Goal: Task Accomplishment & Management: Manage account settings

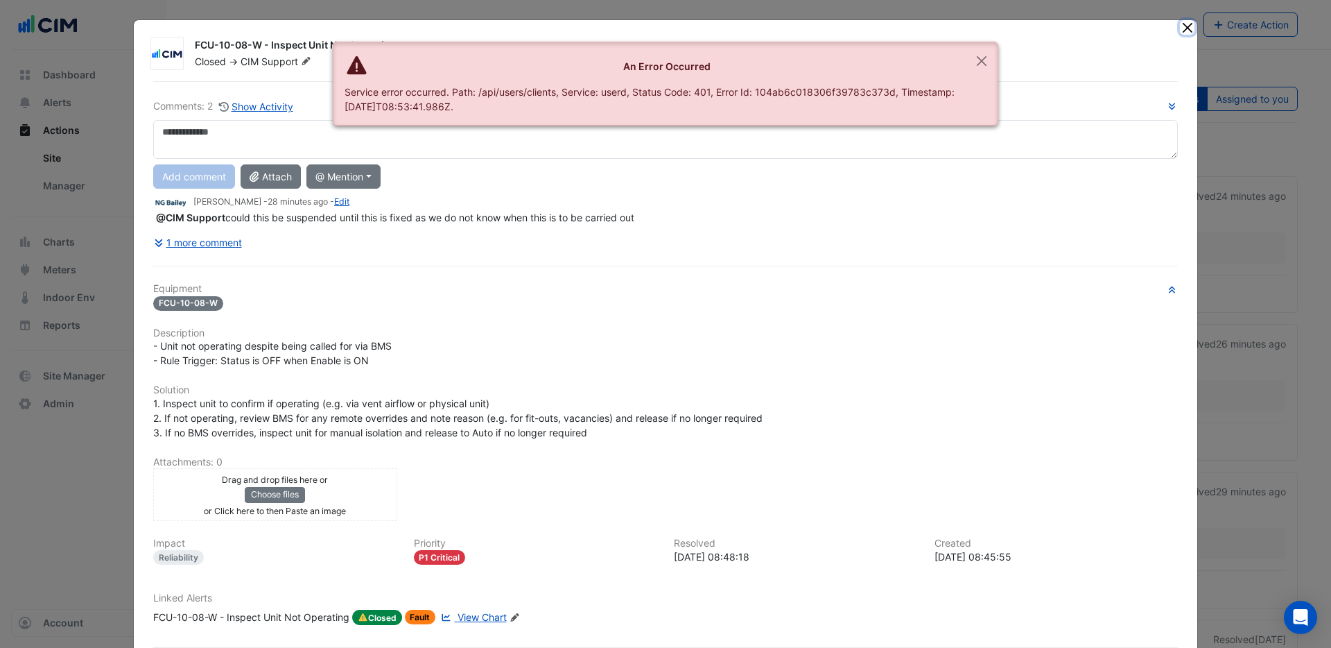
click at [1187, 27] on button "Close" at bounding box center [1187, 27] width 15 height 15
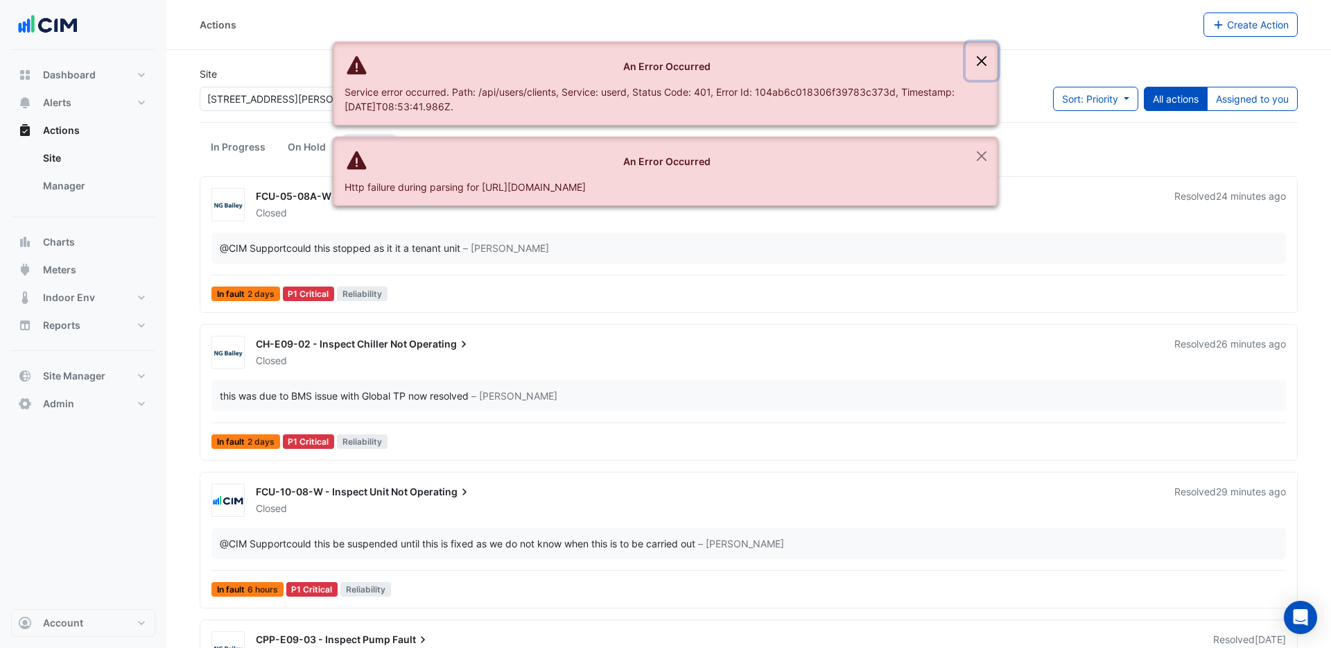
click at [977, 63] on button "Close" at bounding box center [982, 60] width 32 height 37
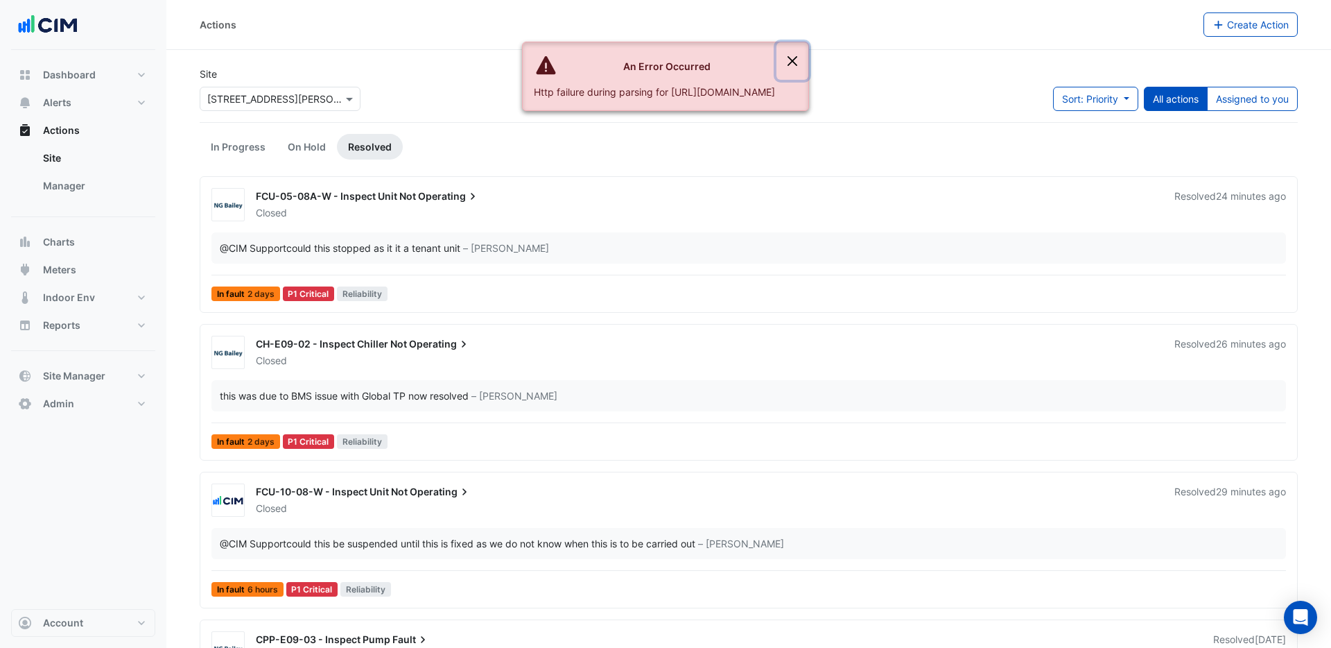
click at [809, 58] on button "Close" at bounding box center [793, 60] width 32 height 37
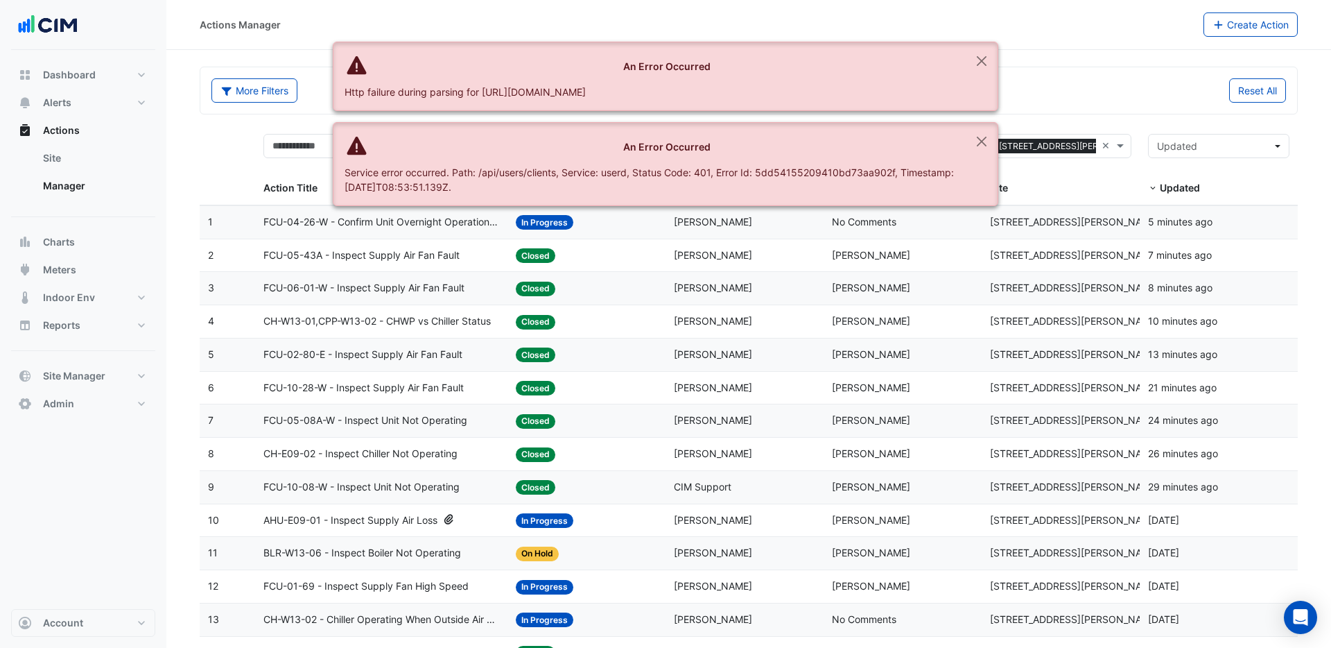
select select "***"
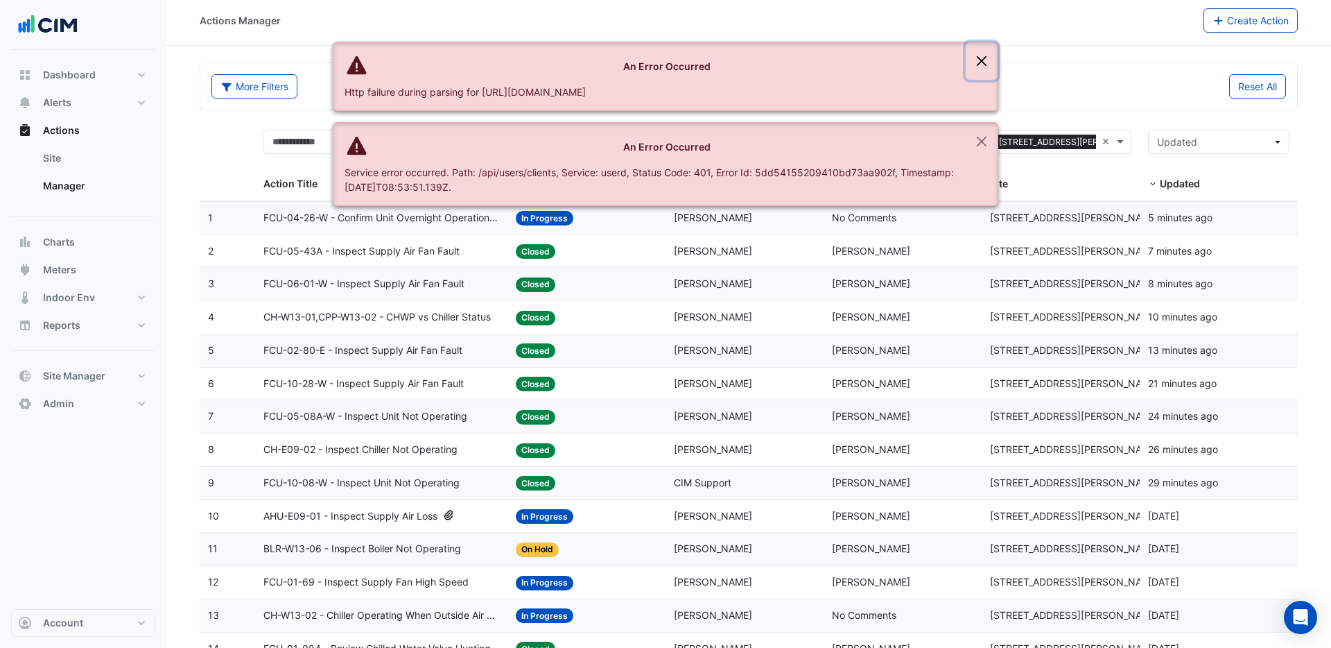
click at [983, 64] on button "Close" at bounding box center [982, 60] width 32 height 37
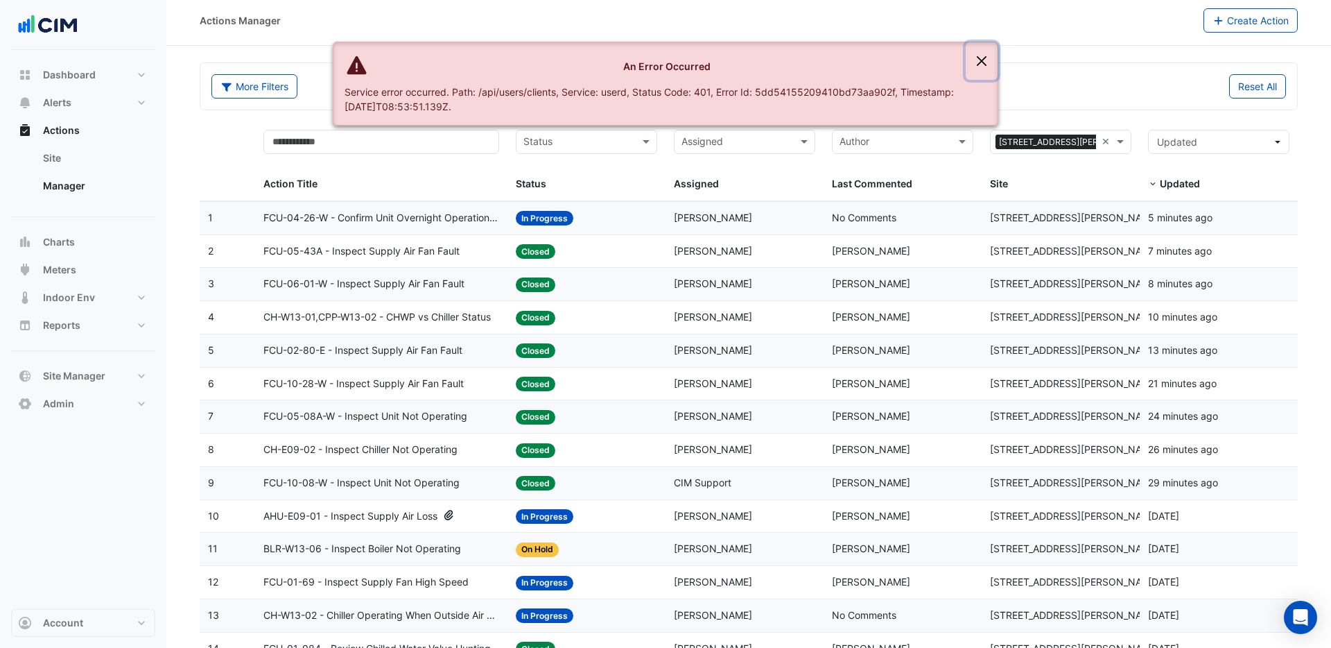
click at [985, 61] on button "Close" at bounding box center [982, 60] width 32 height 37
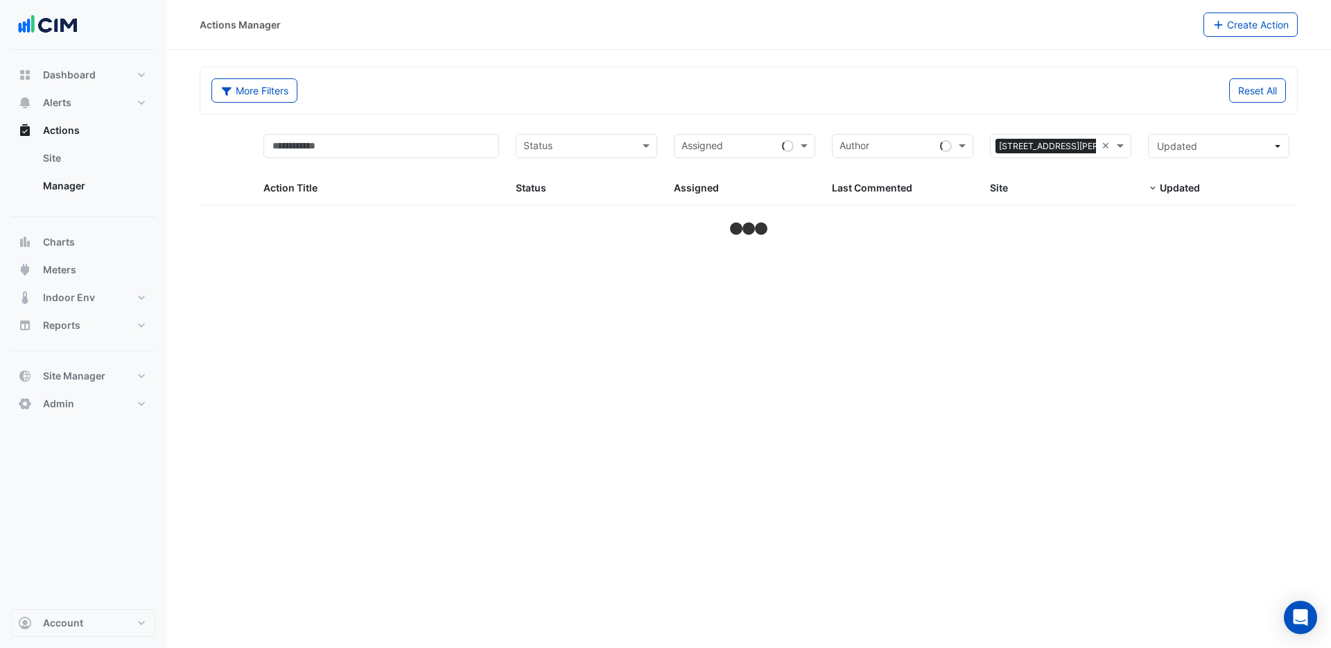
select select "***"
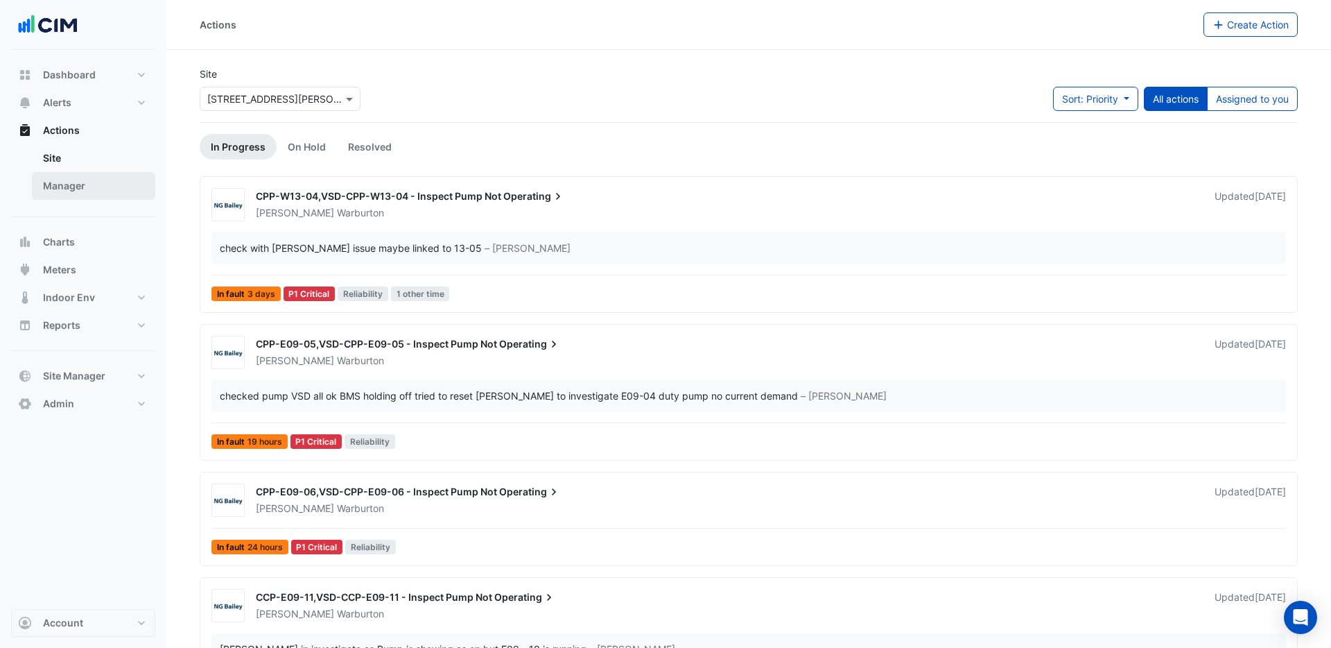
click at [74, 188] on link "Manager" at bounding box center [93, 186] width 123 height 28
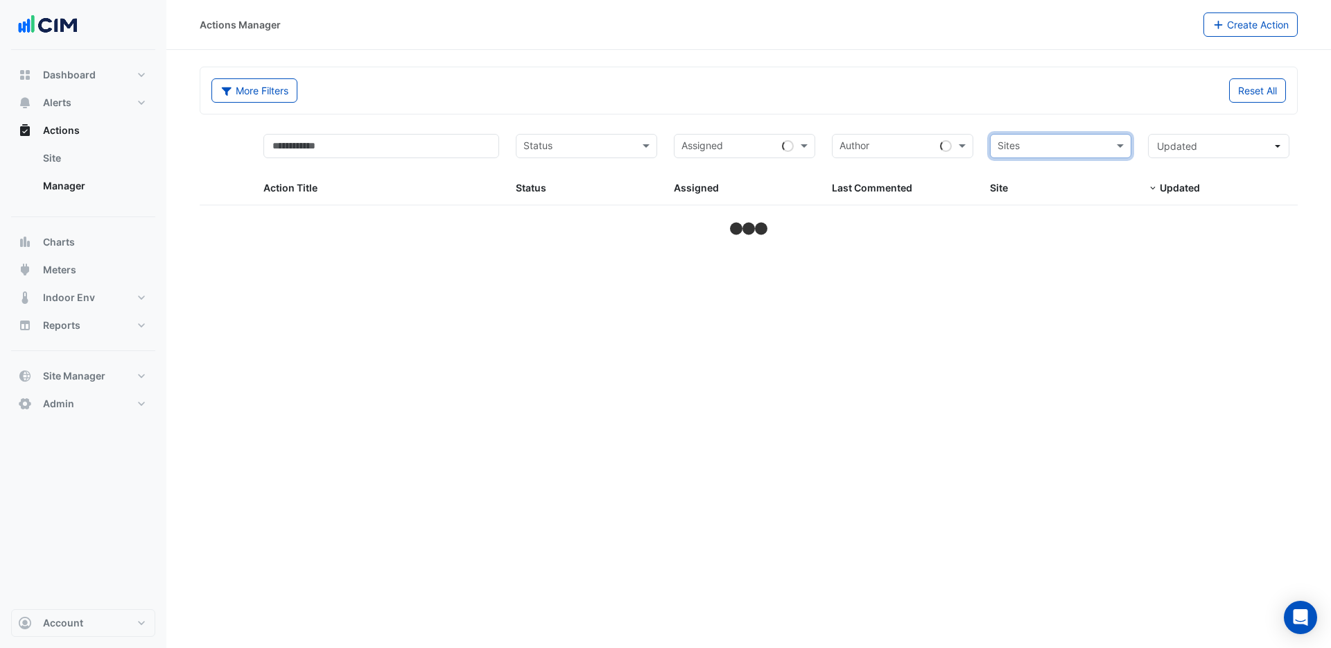
click at [1062, 148] on input "text" at bounding box center [1053, 147] width 110 height 16
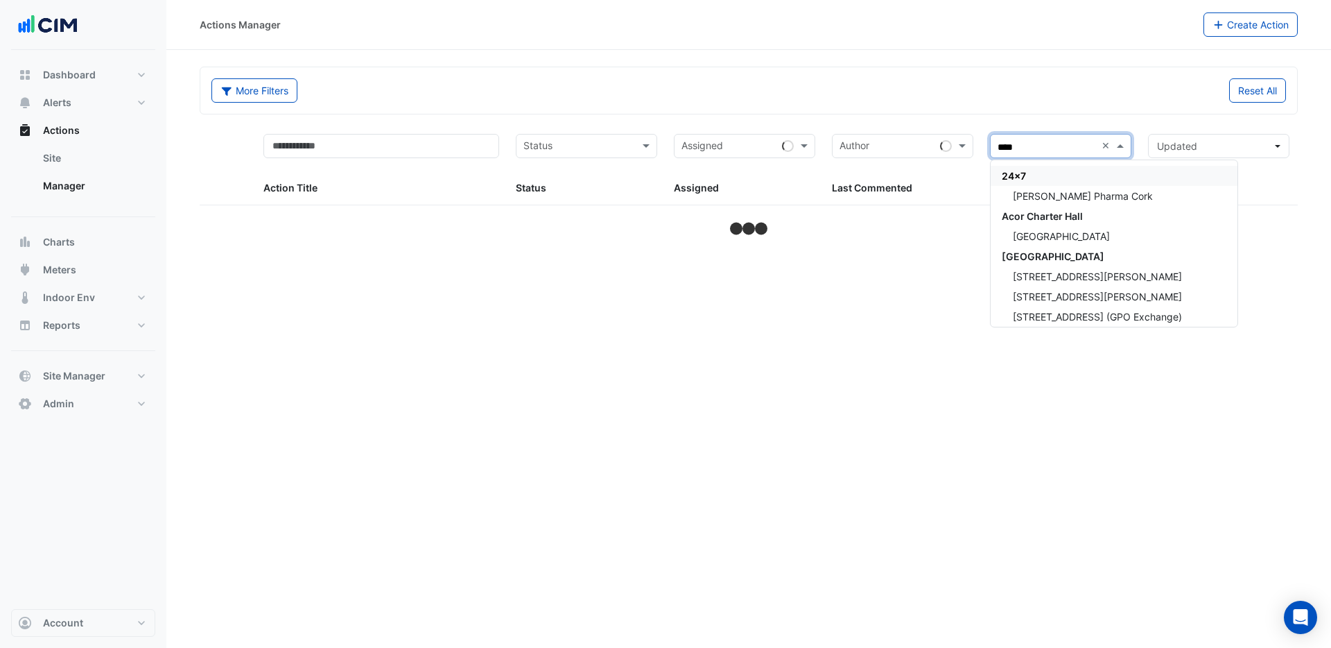
type input "*****"
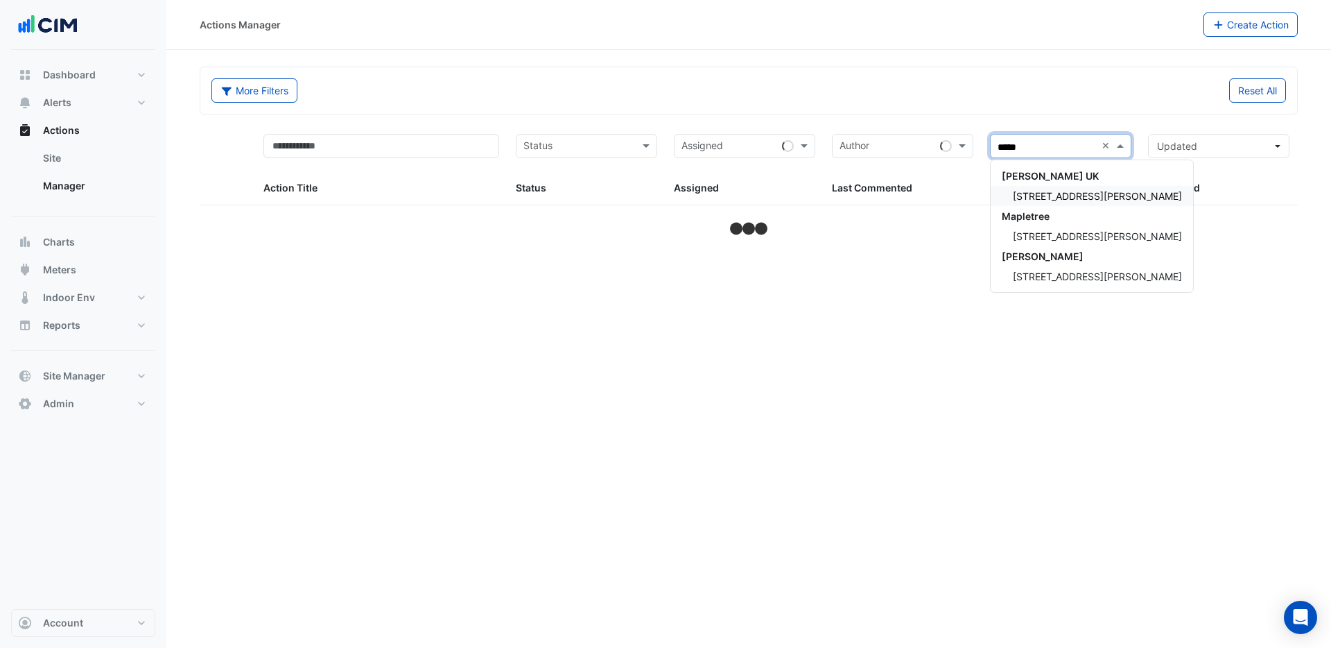
click at [1060, 192] on span "[STREET_ADDRESS][PERSON_NAME]" at bounding box center [1097, 196] width 169 height 12
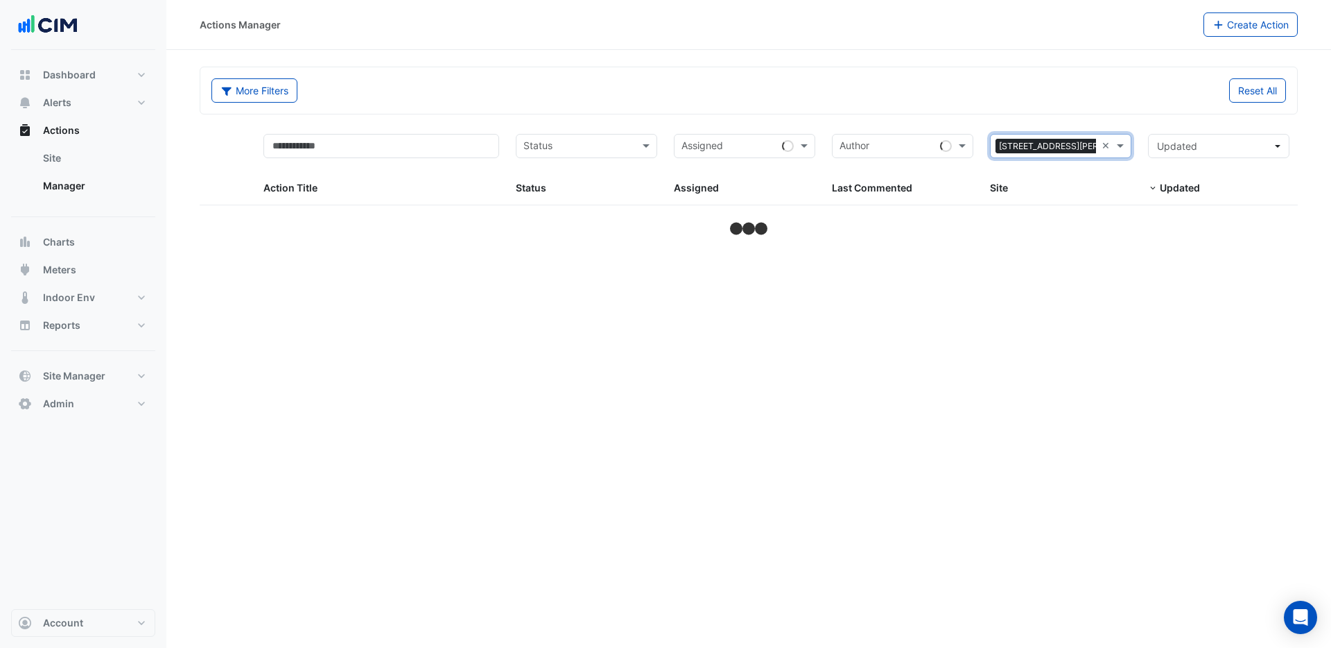
select select "***"
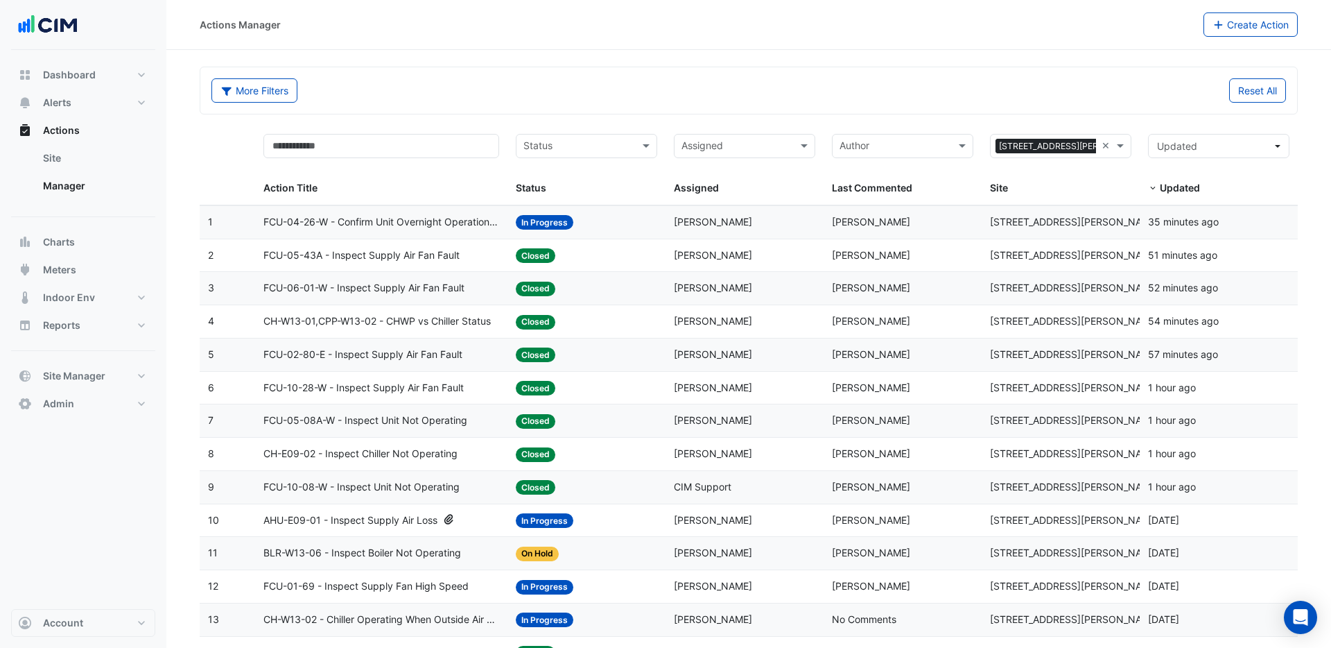
click at [390, 322] on span "CH-W13-01,CPP-W13-02 - CHWP vs Chiller Status" at bounding box center [376, 321] width 227 height 16
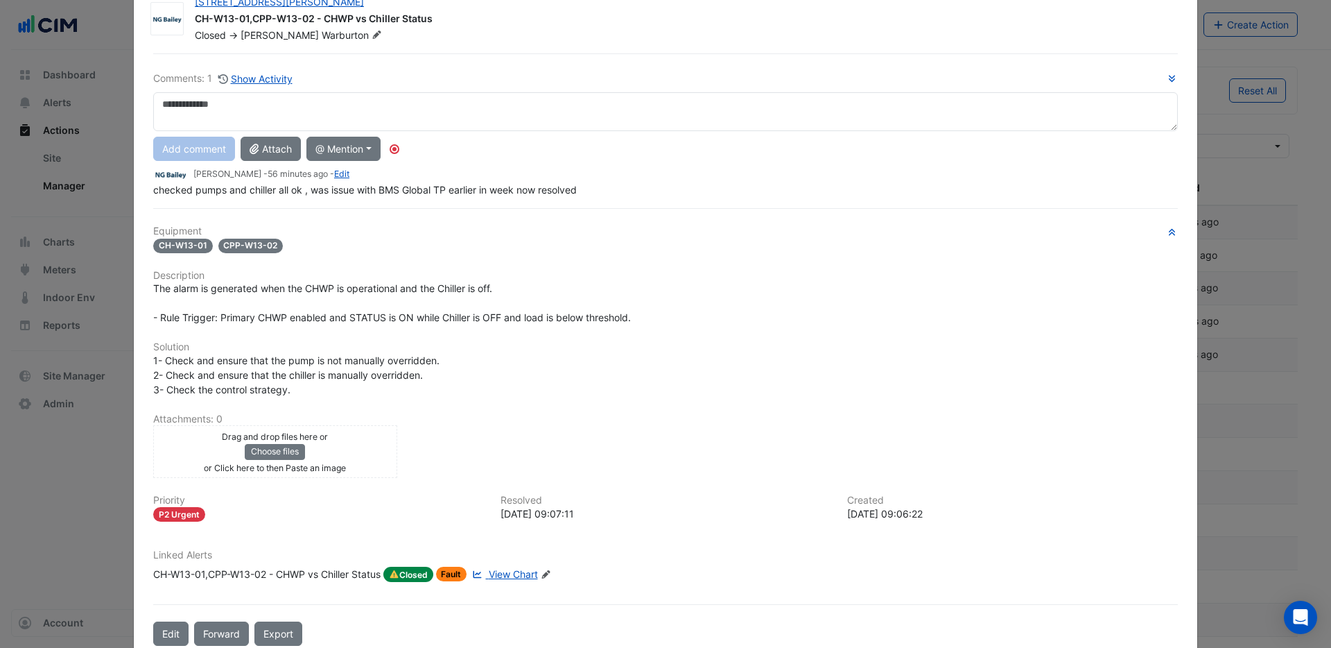
scroll to position [21, 0]
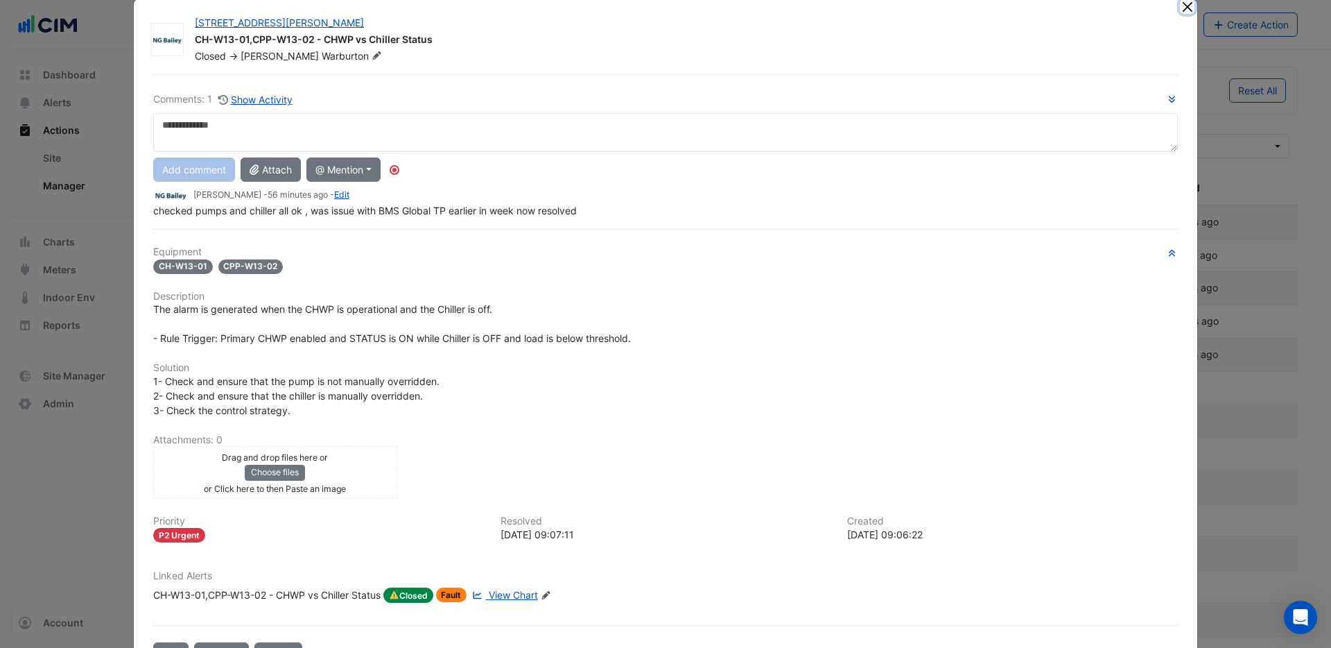
click at [1184, 9] on button "Close" at bounding box center [1187, 6] width 15 height 15
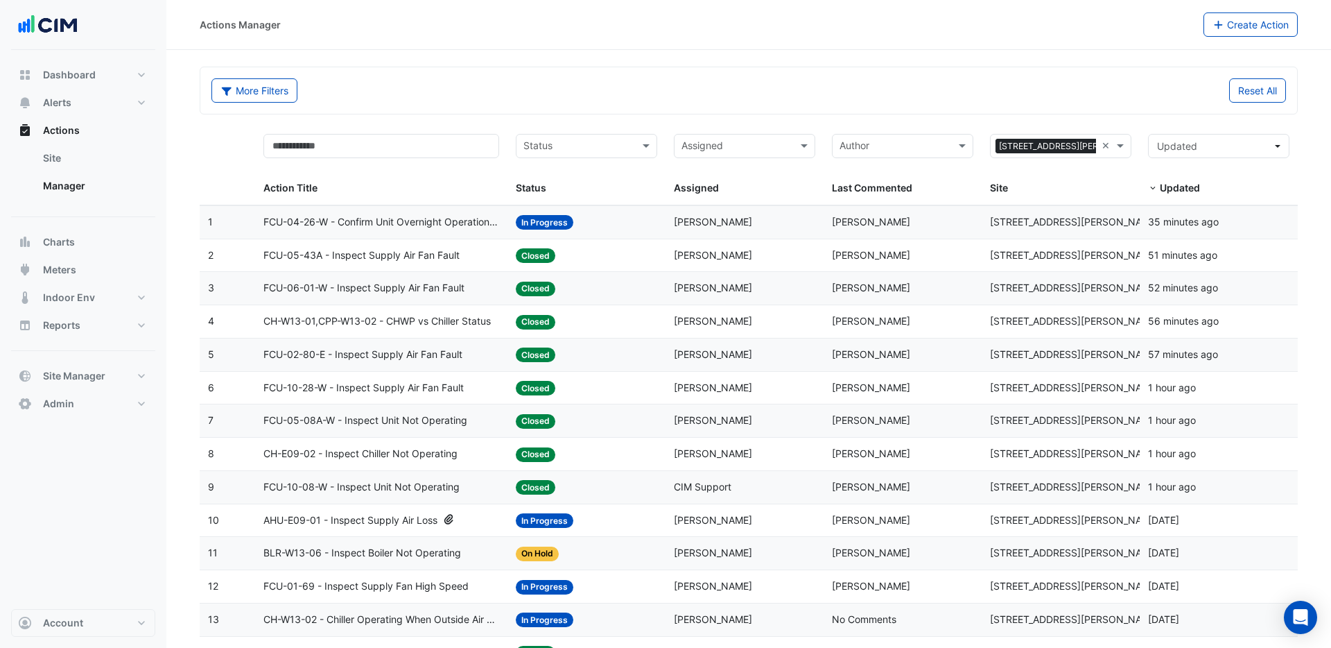
click at [406, 257] on span "FCU-05-43A - Inspect Supply Air Fan Fault" at bounding box center [361, 256] width 196 height 16
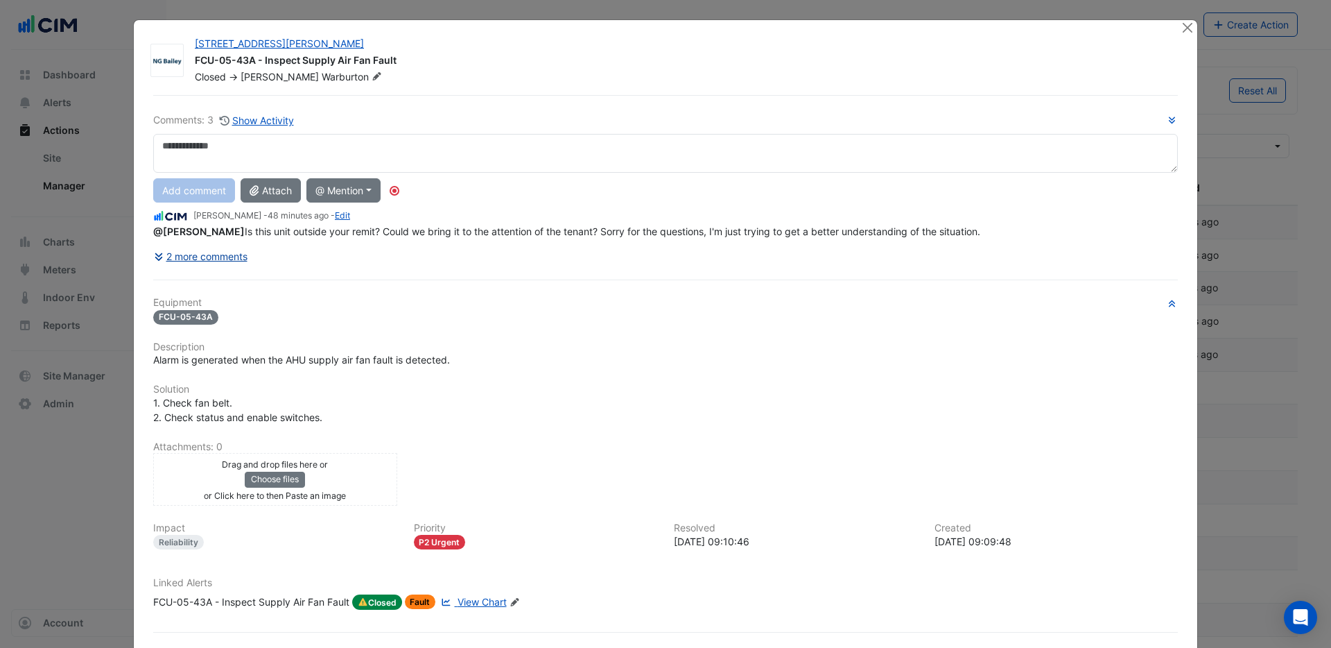
click at [164, 258] on icon at bounding box center [160, 257] width 12 height 10
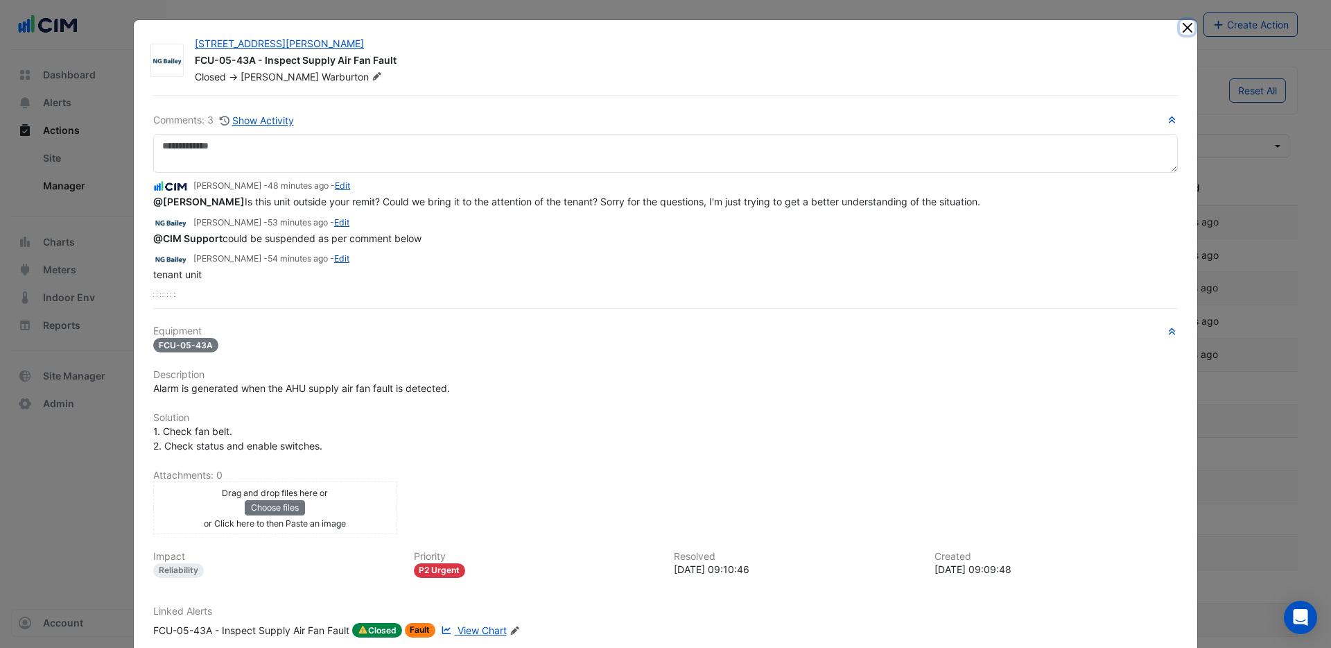
click at [1185, 29] on button "Close" at bounding box center [1187, 27] width 15 height 15
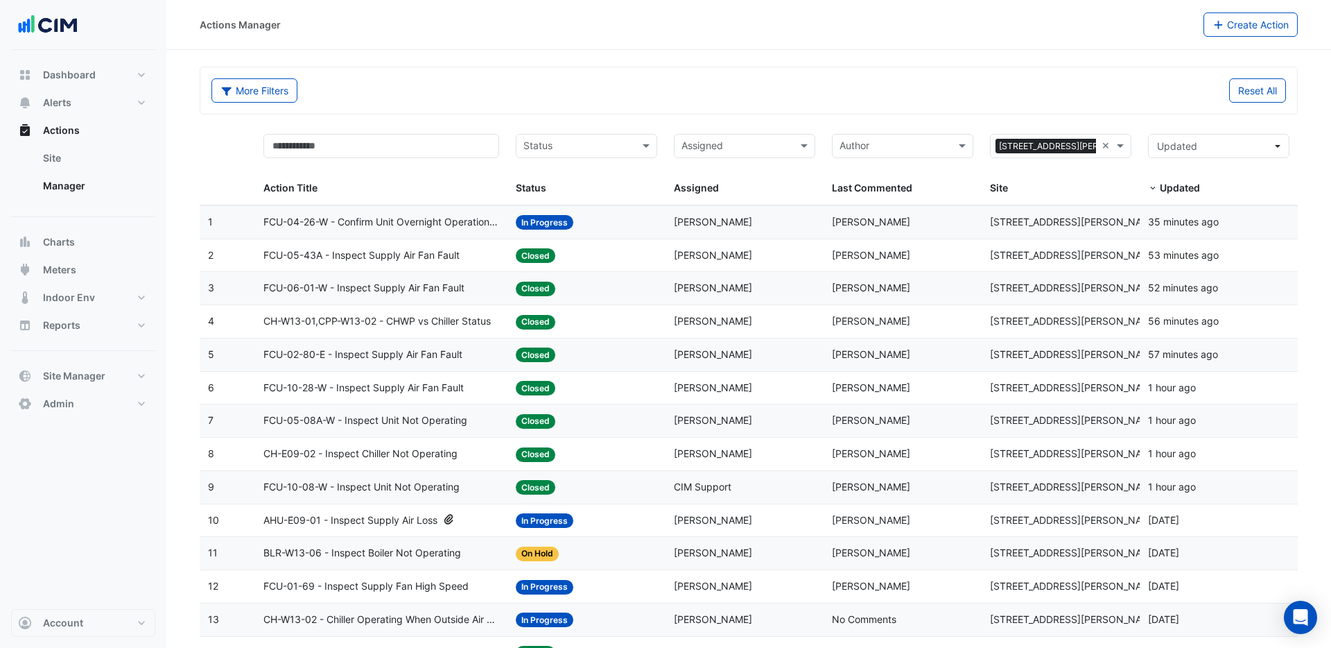
click at [408, 484] on span "FCU-10-08-W - Inspect Unit Not Operating" at bounding box center [361, 487] width 196 height 16
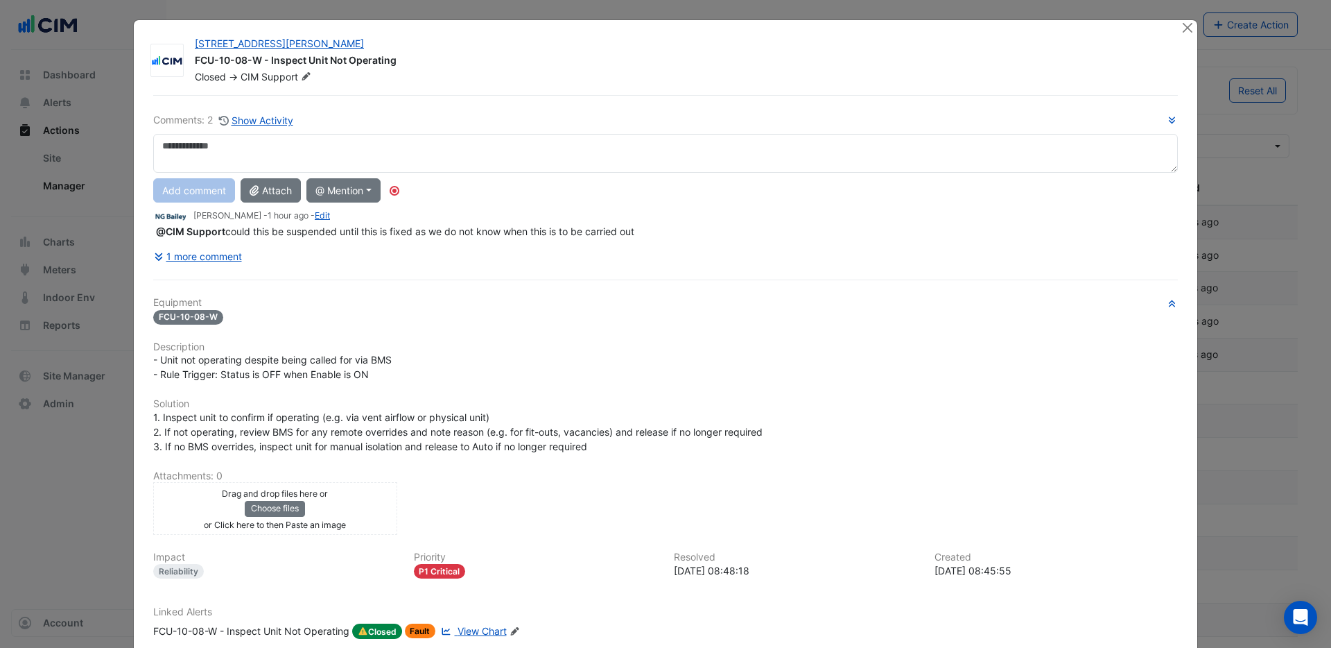
click at [239, 149] on textarea at bounding box center [665, 153] width 1025 height 39
click at [225, 200] on div "**********" at bounding box center [665, 190] width 1025 height 156
type textarea "**********"
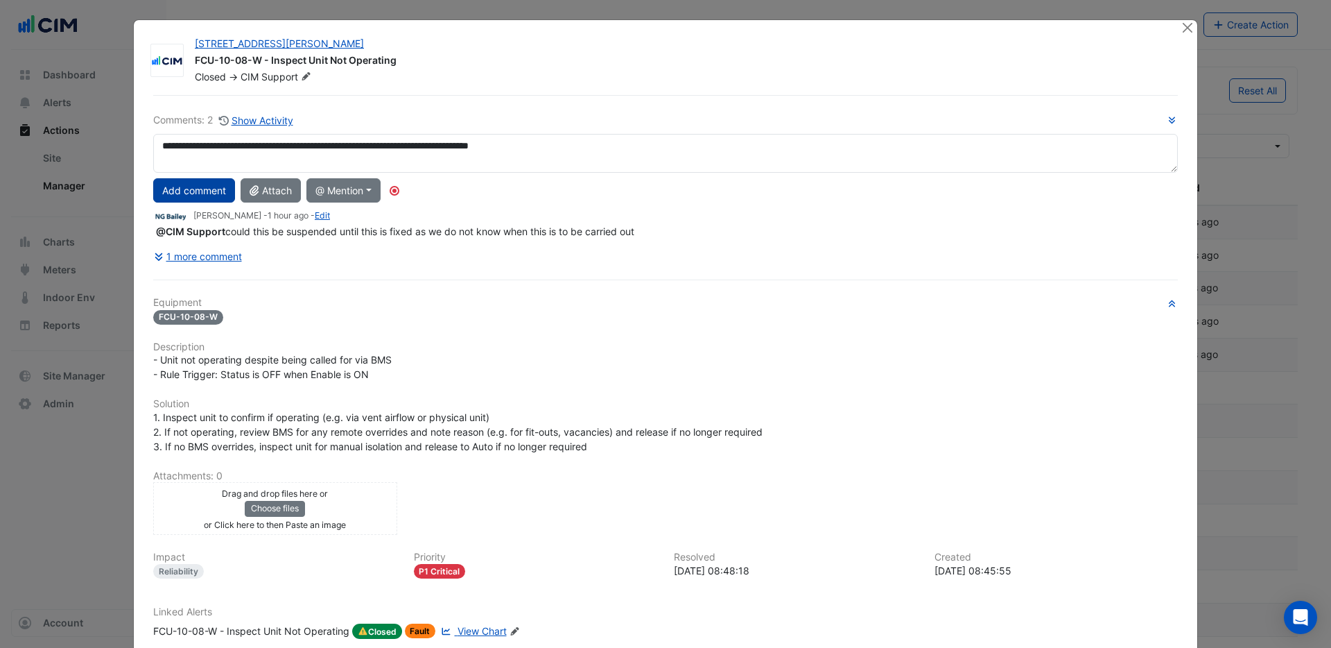
click at [211, 196] on button "Add comment" at bounding box center [194, 190] width 82 height 24
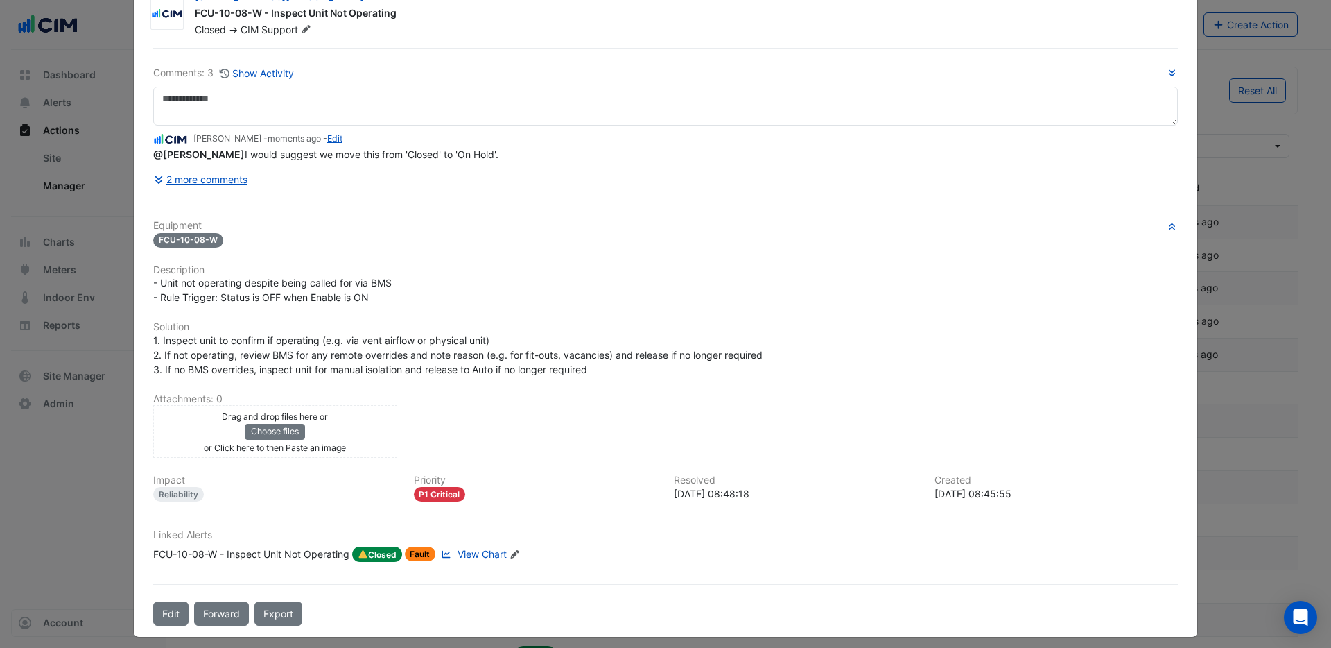
scroll to position [56, 0]
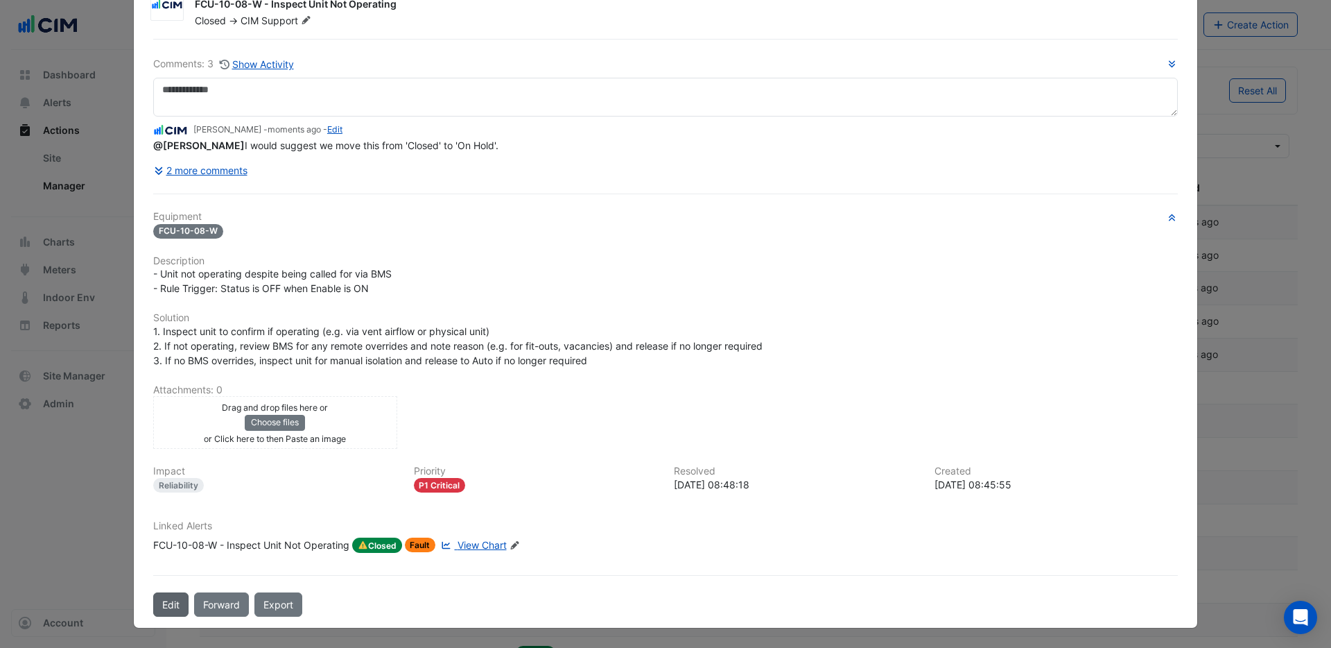
click at [170, 603] on button "Edit" at bounding box center [170, 604] width 35 height 24
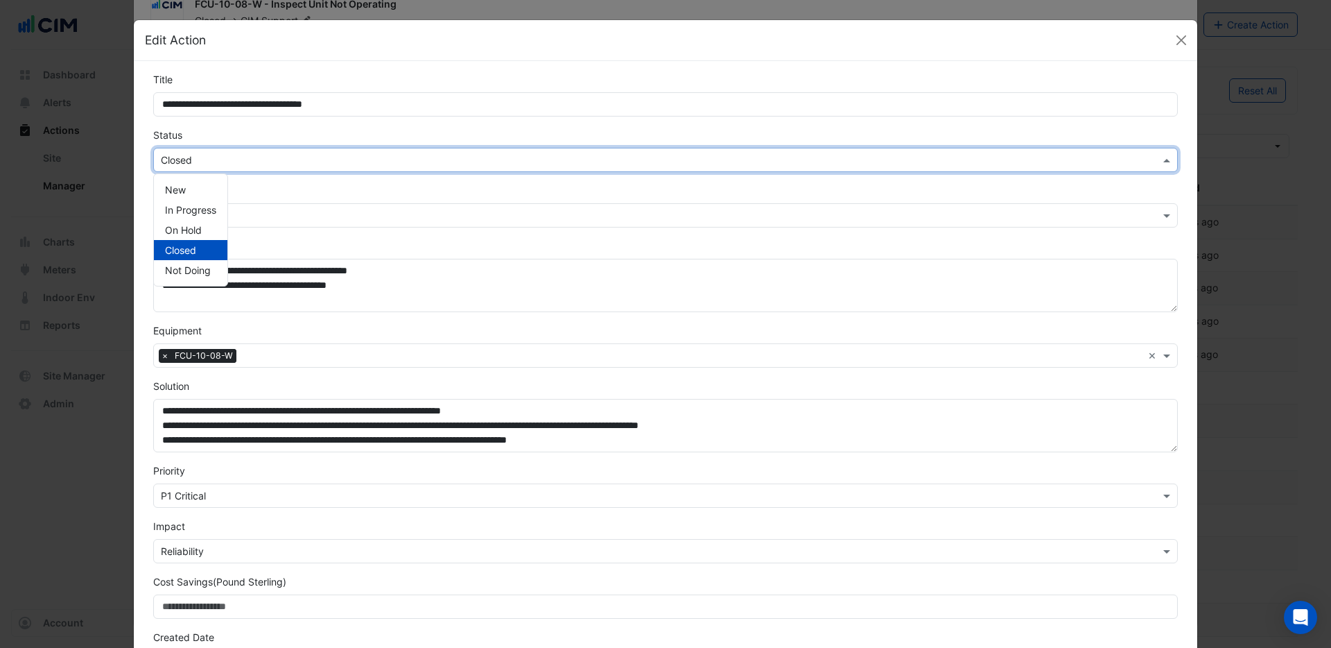
click at [243, 159] on input "text" at bounding box center [652, 160] width 982 height 15
click at [179, 230] on span "On Hold" at bounding box center [183, 230] width 37 height 12
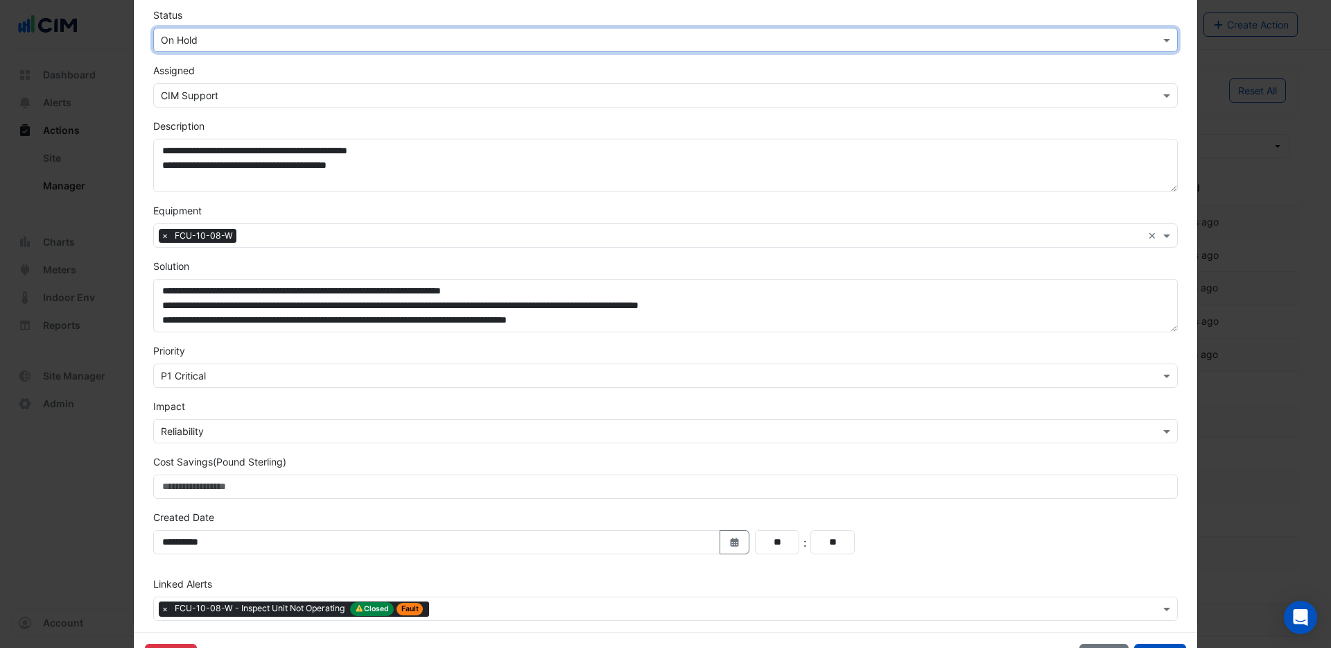
scroll to position [171, 0]
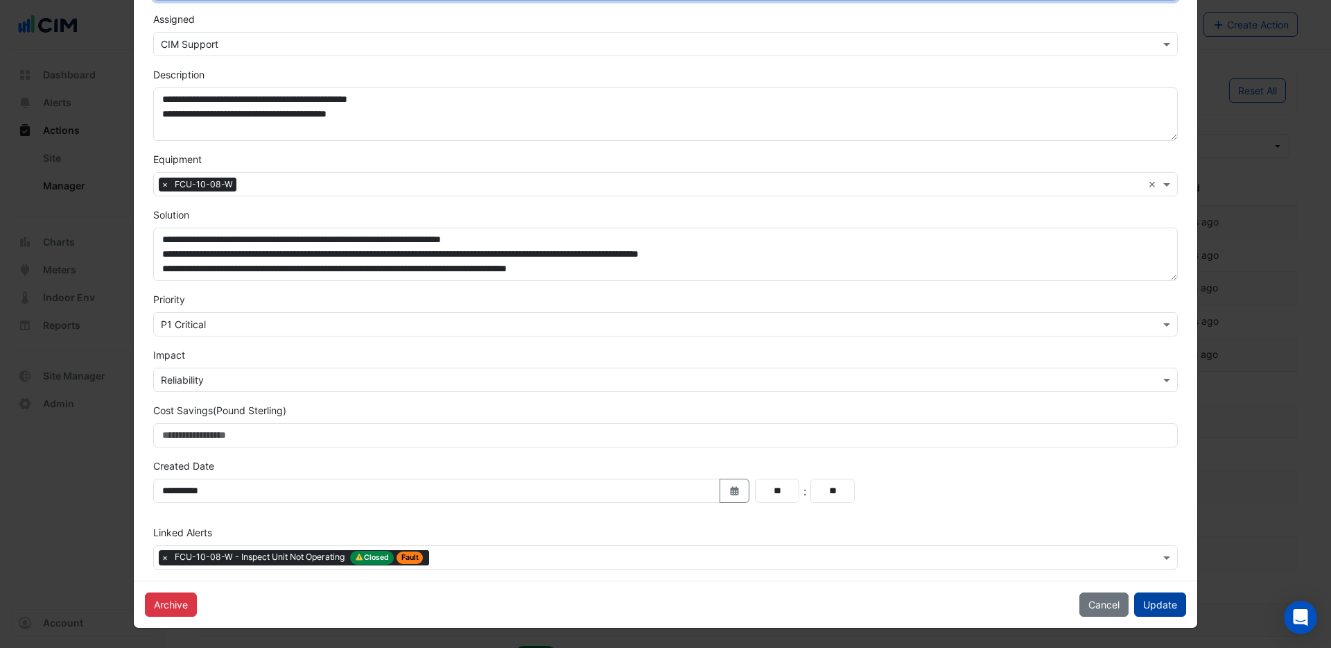
click at [1150, 610] on button "Update" at bounding box center [1160, 604] width 52 height 24
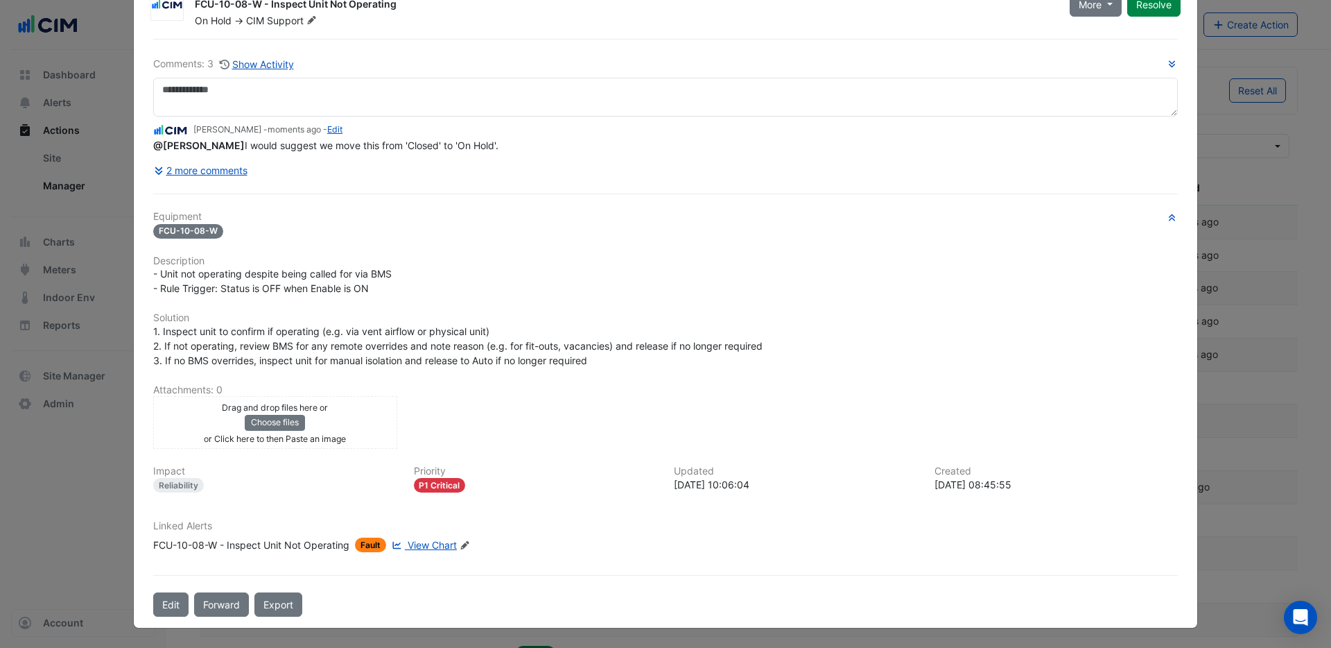
scroll to position [0, 0]
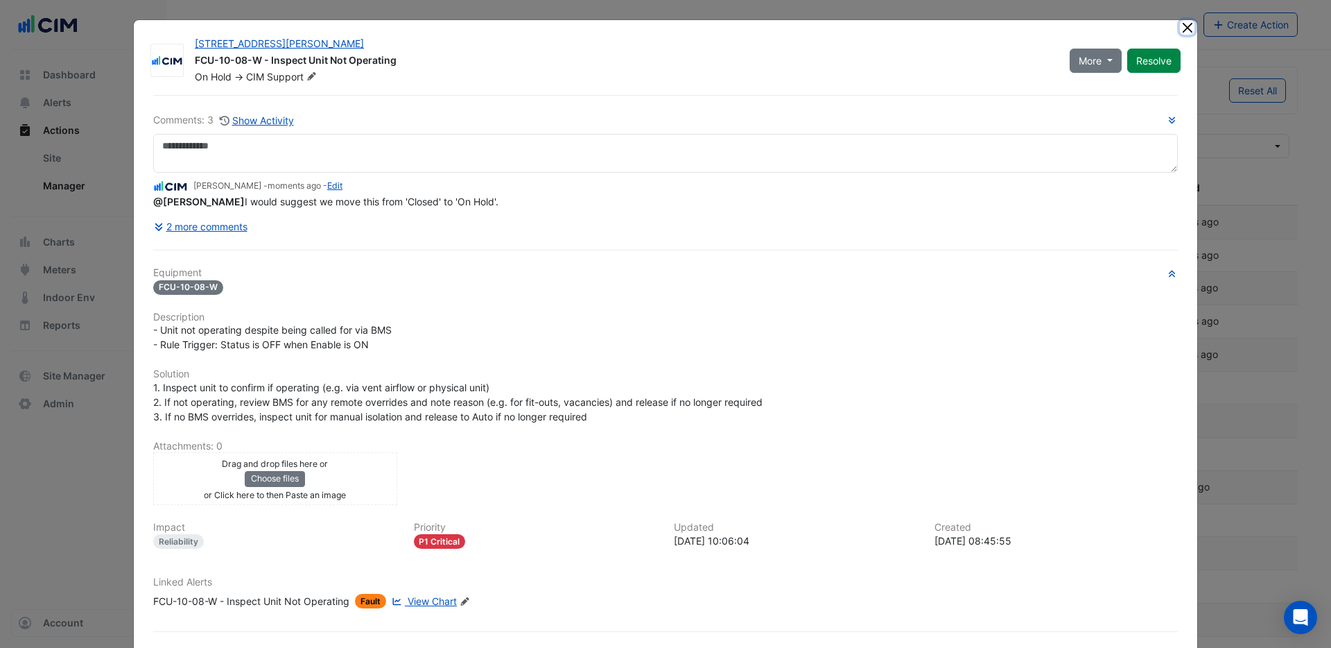
click at [1184, 31] on button "Close" at bounding box center [1187, 27] width 15 height 15
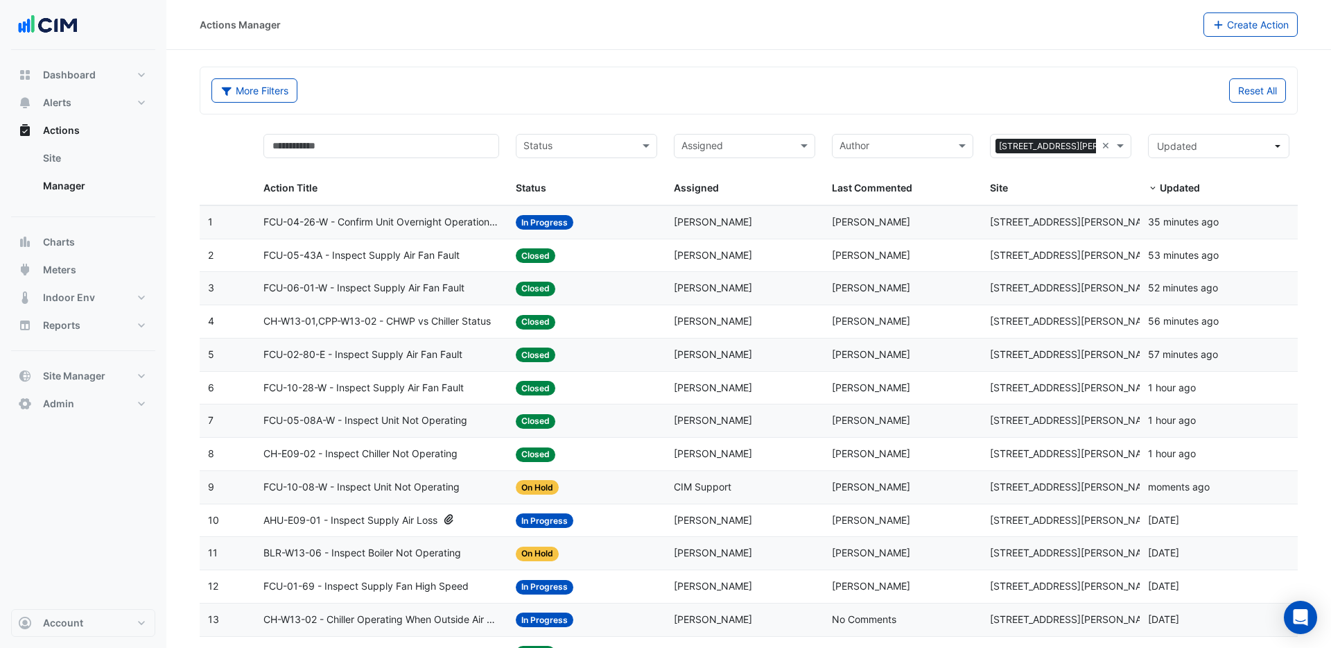
click at [329, 324] on span "CH-W13-01,CPP-W13-02 - CHWP vs Chiller Status" at bounding box center [376, 321] width 227 height 16
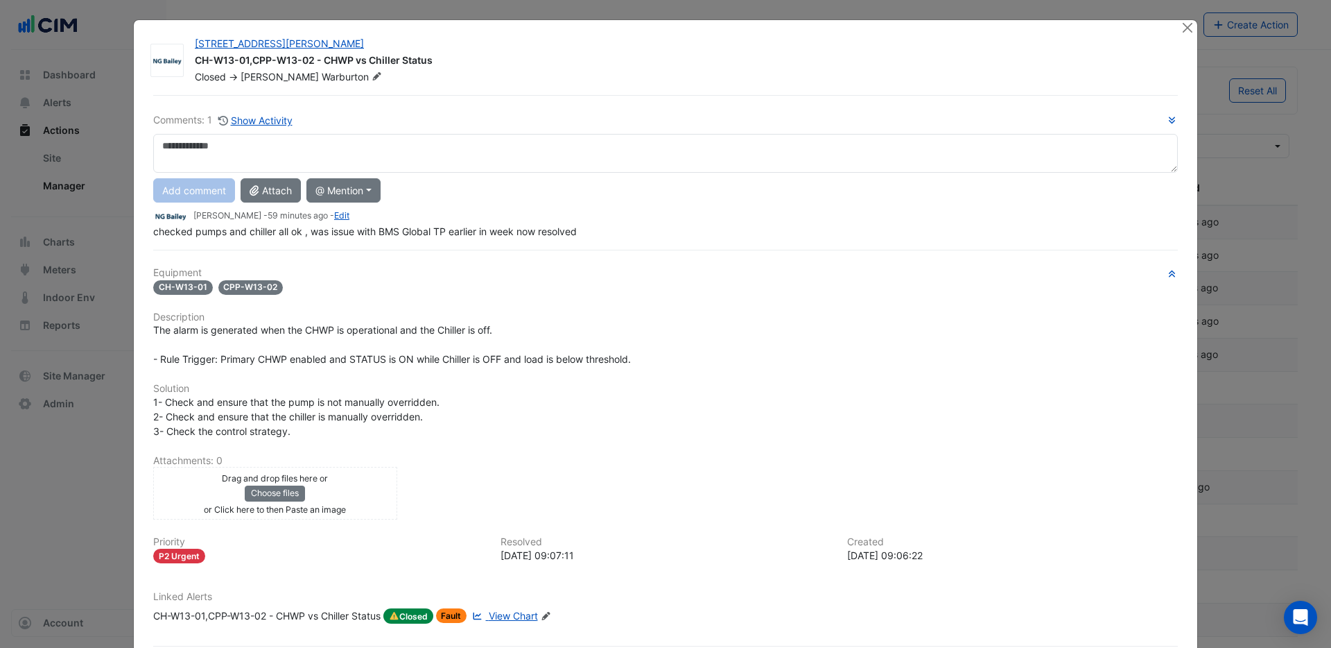
click at [512, 621] on span "View Chart" at bounding box center [513, 616] width 49 height 12
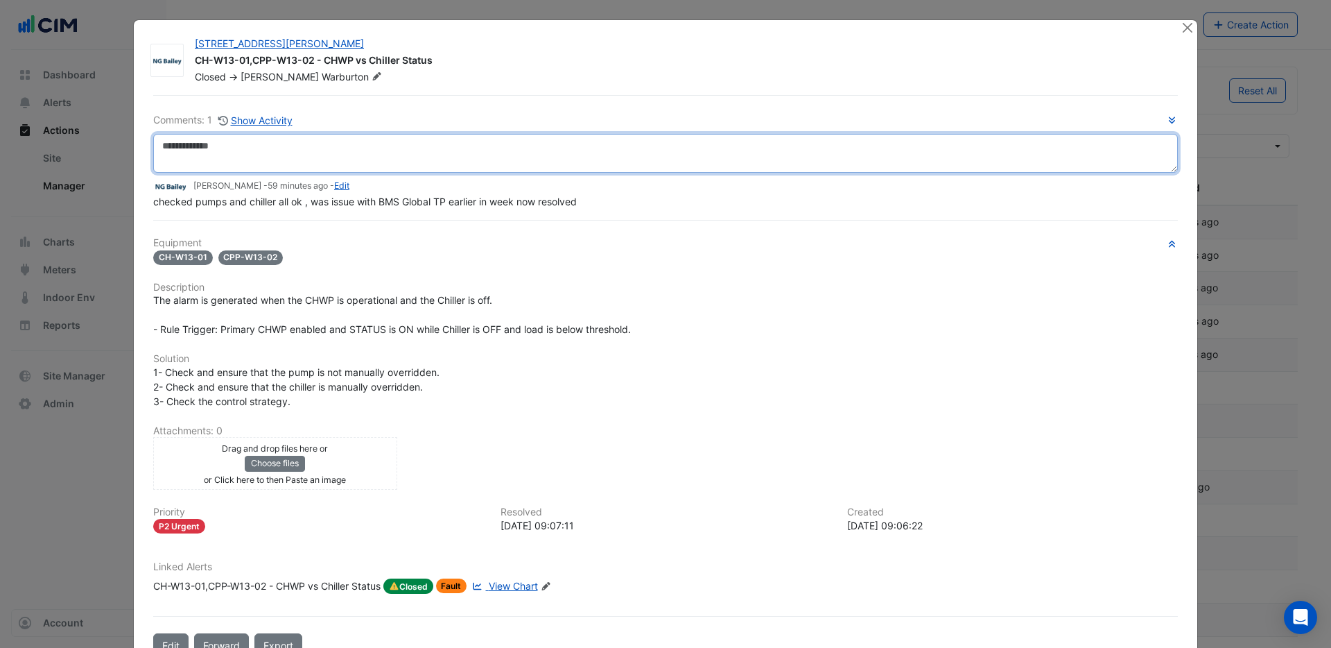
click at [234, 149] on textarea at bounding box center [665, 153] width 1025 height 39
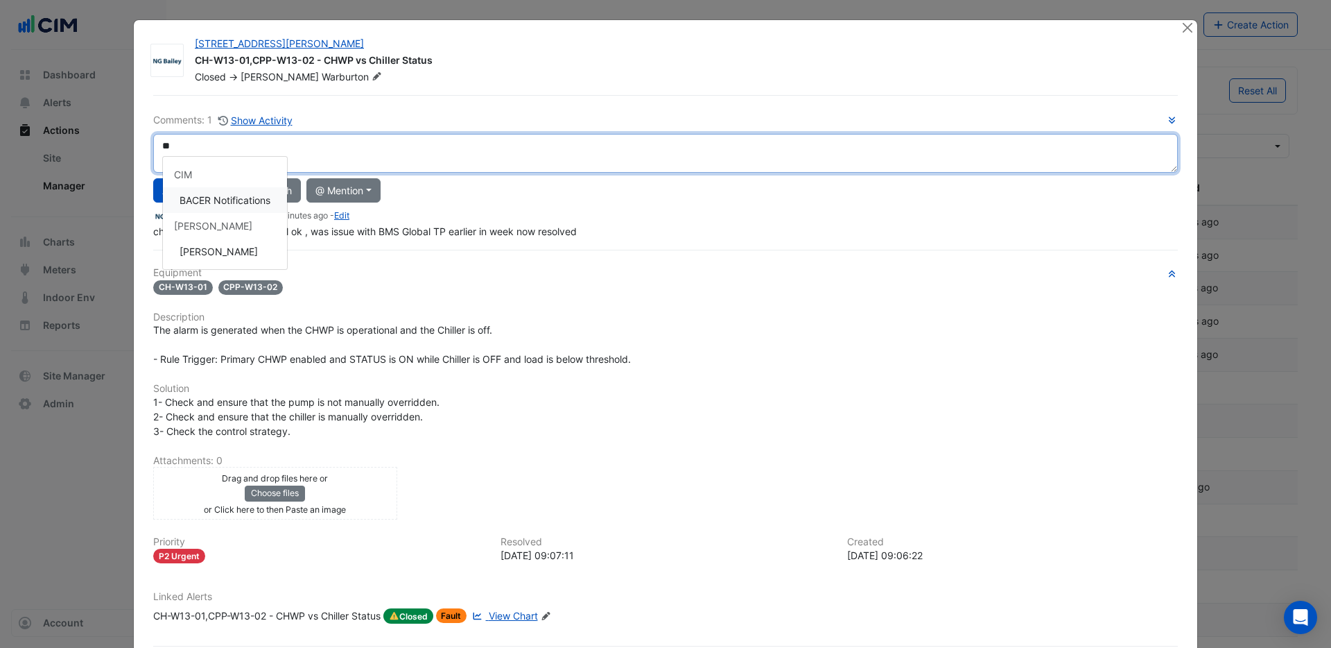
type textarea "*"
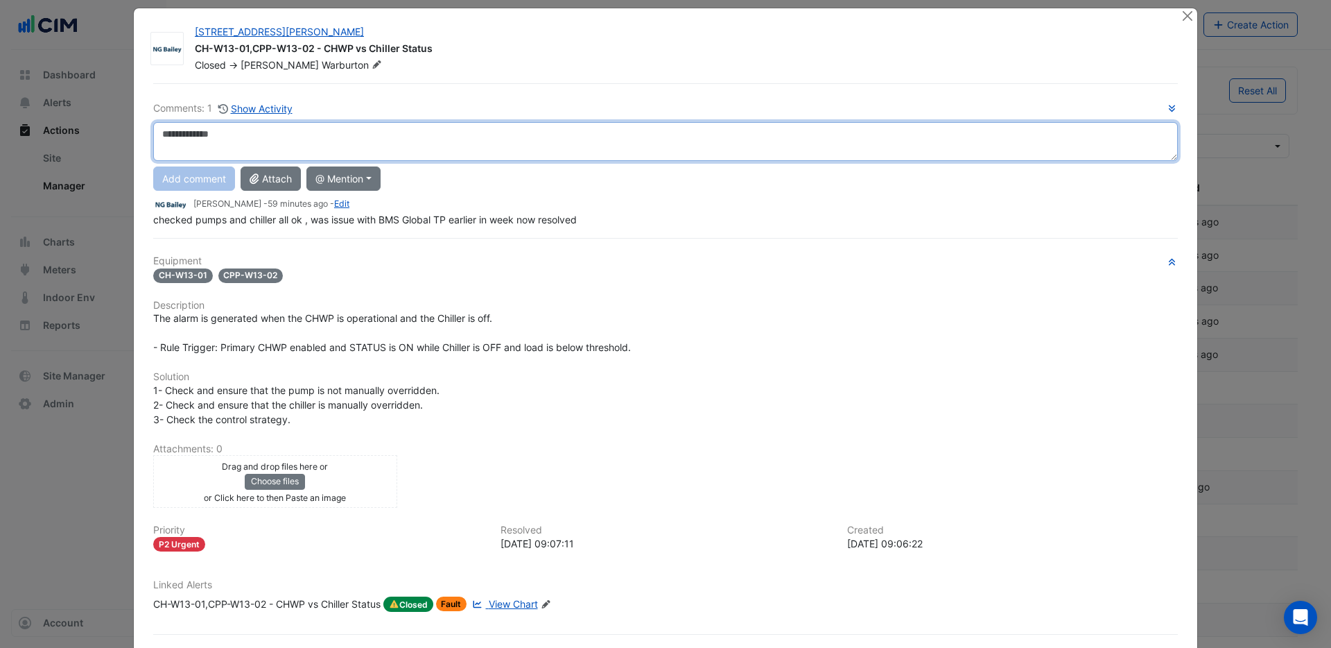
scroll to position [22, 0]
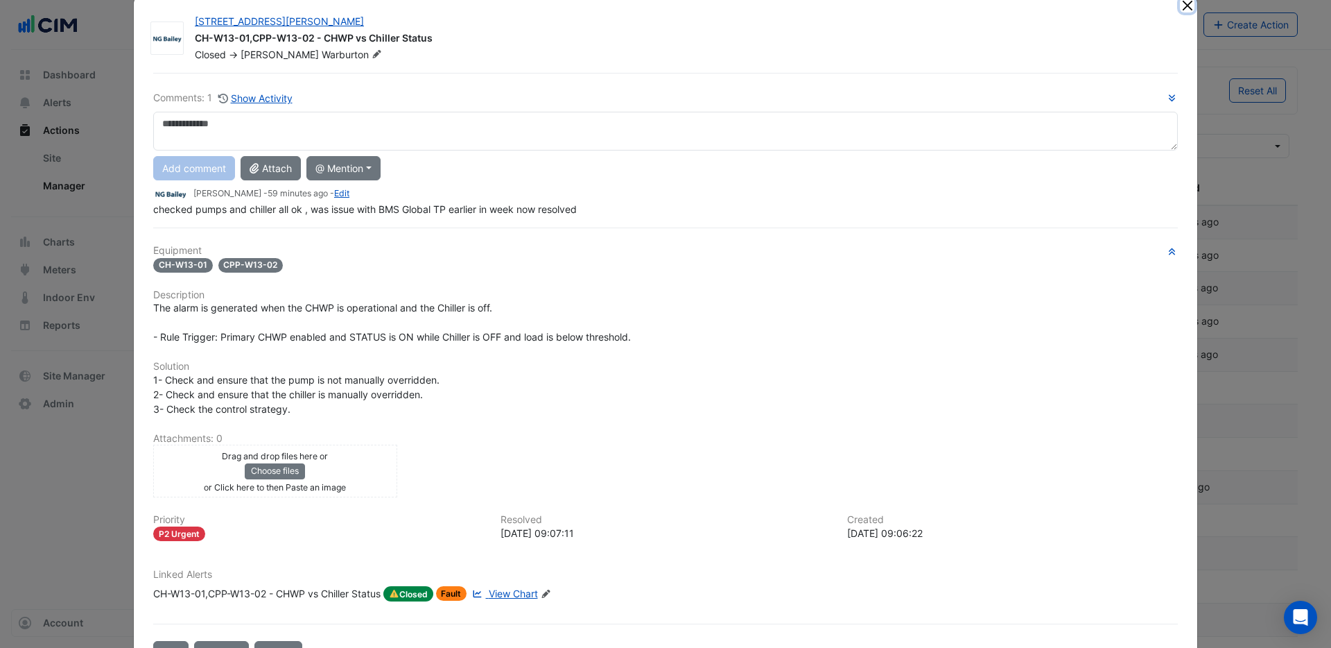
click at [1189, 7] on button "Close" at bounding box center [1187, 5] width 15 height 15
click at [1189, 7] on app-escalated-ticket-details-modal "3 Hardman Street CH-W13-01,CPP-W13-02 - CHWP vs Chiller Status Closed -> Roy Wa…" at bounding box center [666, 337] width 1064 height 678
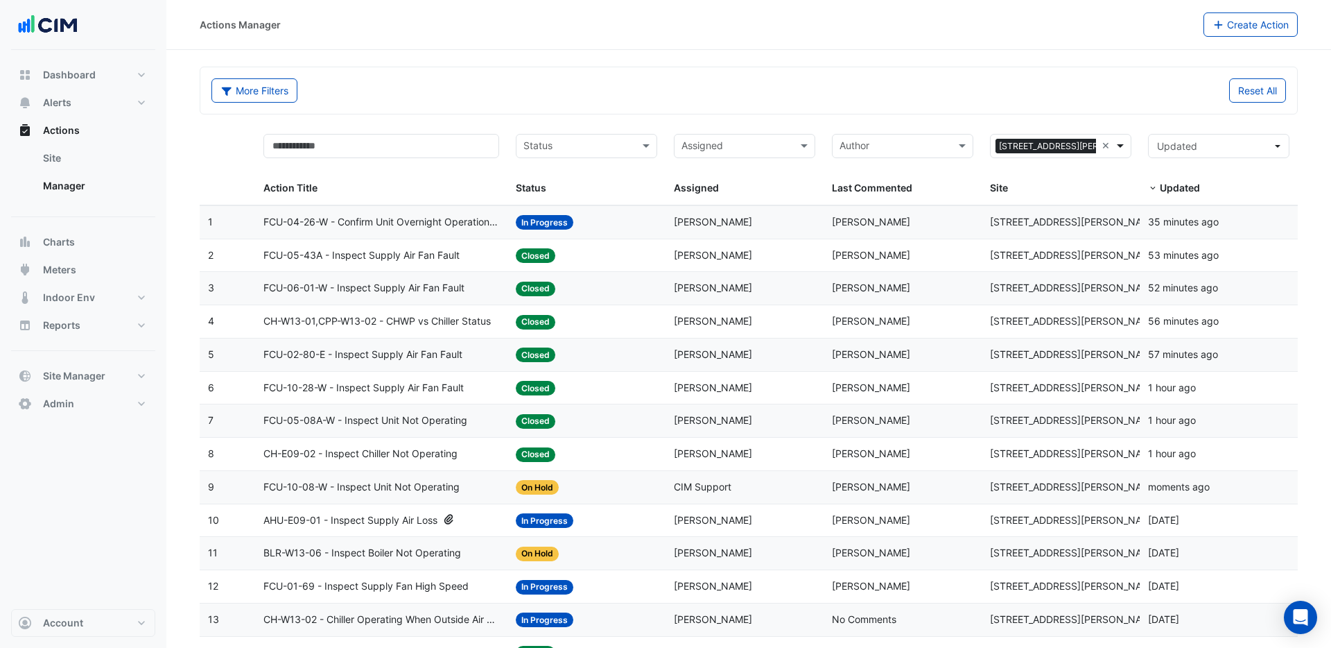
click at [1118, 148] on span at bounding box center [1122, 146] width 17 height 16
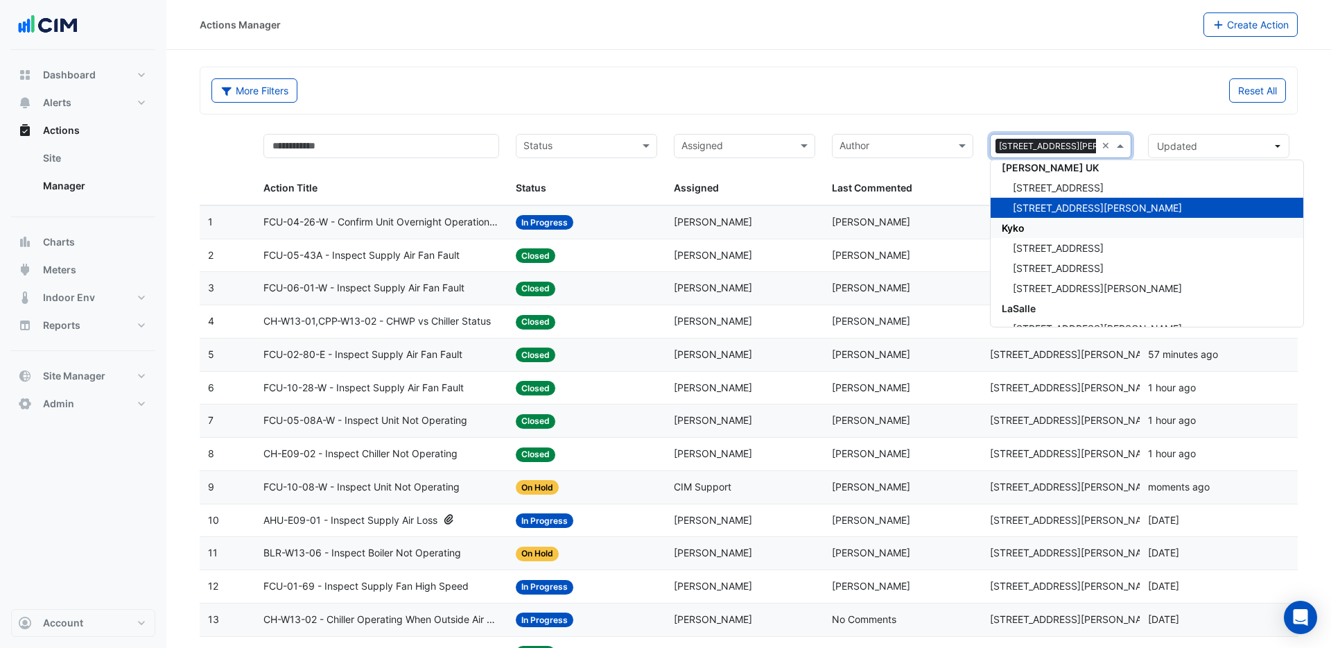
scroll to position [14064, 0]
click at [1045, 187] on span "250 Longwater Avenue" at bounding box center [1058, 188] width 91 height 12
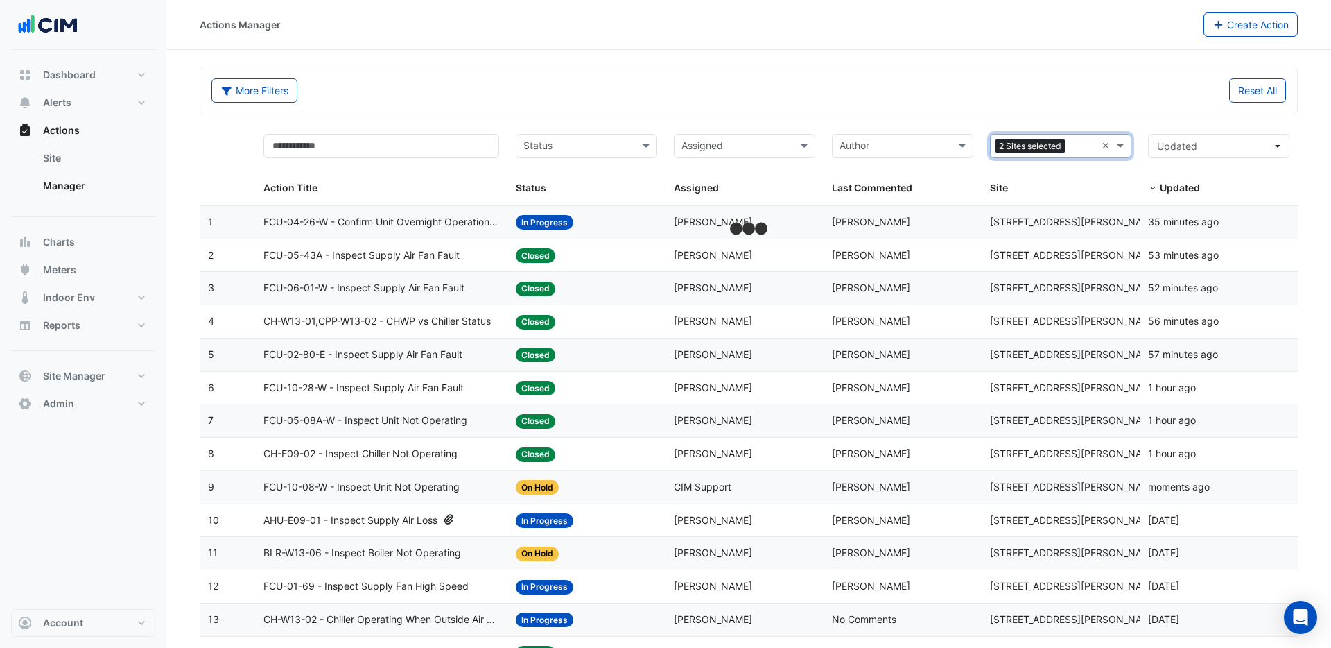
click at [1073, 154] on input "text" at bounding box center [1084, 147] width 26 height 16
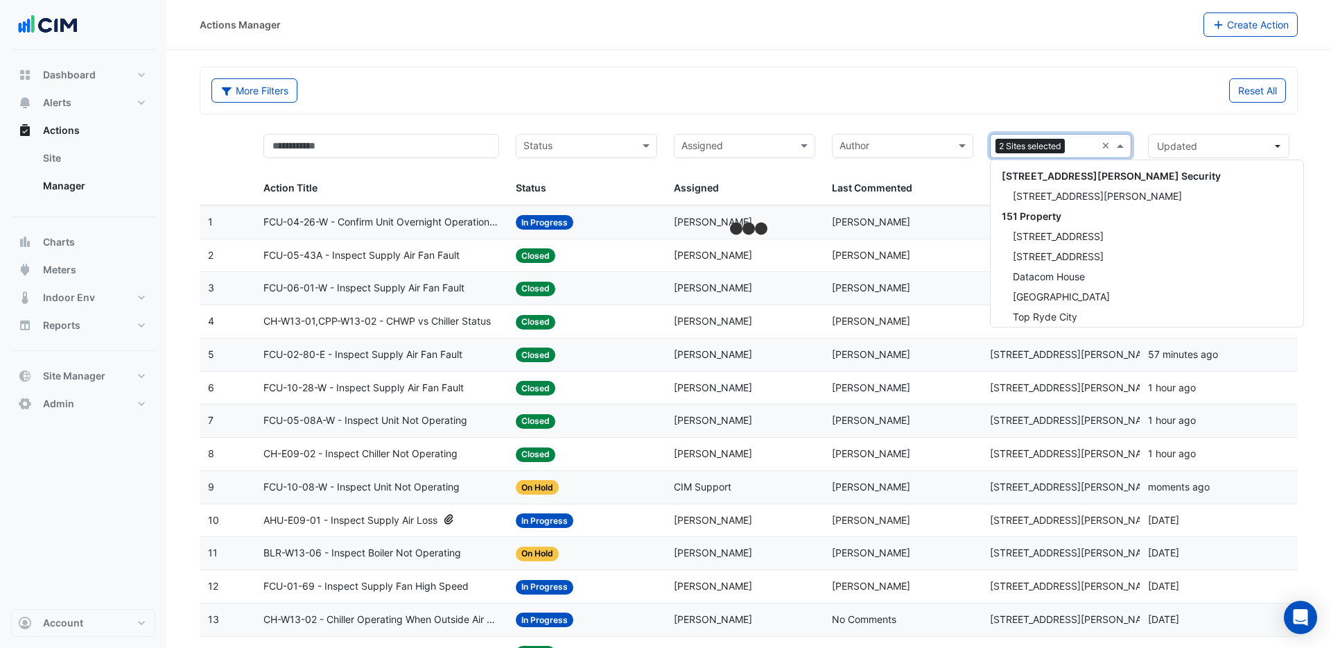
scroll to position [14082, 0]
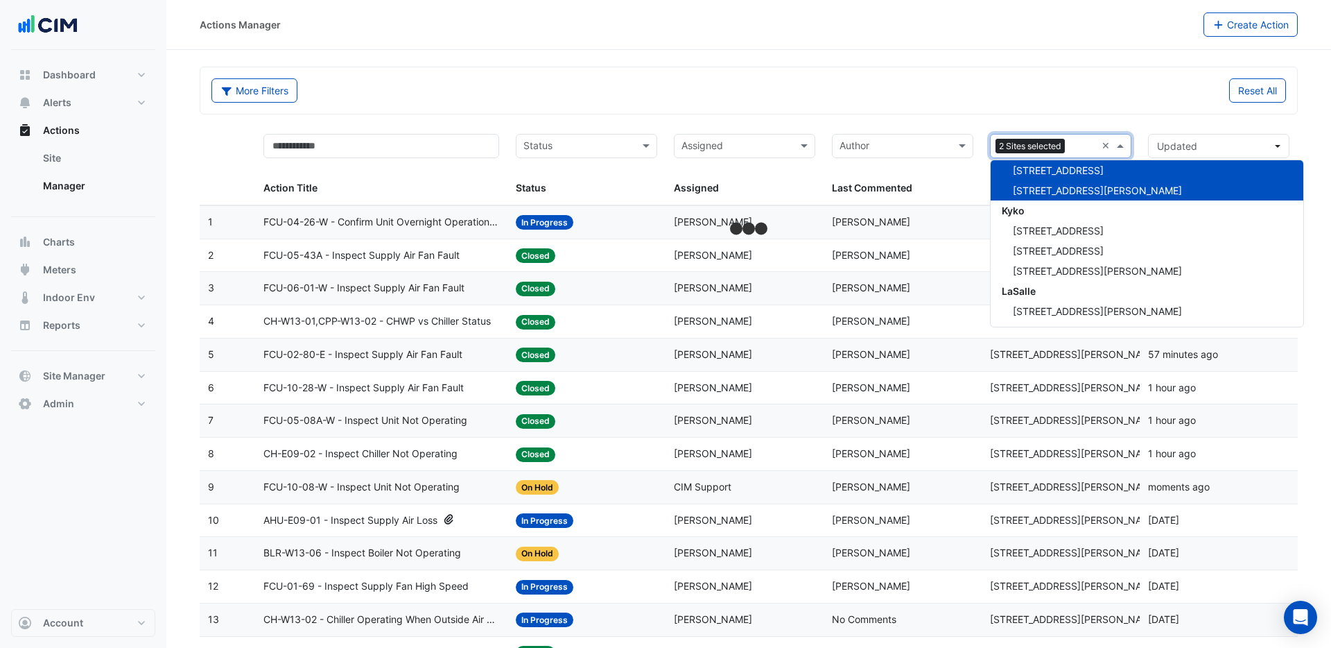
click at [1053, 188] on span "[STREET_ADDRESS][PERSON_NAME]" at bounding box center [1097, 190] width 169 height 12
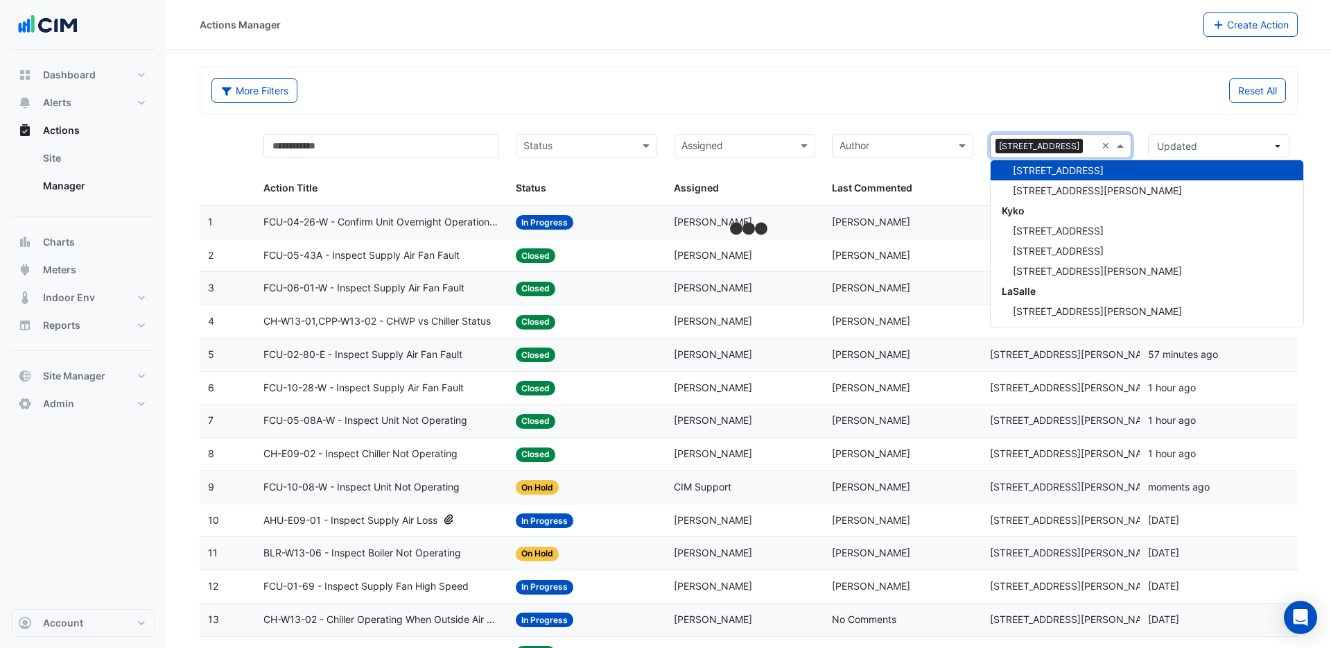
click at [1064, 97] on div "Reset All" at bounding box center [1022, 90] width 546 height 24
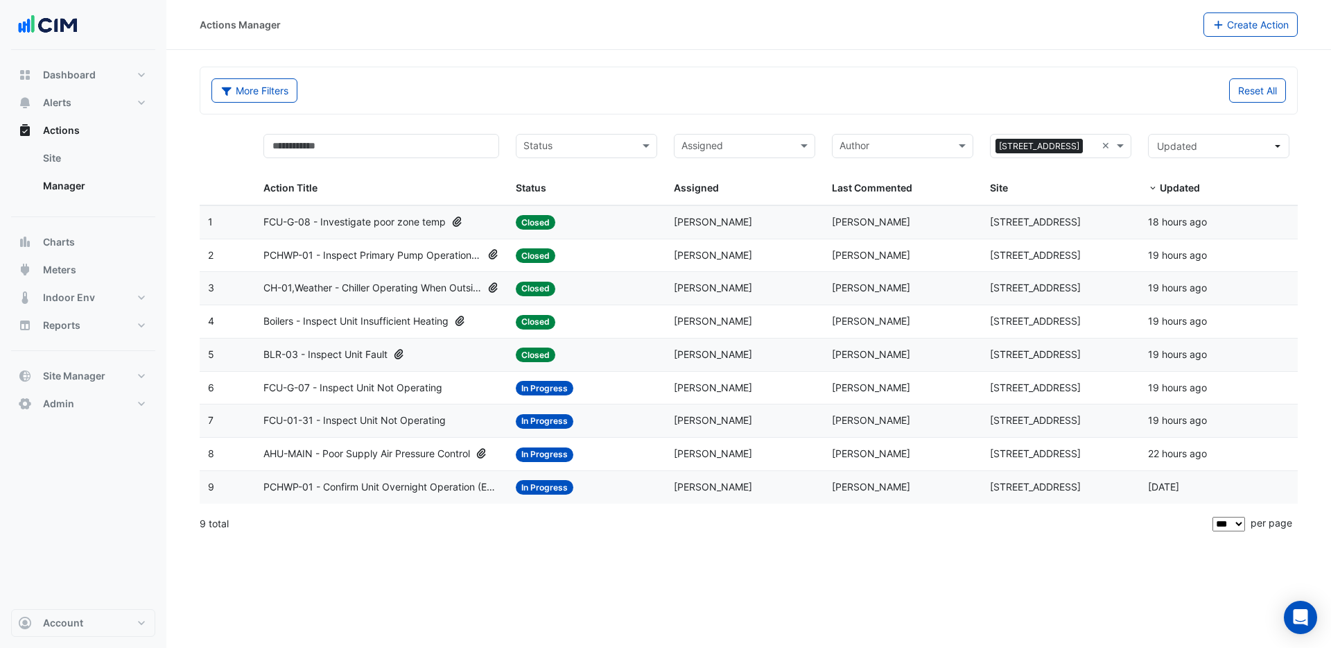
click at [349, 354] on span "BLR-03 - Inspect Unit Fault" at bounding box center [325, 355] width 124 height 16
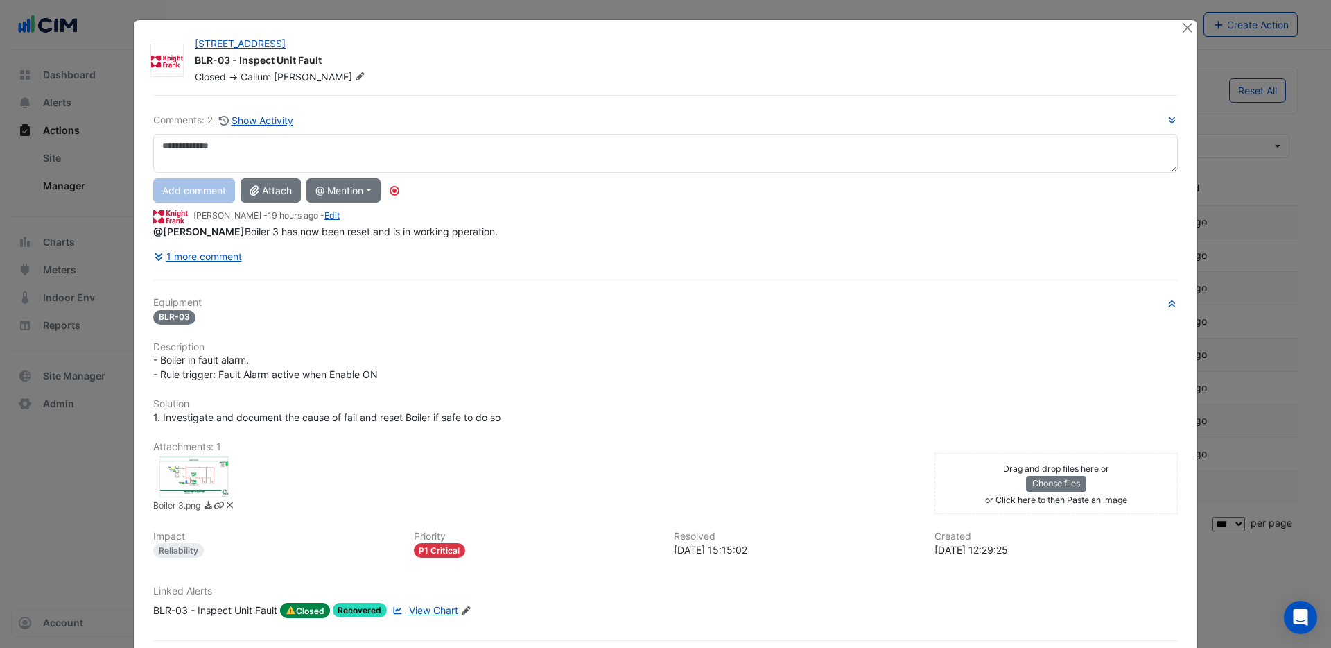
click at [200, 467] on div at bounding box center [193, 477] width 69 height 42
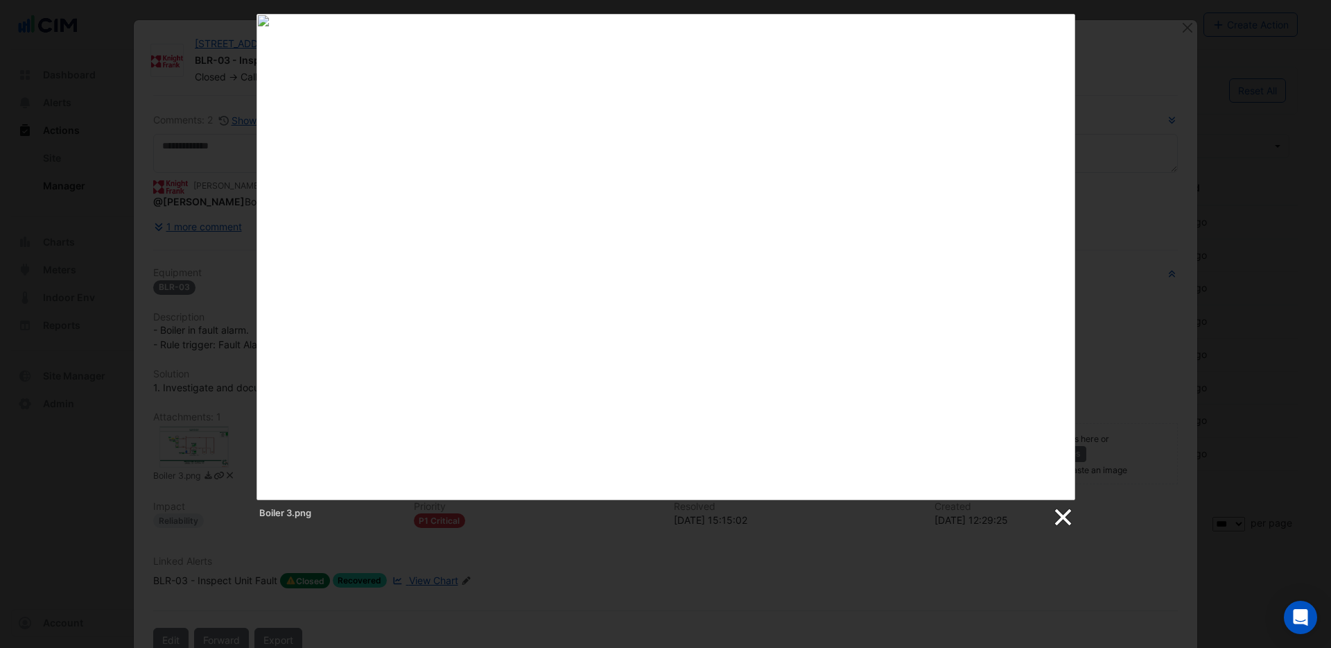
click at [1064, 515] on link at bounding box center [1062, 517] width 21 height 21
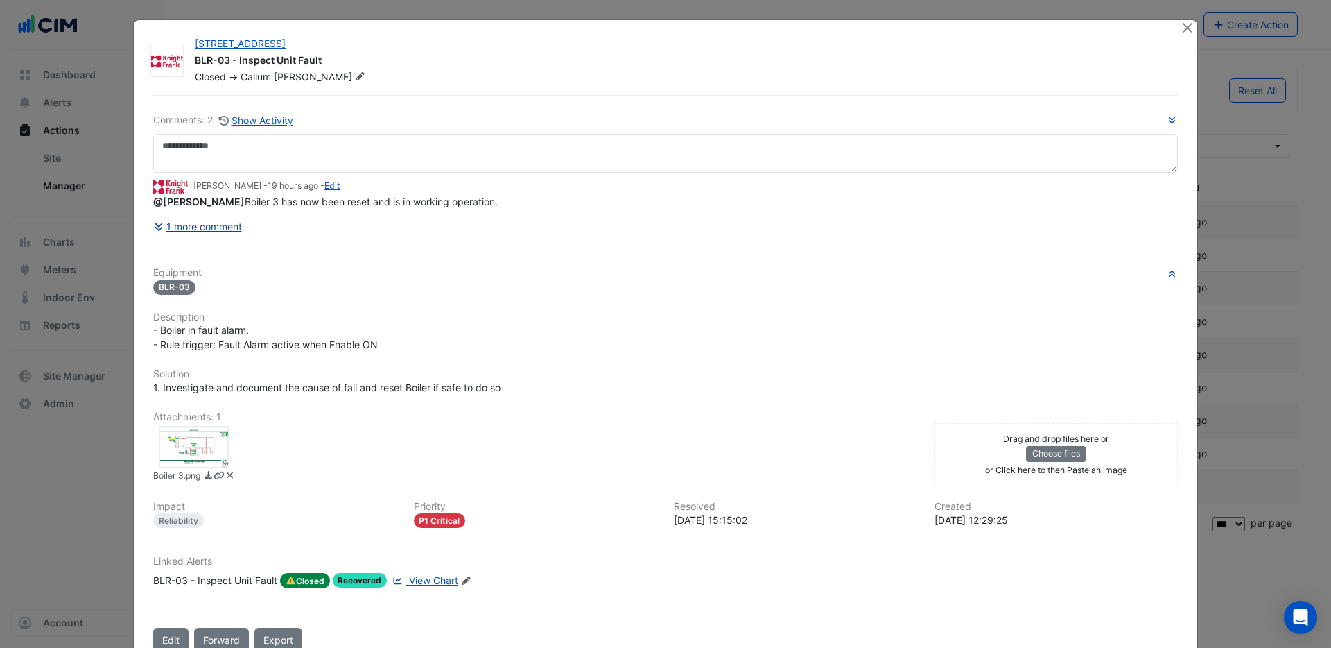
click at [157, 228] on icon at bounding box center [160, 227] width 12 height 10
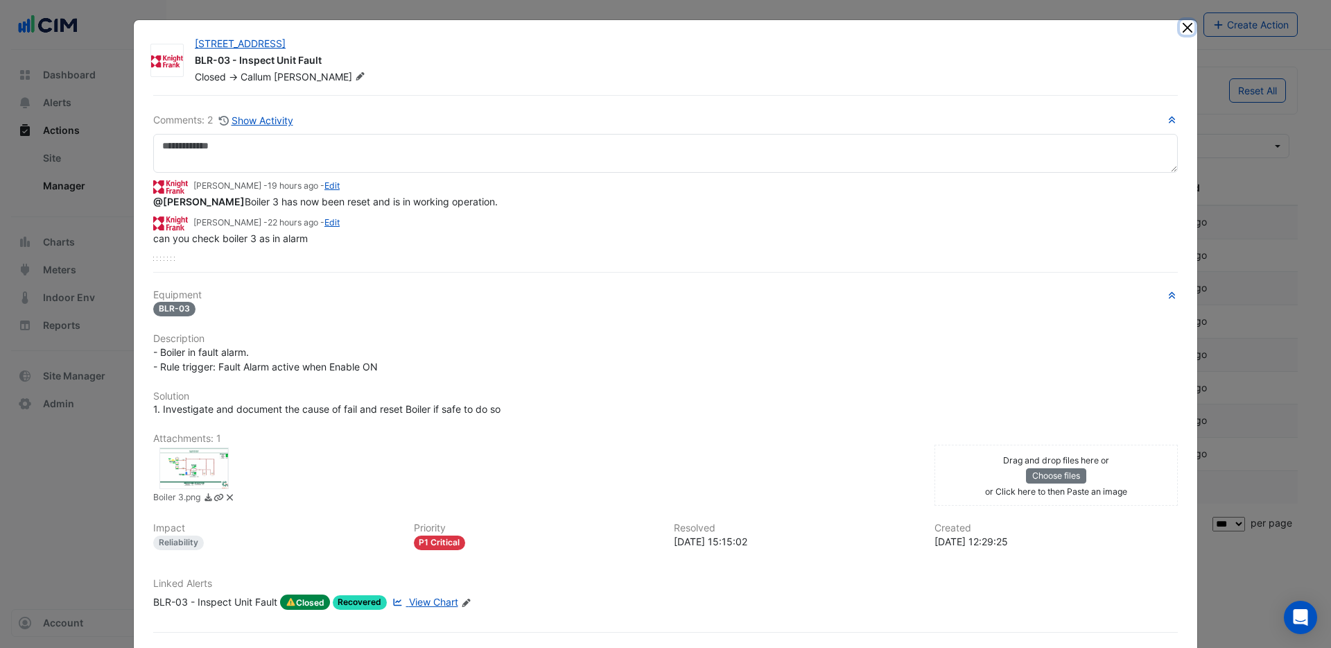
click at [1191, 28] on button "Close" at bounding box center [1187, 27] width 15 height 15
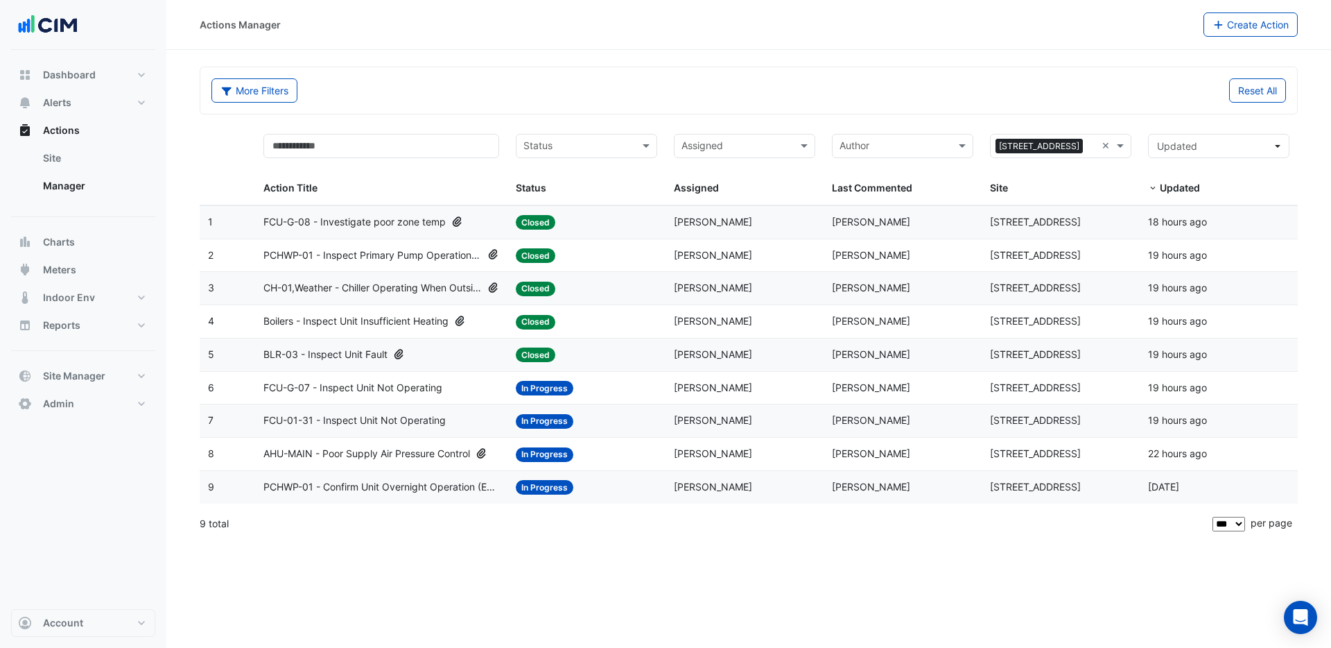
click at [329, 321] on span "Boilers - Inspect Unit Insufficient Heating" at bounding box center [355, 321] width 185 height 16
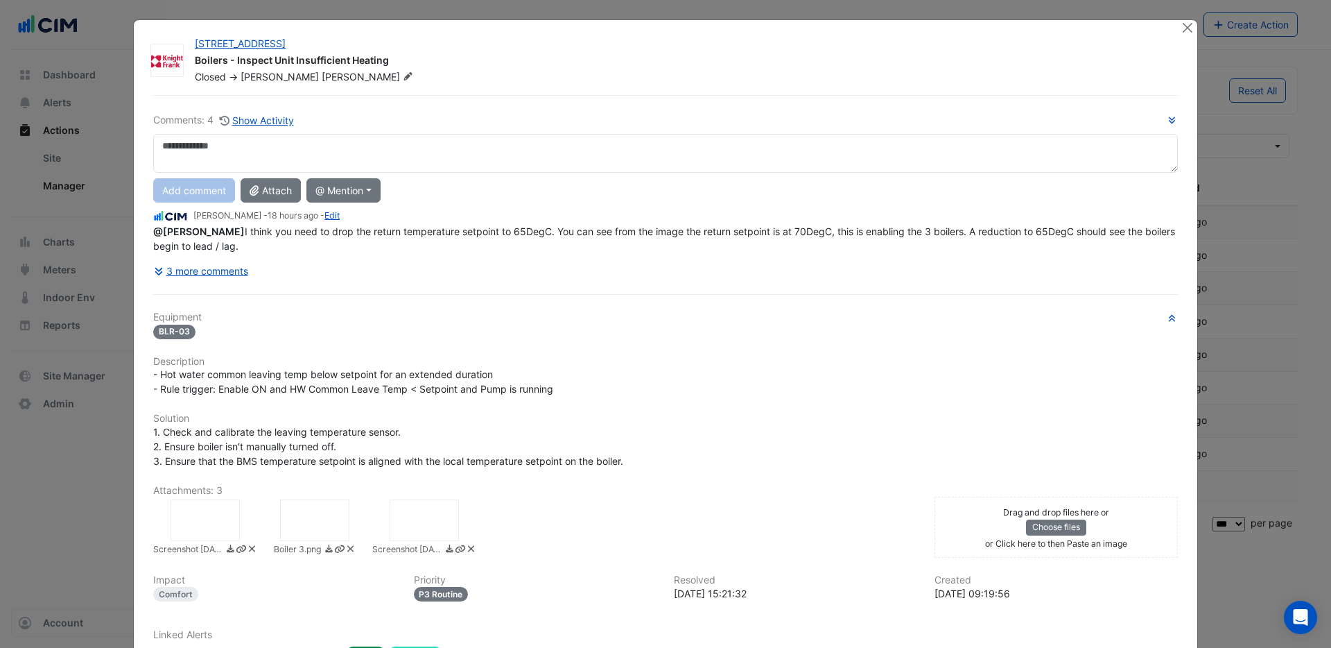
scroll to position [44, 0]
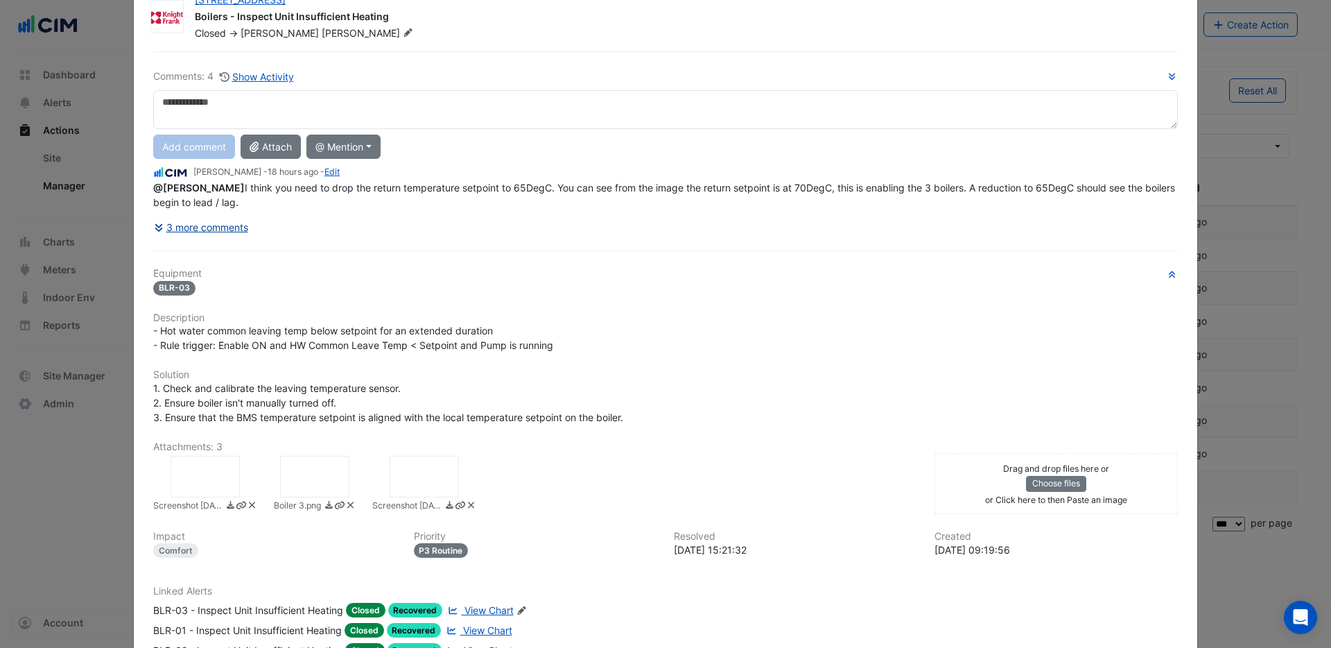
click at [161, 226] on icon at bounding box center [160, 228] width 12 height 10
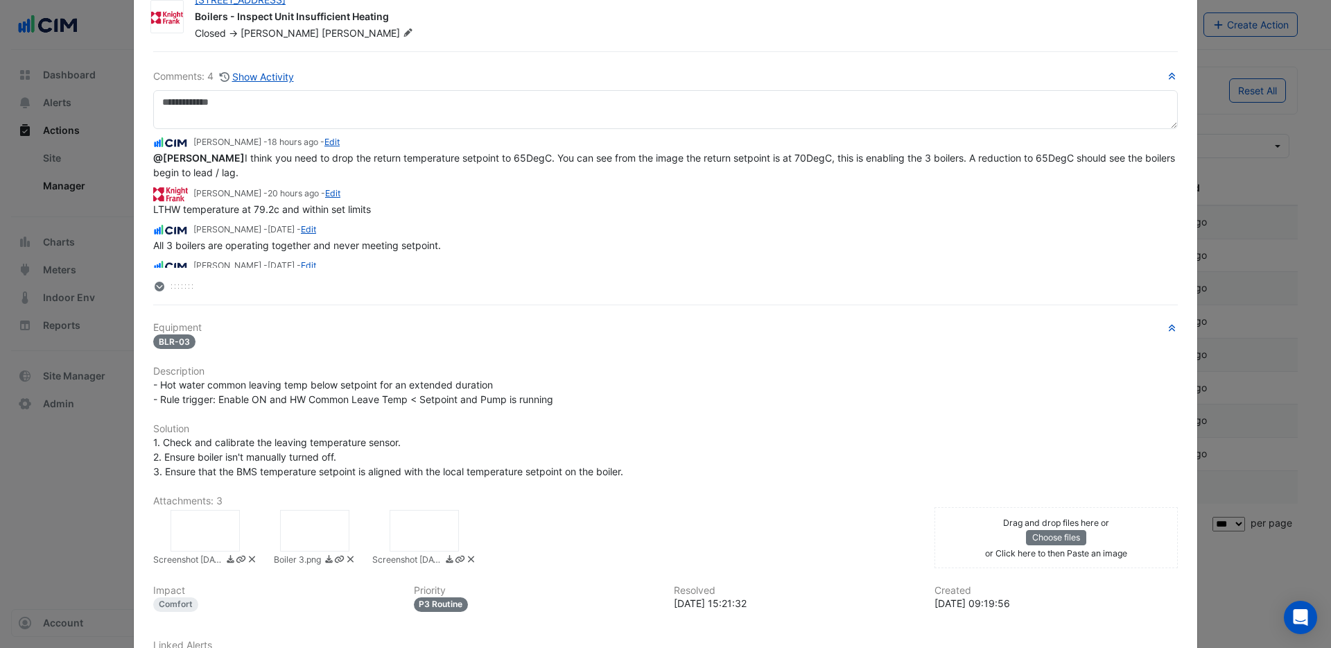
scroll to position [43, 0]
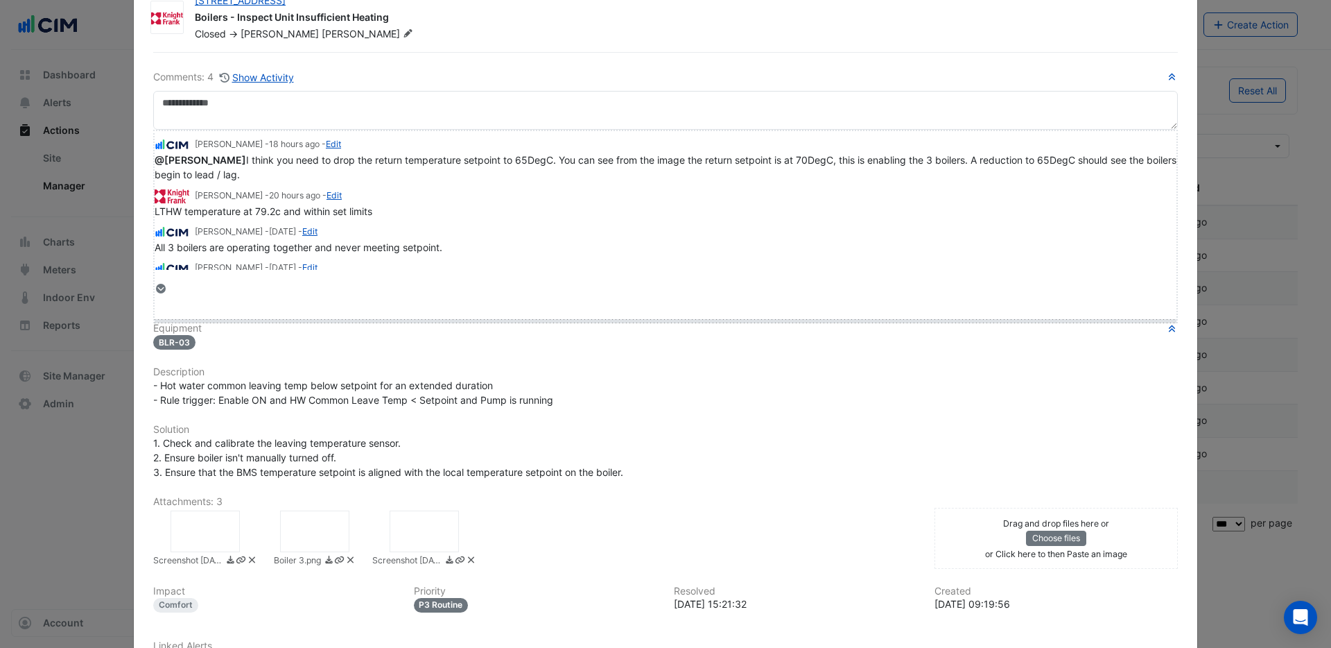
drag, startPoint x: 181, startPoint y: 286, endPoint x: 182, endPoint y: 316, distance: 29.8
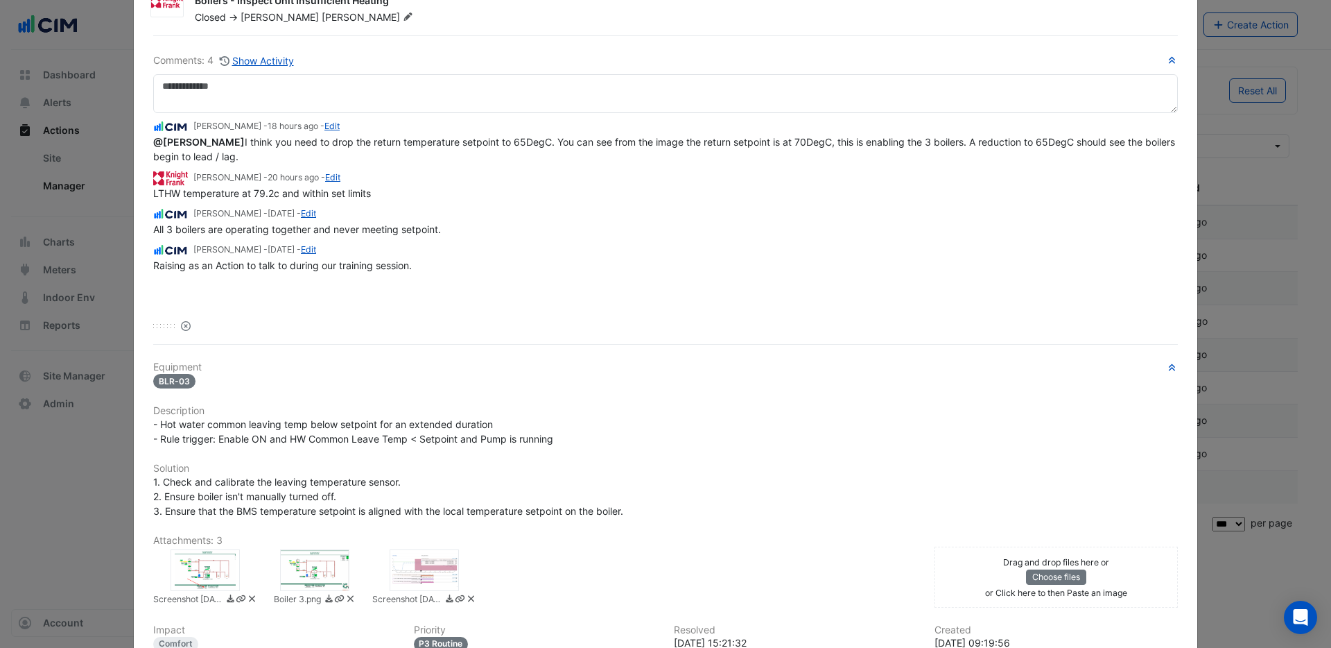
scroll to position [0, 0]
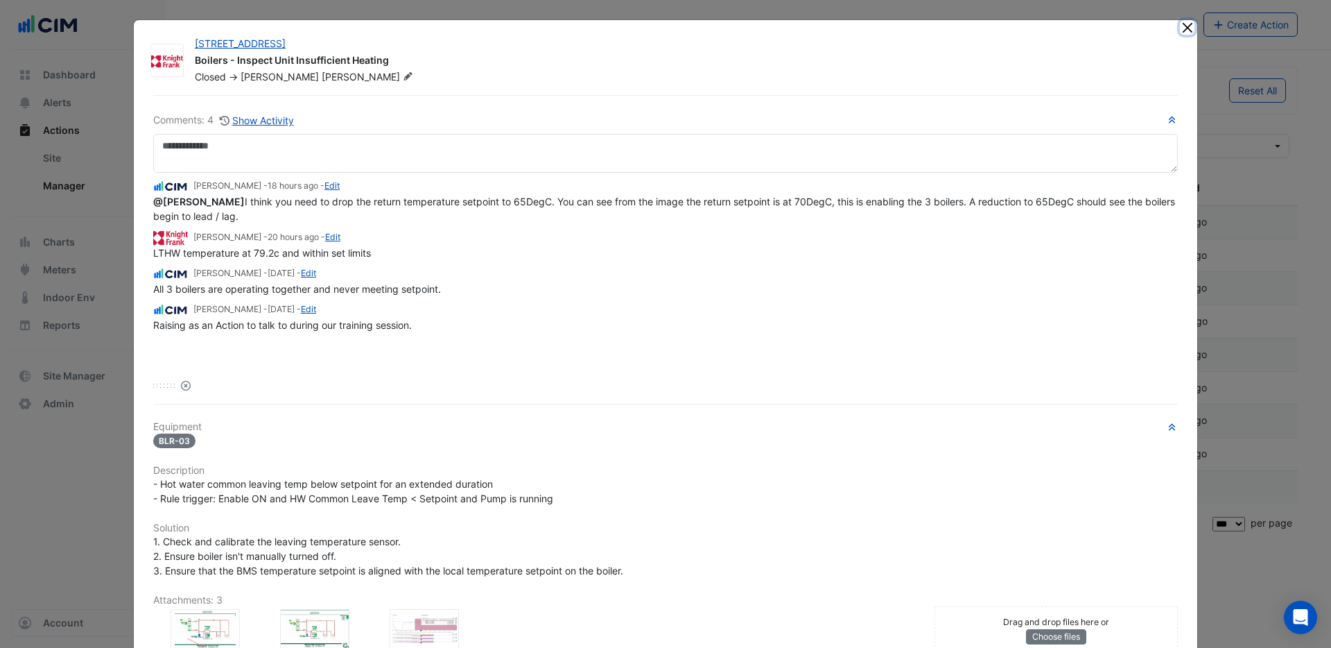
click at [1186, 28] on button "Close" at bounding box center [1187, 27] width 15 height 15
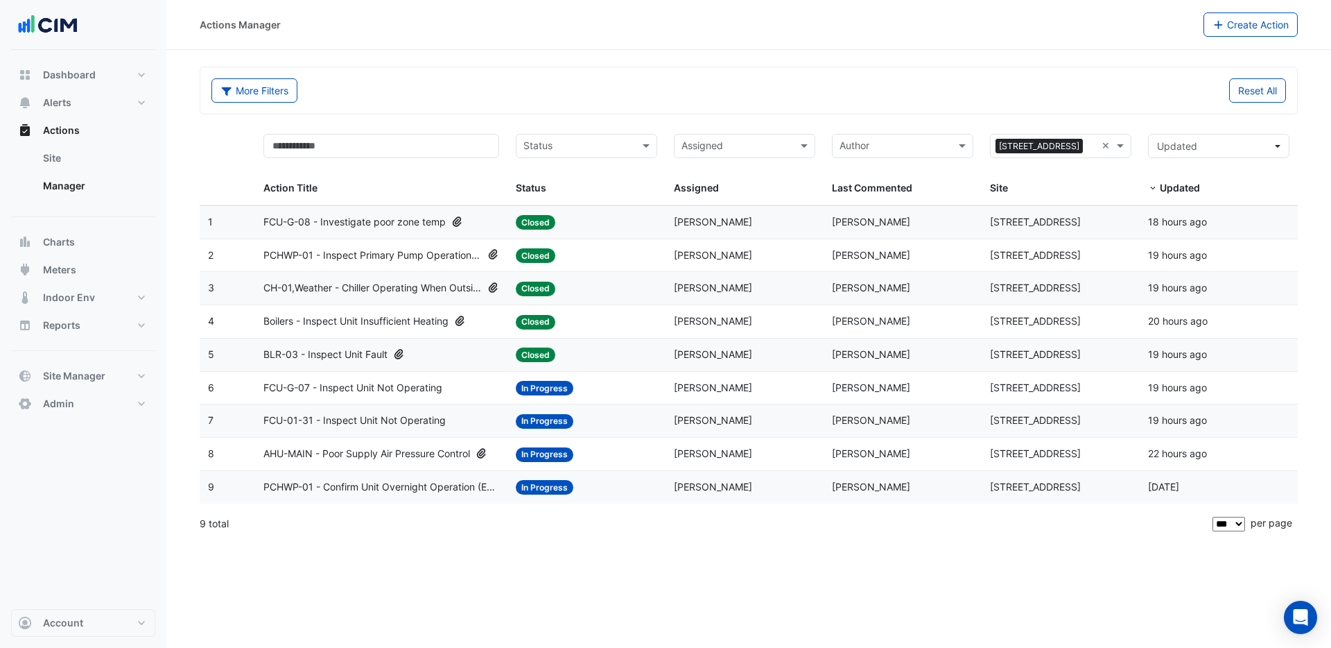
click at [328, 287] on span "CH-01,Weather - Chiller Operating When Outside Air Temperature Is Low" at bounding box center [372, 288] width 218 height 16
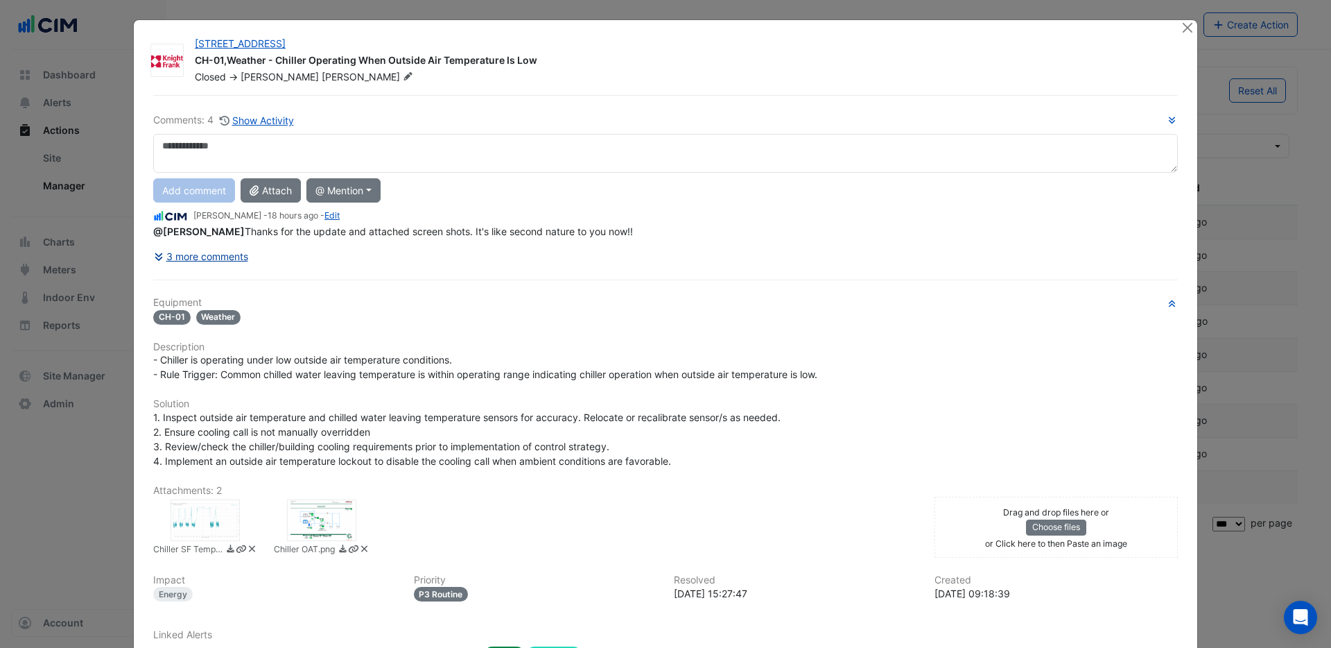
click at [159, 257] on icon at bounding box center [160, 257] width 12 height 10
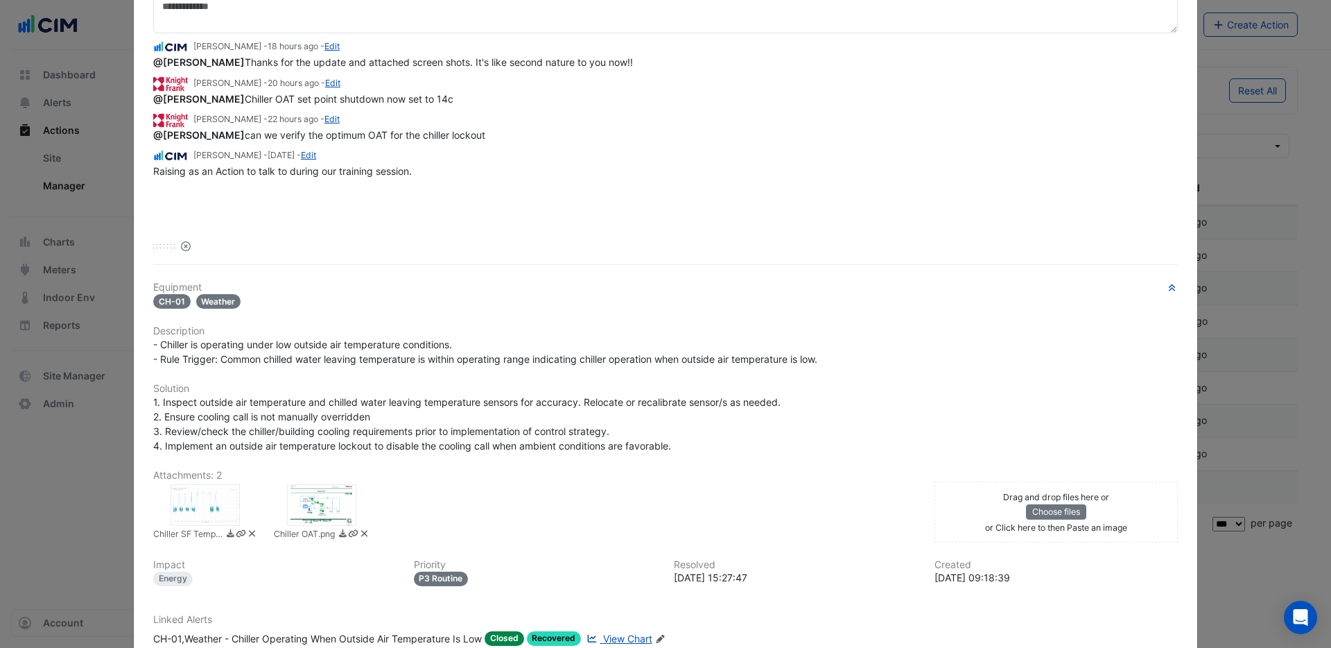
scroll to position [232, 0]
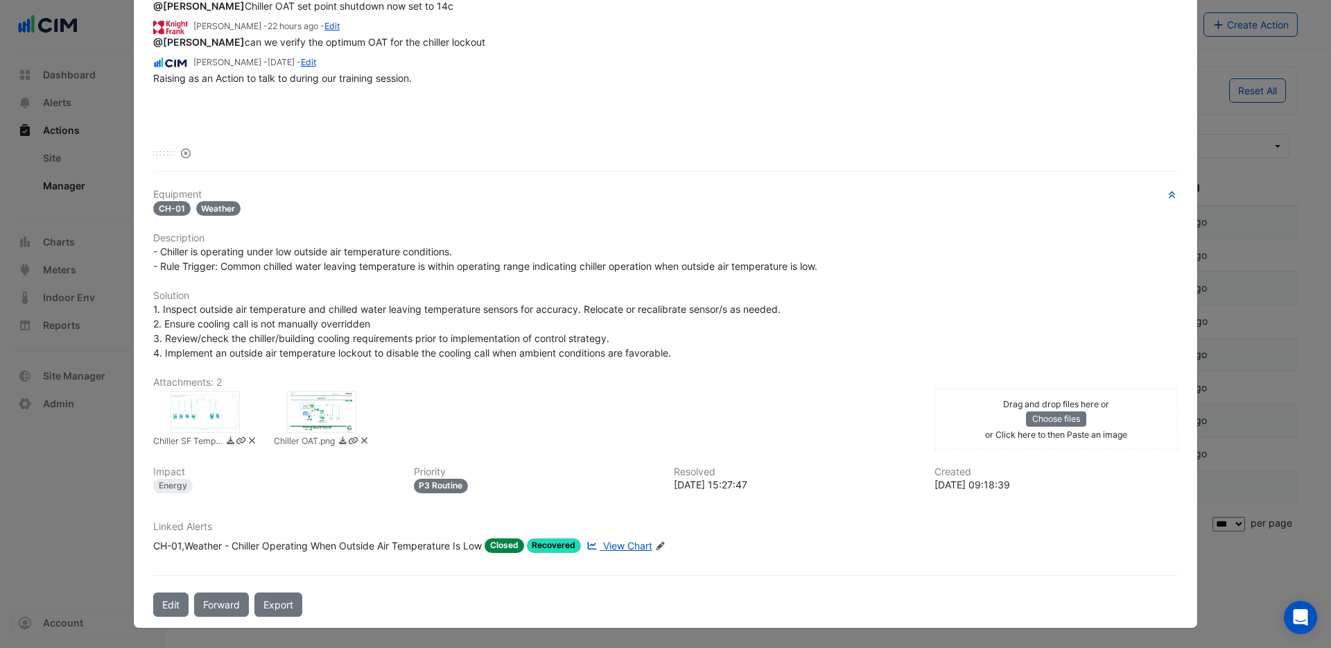
click at [327, 413] on div at bounding box center [321, 412] width 69 height 42
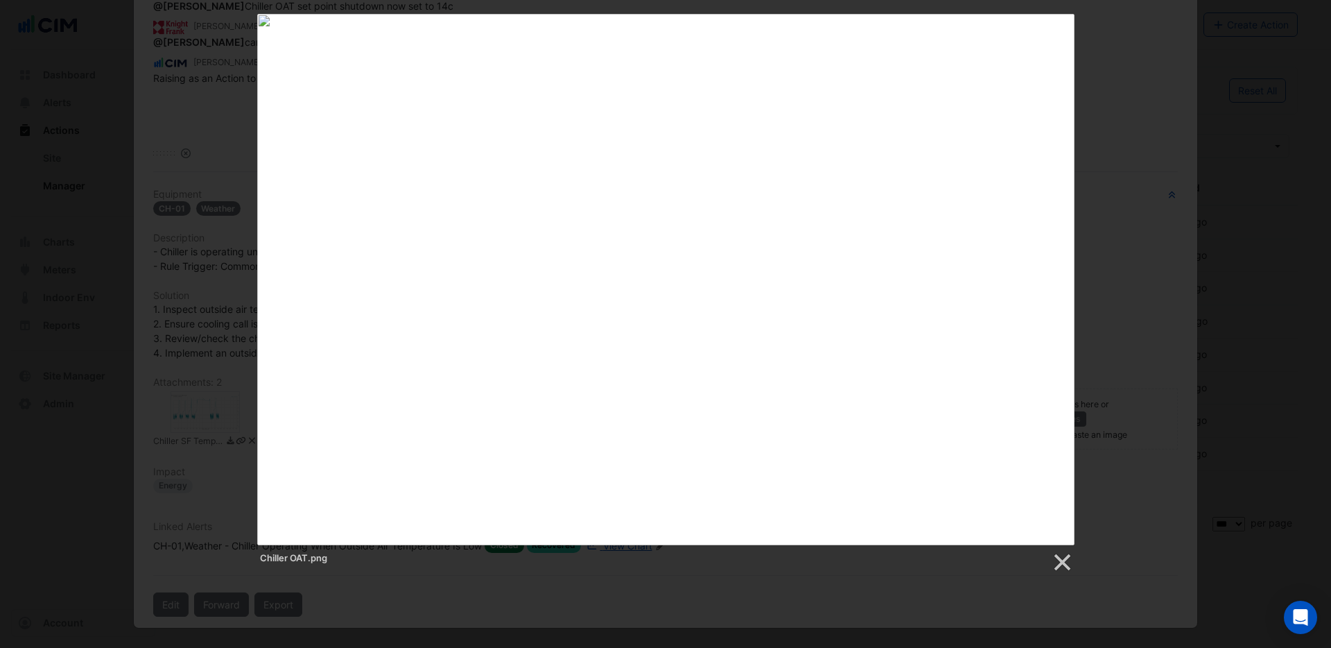
drag, startPoint x: 181, startPoint y: 181, endPoint x: 214, endPoint y: 175, distance: 33.2
click at [189, 180] on div "Chiller OAT.png" at bounding box center [665, 293] width 1331 height 559
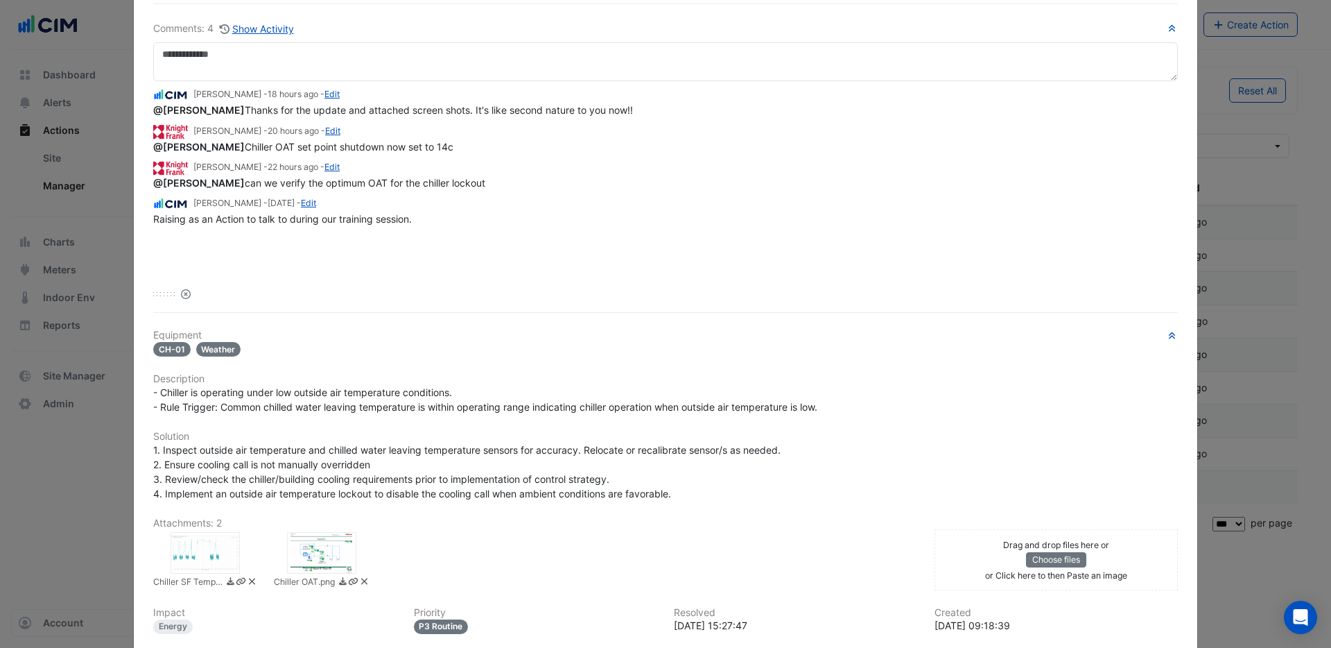
scroll to position [0, 0]
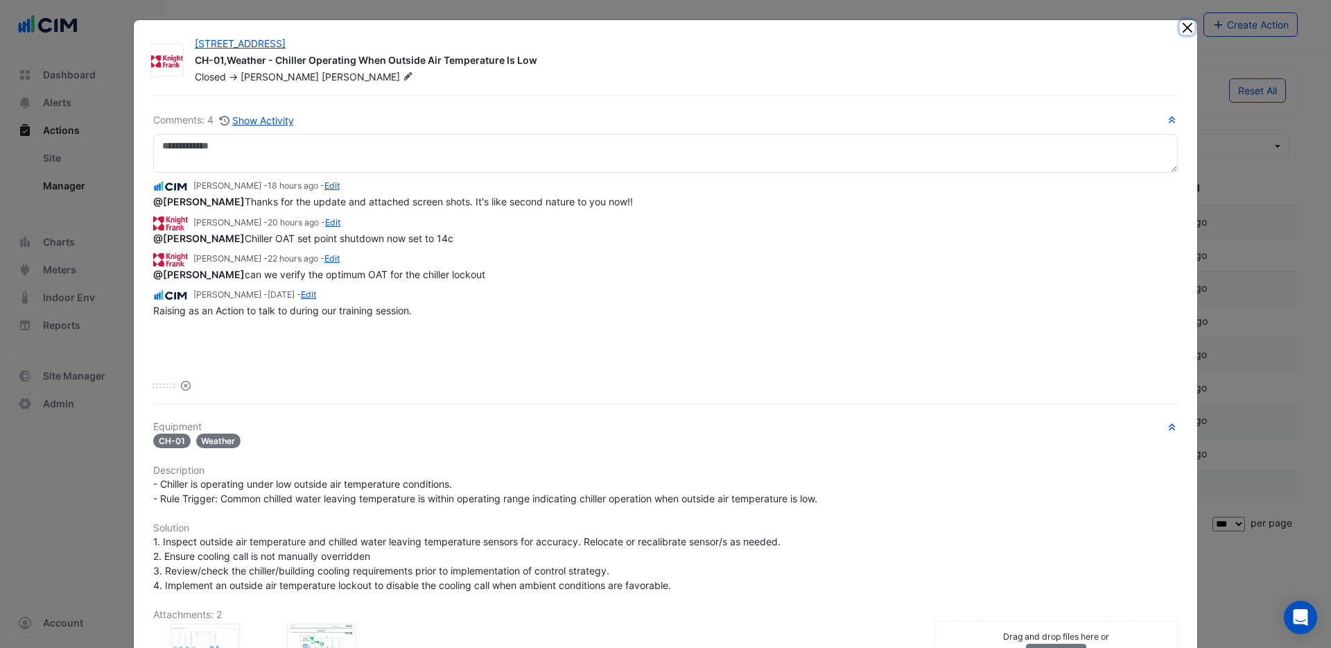
click at [1187, 33] on button "Close" at bounding box center [1187, 27] width 15 height 15
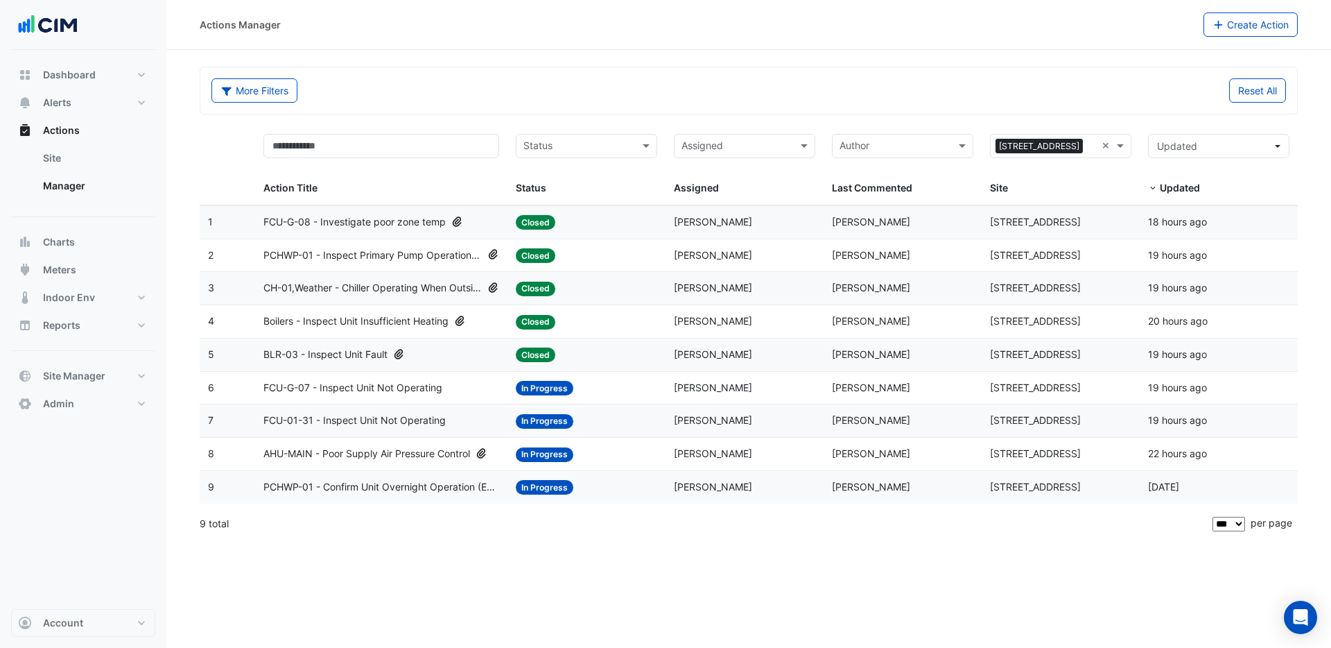
click at [402, 454] on span "AHU-MAIN - Poor Supply Air Pressure Control" at bounding box center [366, 454] width 207 height 16
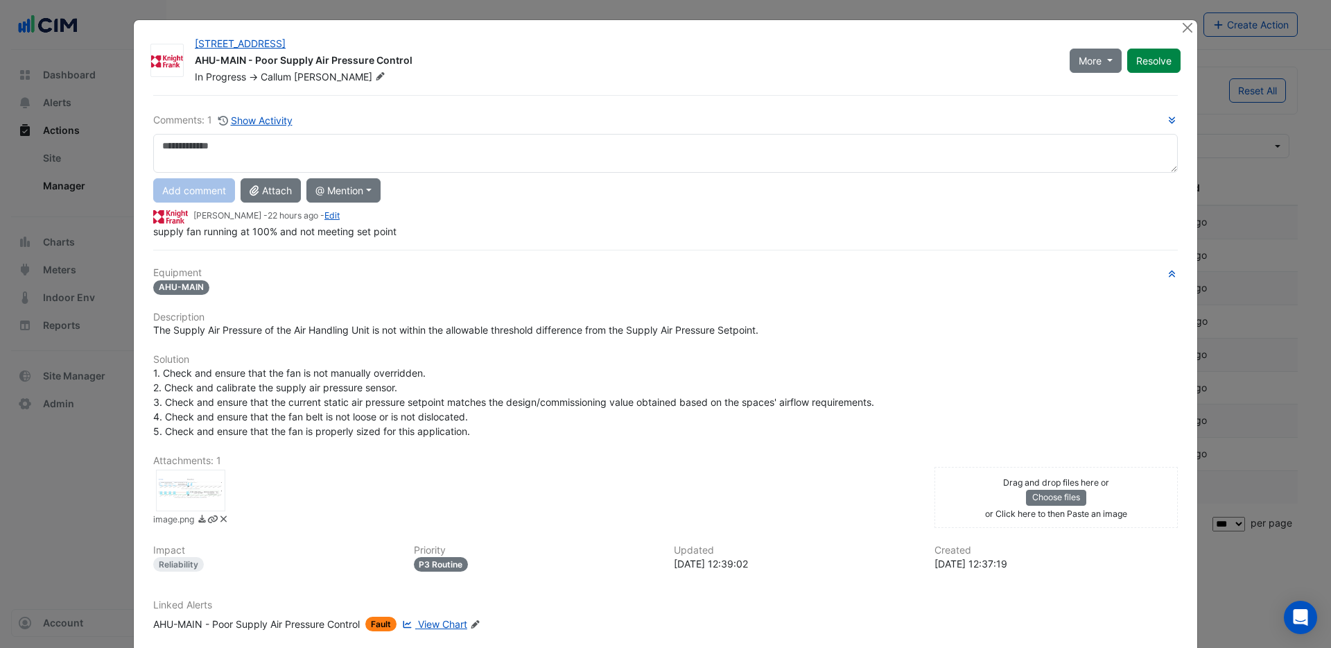
click at [190, 497] on div at bounding box center [190, 490] width 69 height 42
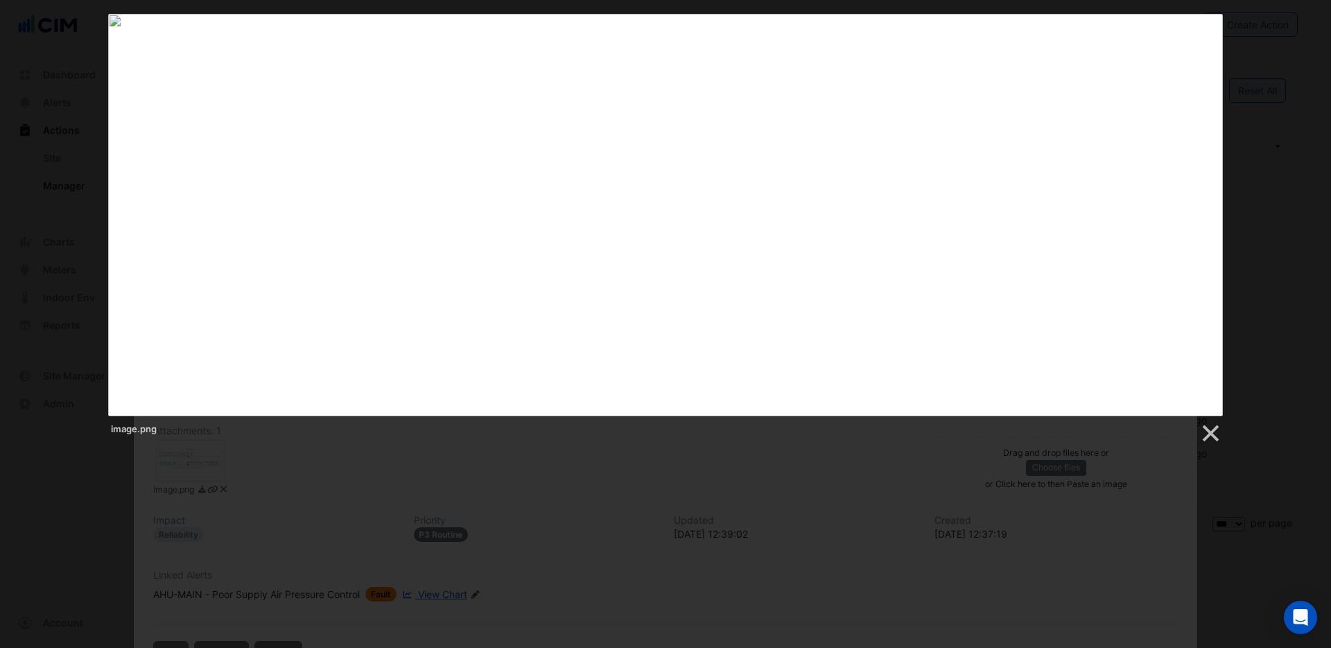
drag, startPoint x: 1209, startPoint y: 435, endPoint x: 1209, endPoint y: 412, distance: 22.9
click at [1208, 433] on link at bounding box center [1210, 433] width 21 height 21
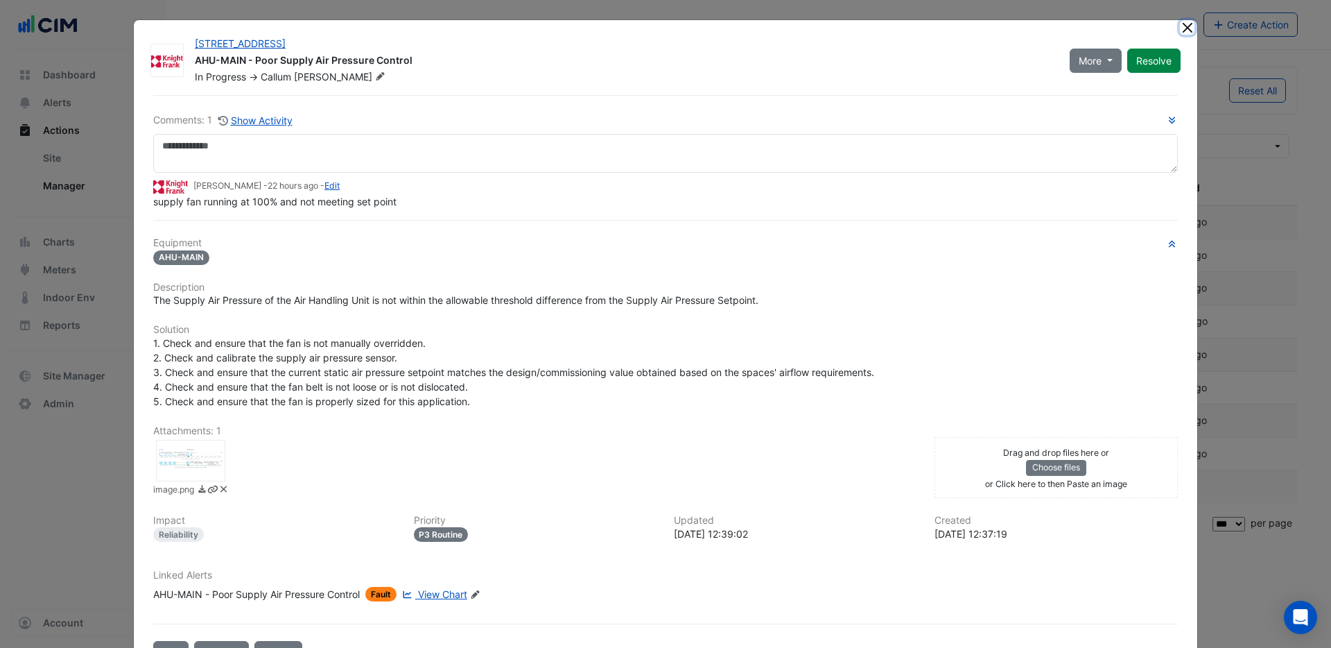
click at [1184, 27] on button "Close" at bounding box center [1187, 27] width 15 height 15
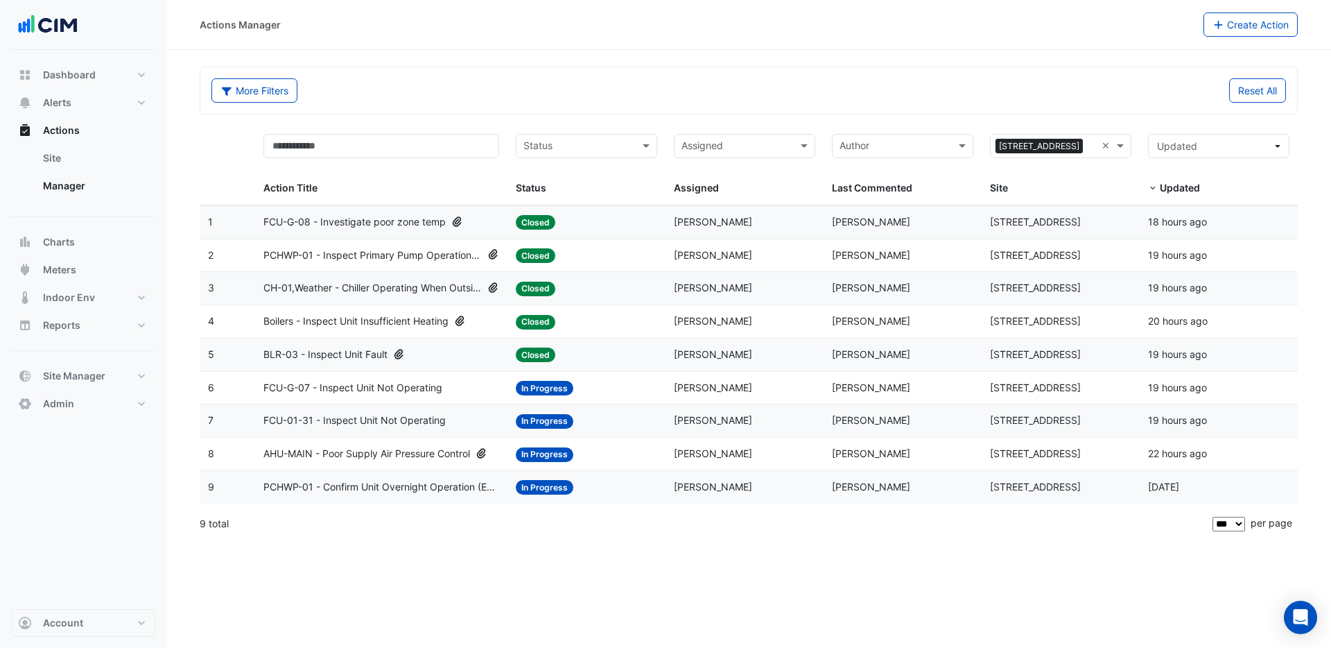
click at [375, 449] on span "AHU-MAIN - Poor Supply Air Pressure Control" at bounding box center [366, 454] width 207 height 16
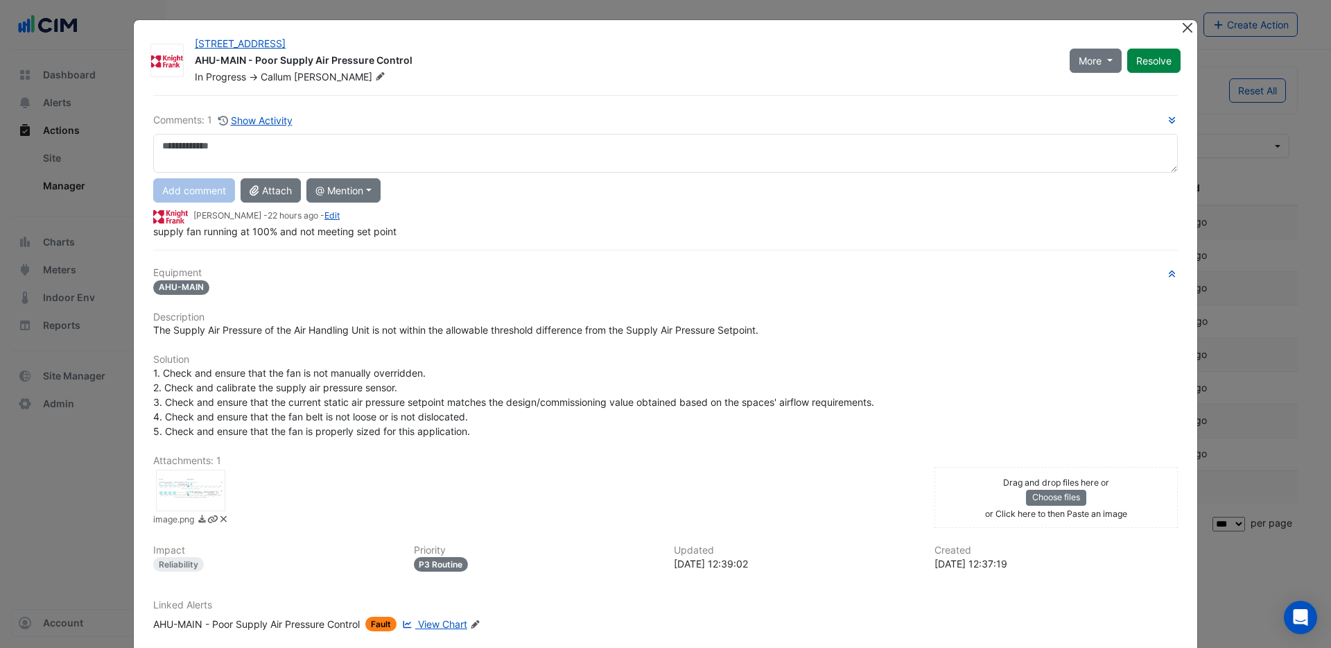
click at [1195, 26] on div at bounding box center [1188, 28] width 17 height 16
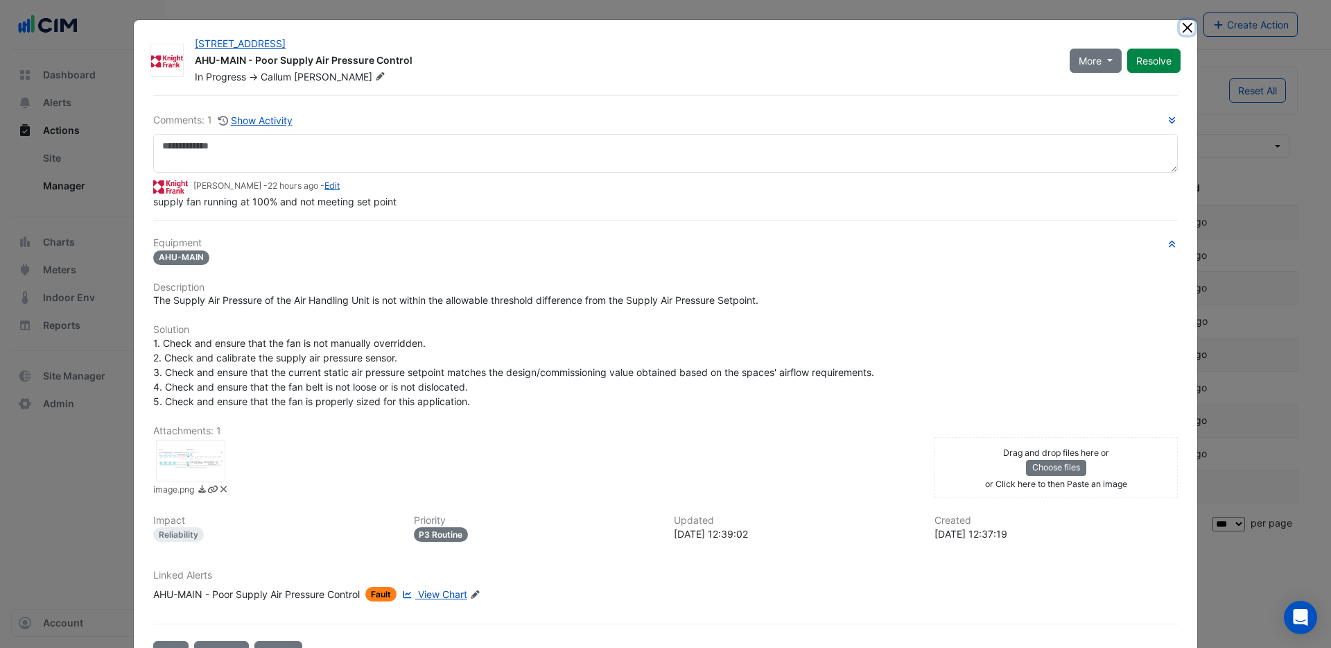
click at [1186, 26] on button "Close" at bounding box center [1187, 27] width 15 height 15
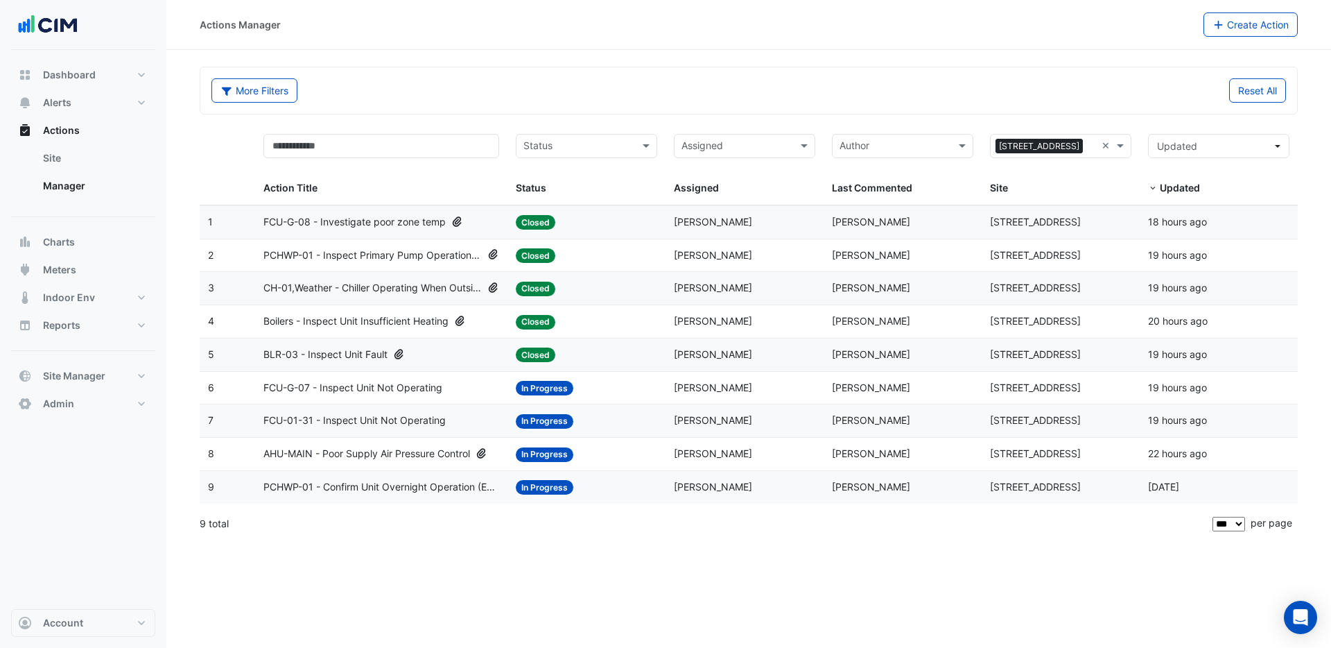
click at [435, 482] on span "PCHWP-01 - Confirm Unit Overnight Operation (Energy Waste)" at bounding box center [381, 487] width 236 height 16
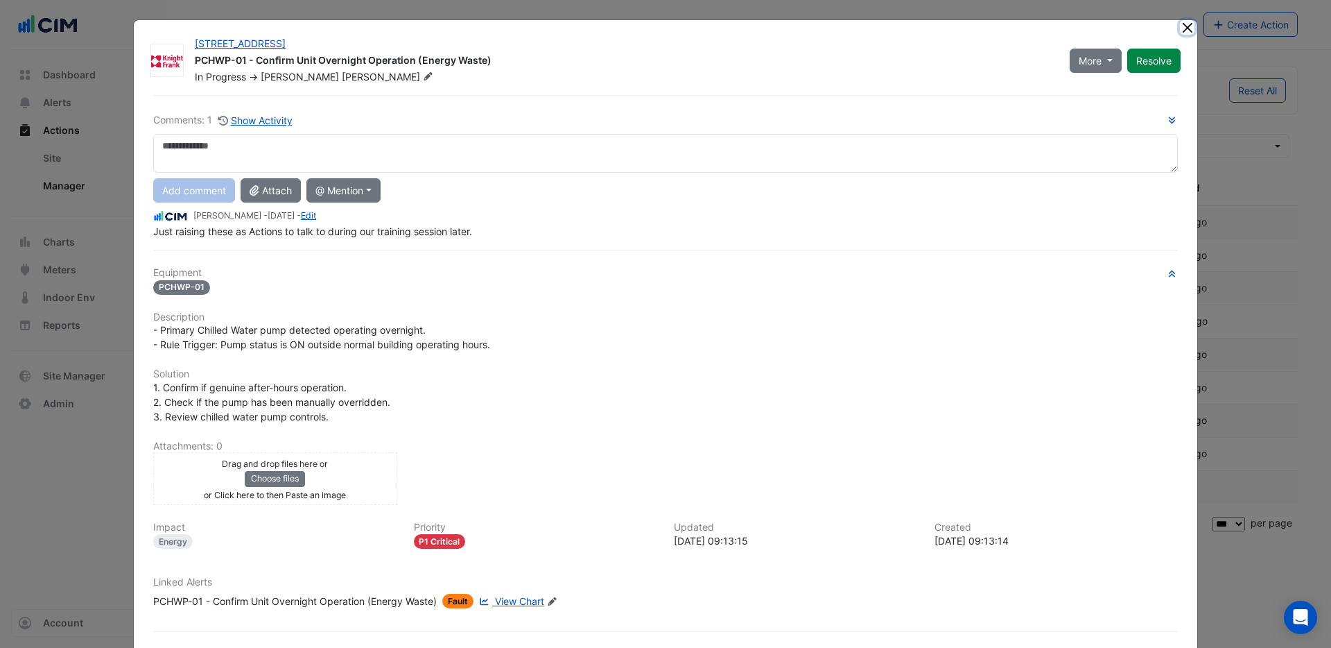
click at [1191, 27] on button "Close" at bounding box center [1187, 27] width 15 height 15
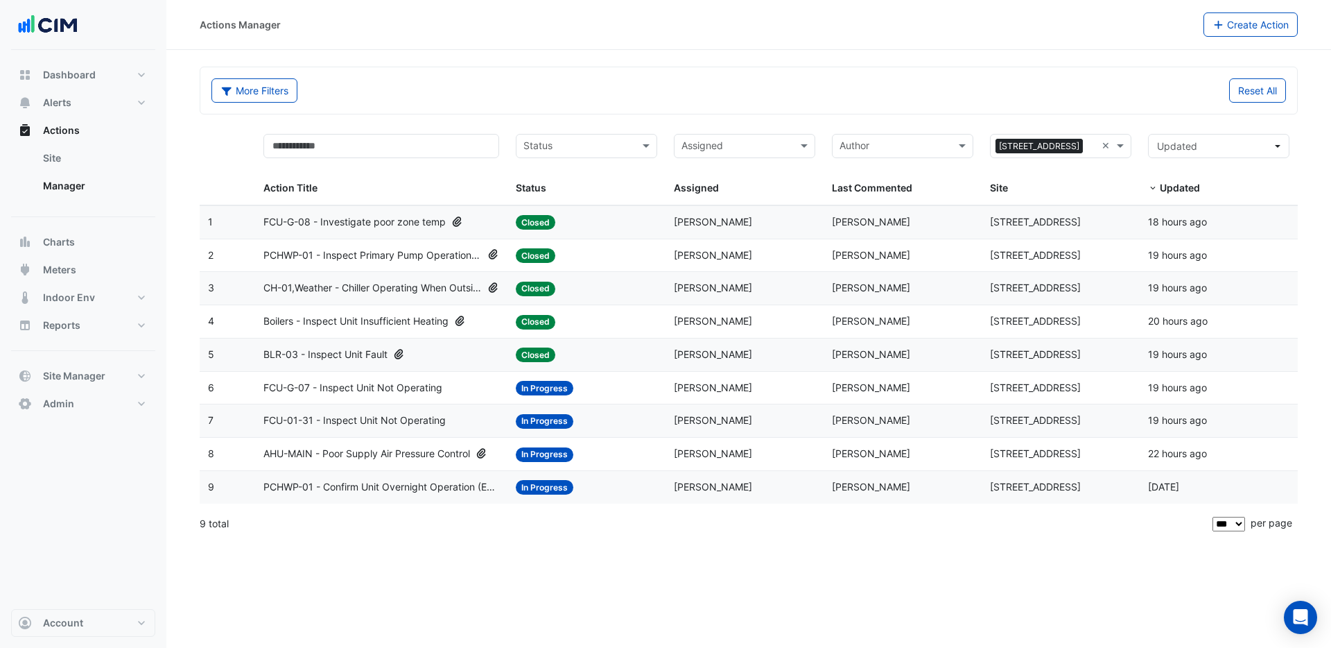
click at [369, 354] on span "BLR-03 - Inspect Unit Fault" at bounding box center [325, 355] width 124 height 16
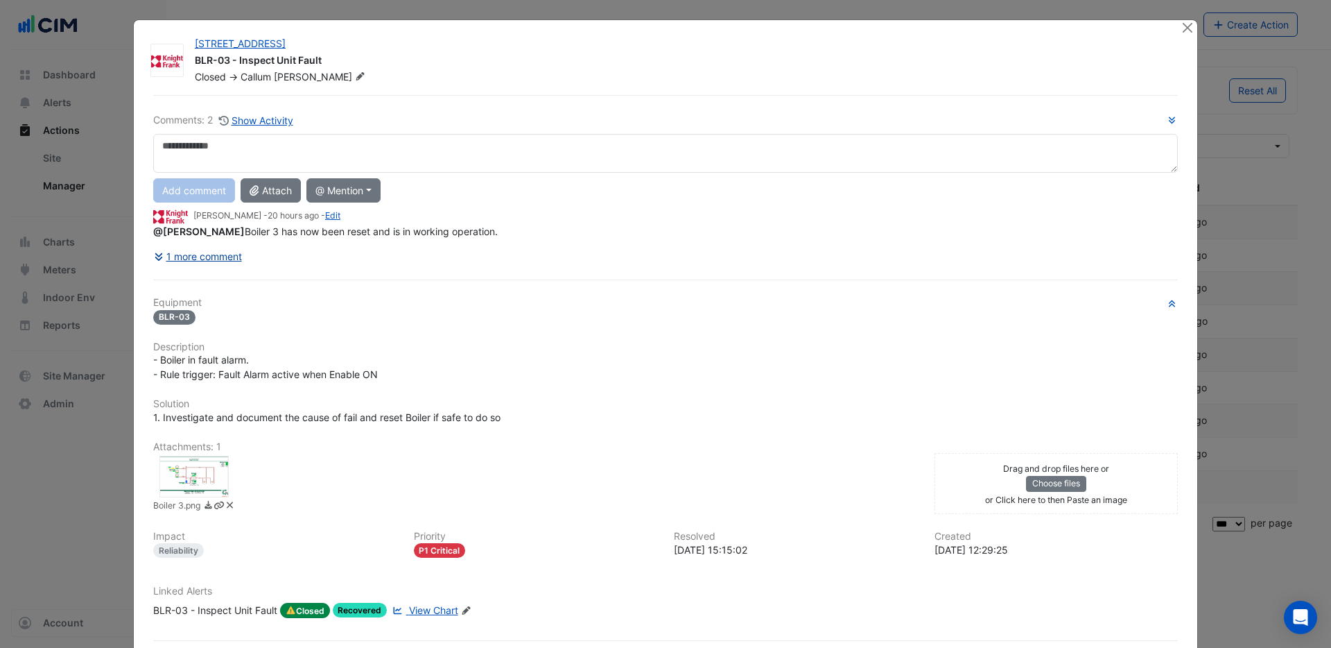
click at [168, 259] on button "1 more comment" at bounding box center [197, 256] width 89 height 24
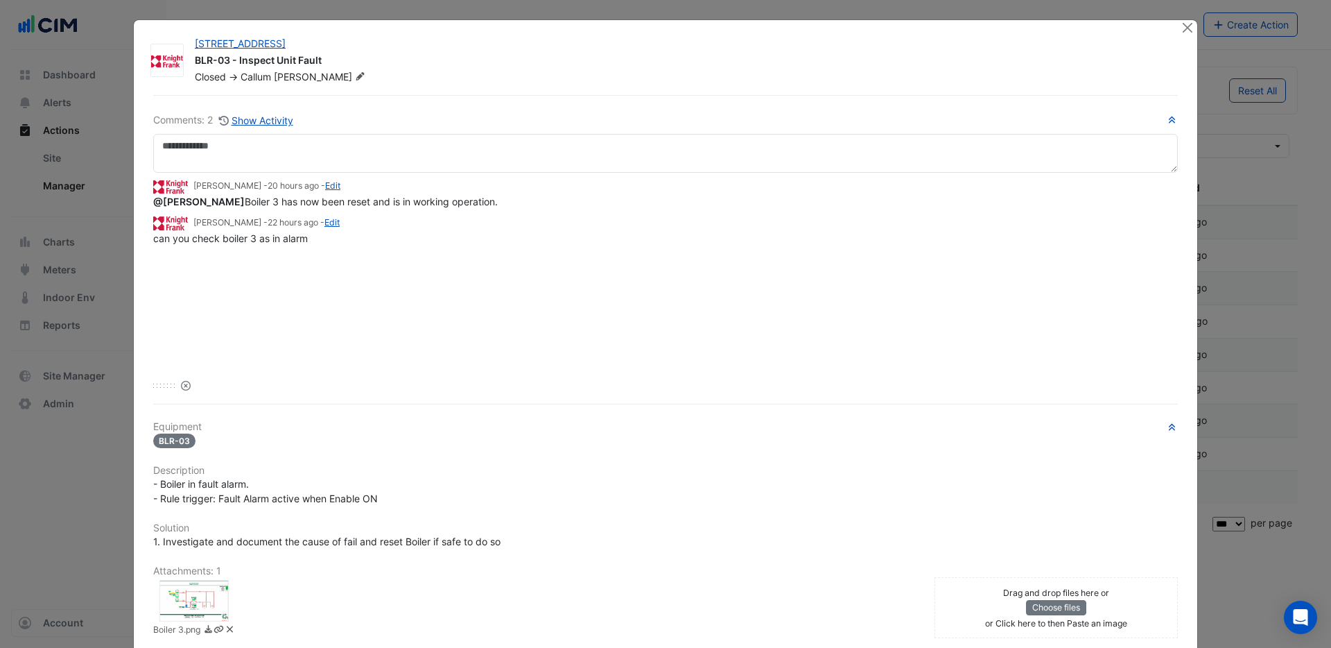
drag, startPoint x: 189, startPoint y: 609, endPoint x: 221, endPoint y: 597, distance: 34.0
click at [189, 609] on div at bounding box center [193, 601] width 69 height 42
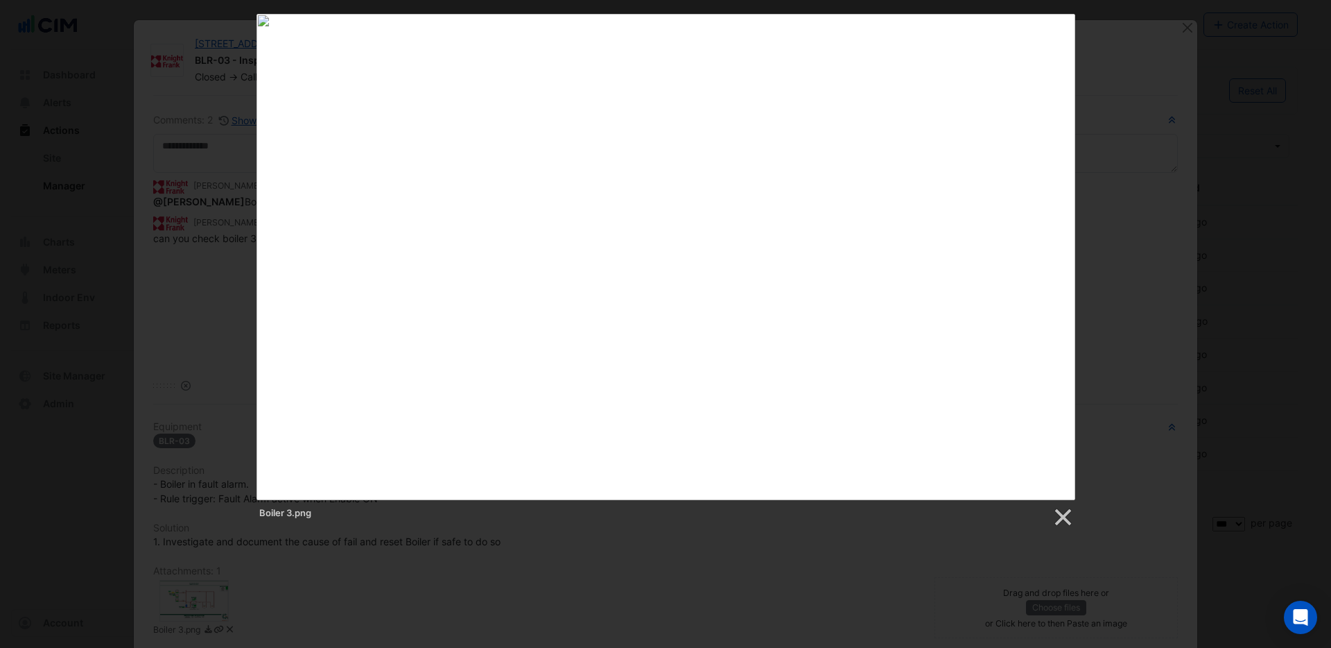
drag, startPoint x: 1068, startPoint y: 521, endPoint x: 1089, endPoint y: 505, distance: 26.8
click at [1071, 521] on link at bounding box center [1062, 517] width 21 height 21
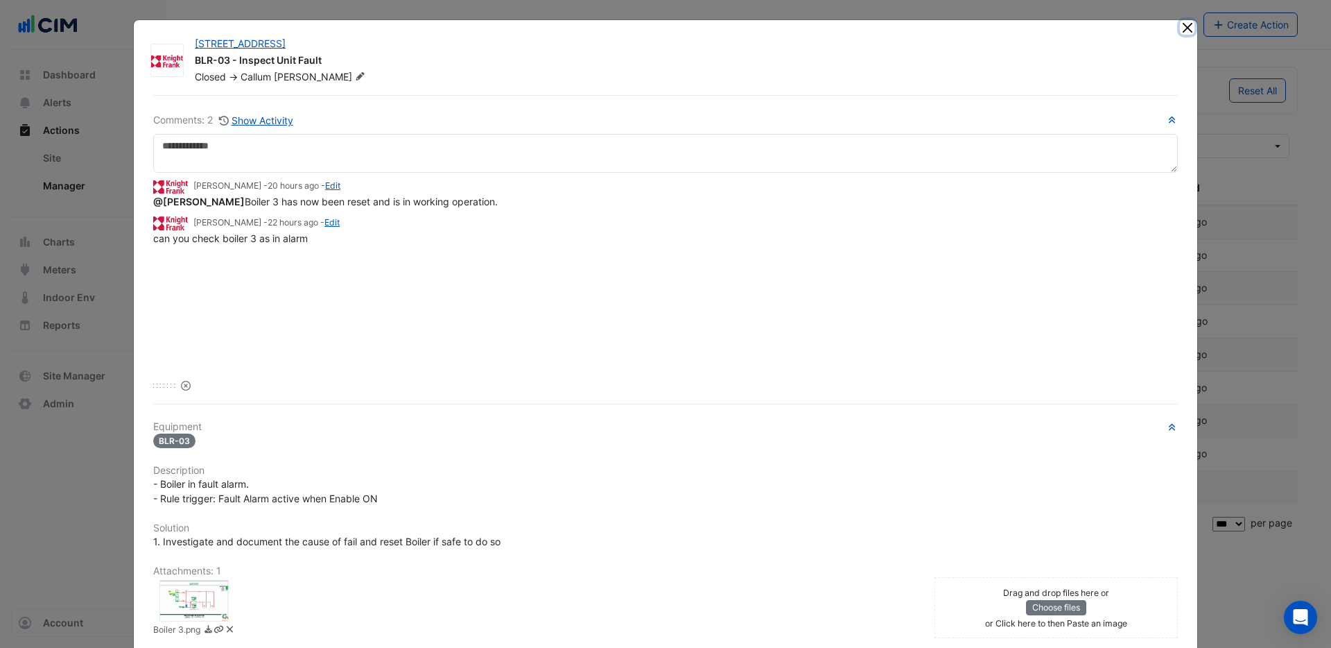
click at [1185, 31] on button "Close" at bounding box center [1187, 27] width 15 height 15
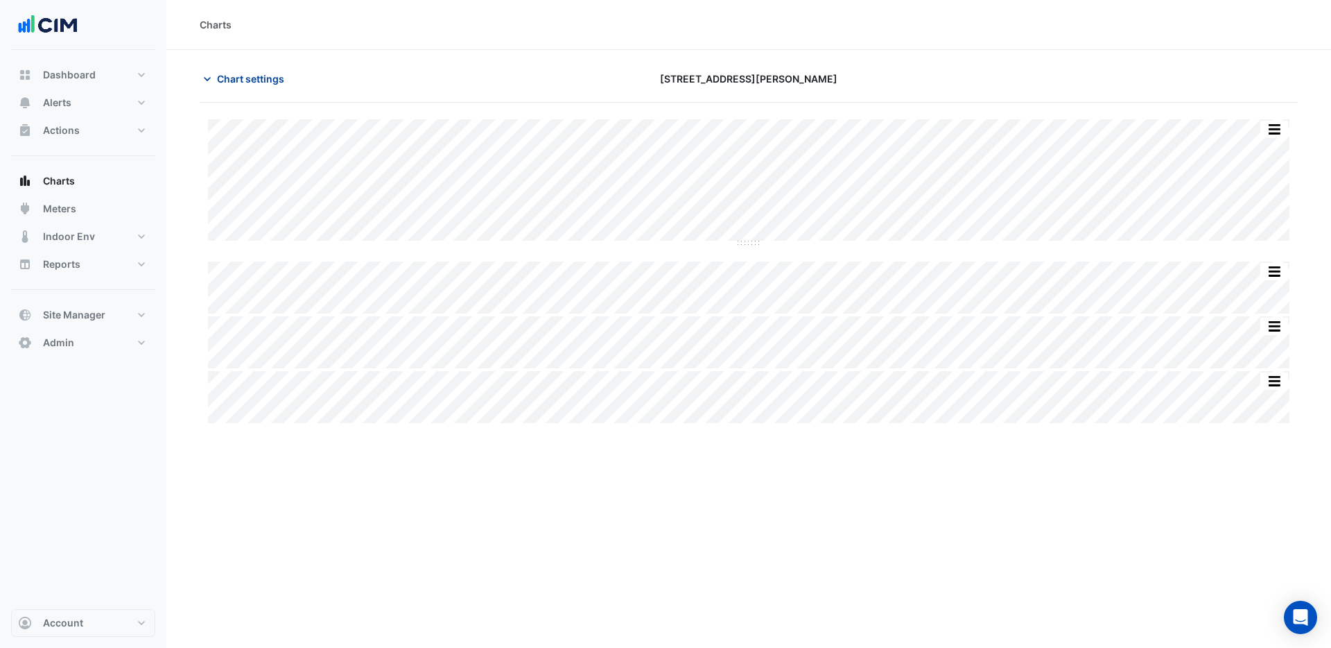
click at [249, 78] on span "Chart settings" at bounding box center [250, 78] width 67 height 15
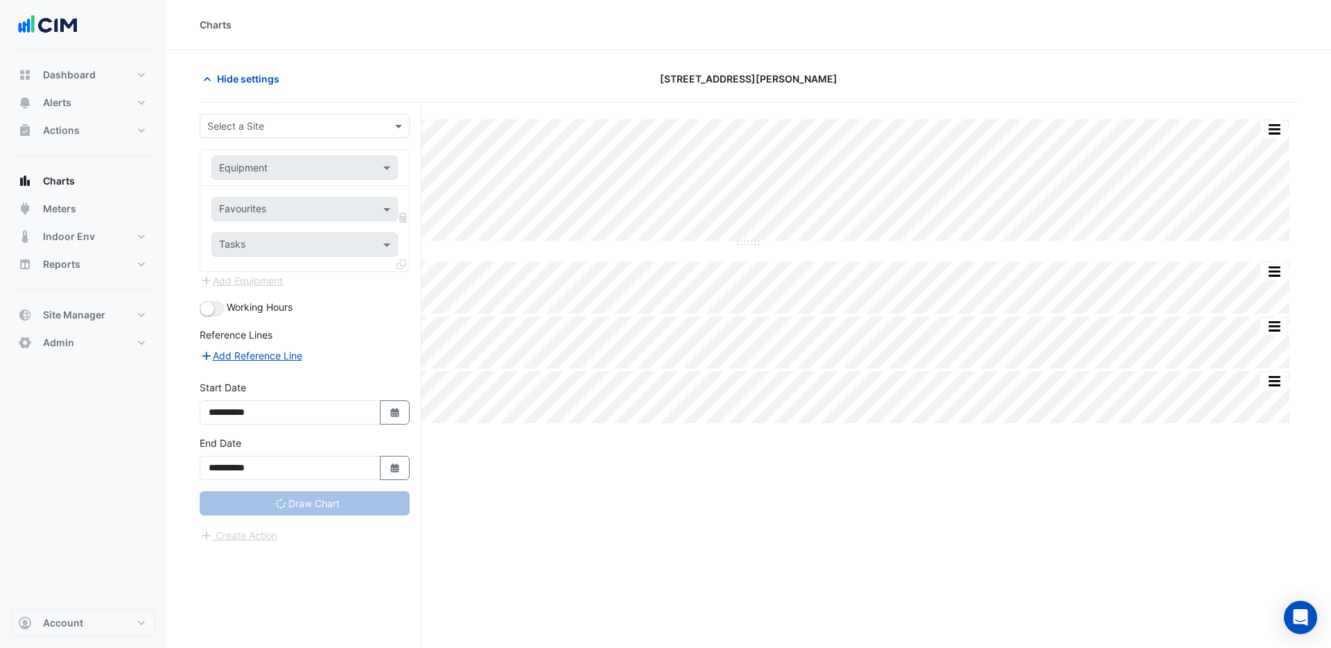
type input "**********"
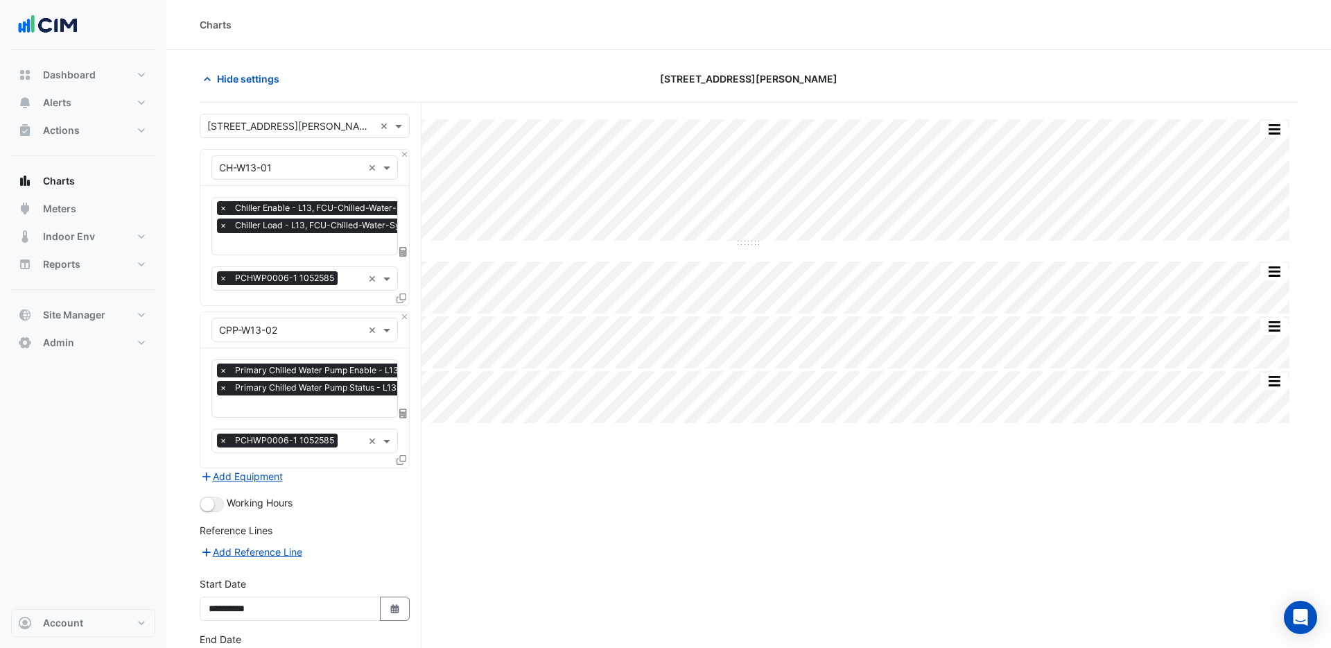
click at [398, 297] on icon at bounding box center [402, 298] width 10 height 10
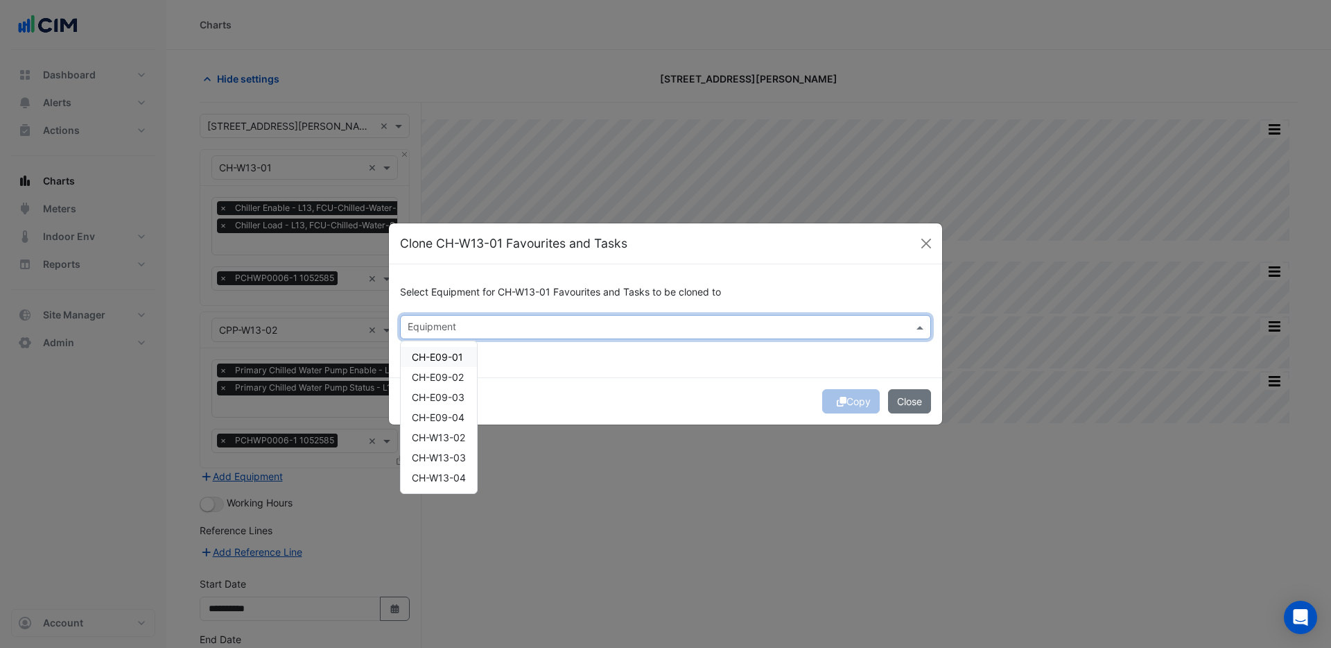
click at [466, 323] on input "text" at bounding box center [658, 328] width 500 height 15
click at [449, 438] on span "CH-W13-02" at bounding box center [438, 437] width 53 height 12
click at [859, 403] on button "Copy" at bounding box center [851, 401] width 58 height 24
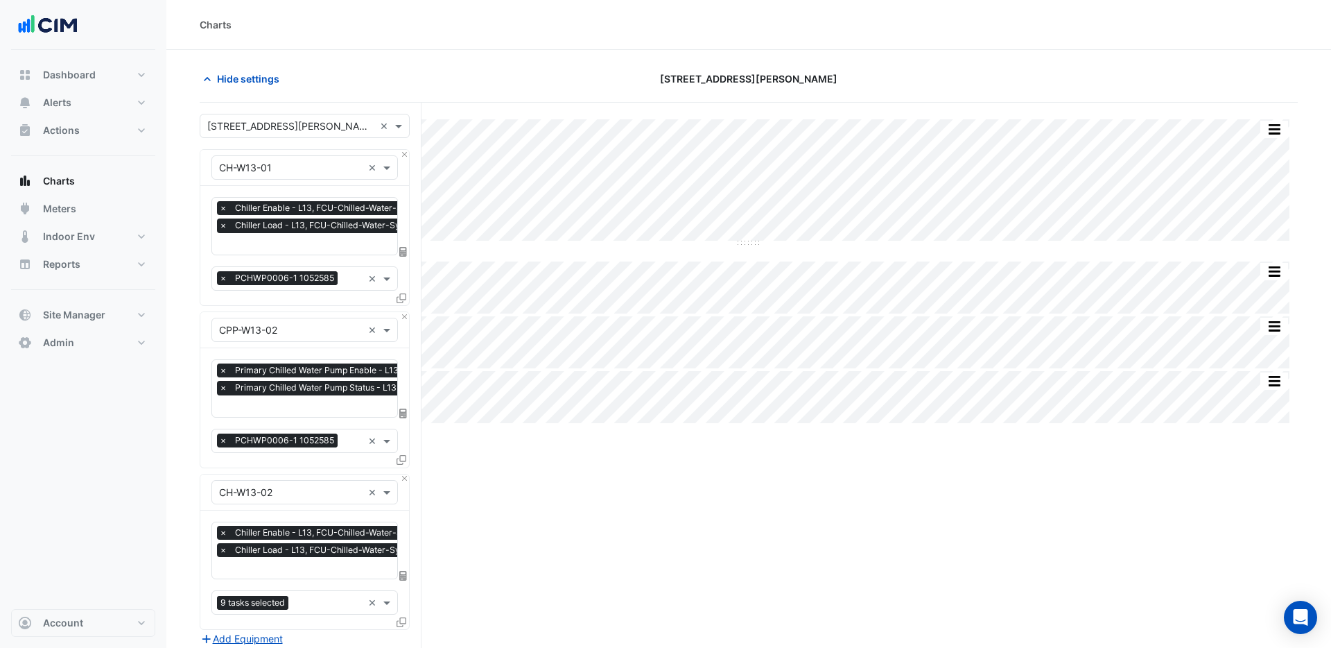
click at [403, 456] on icon at bounding box center [402, 460] width 10 height 10
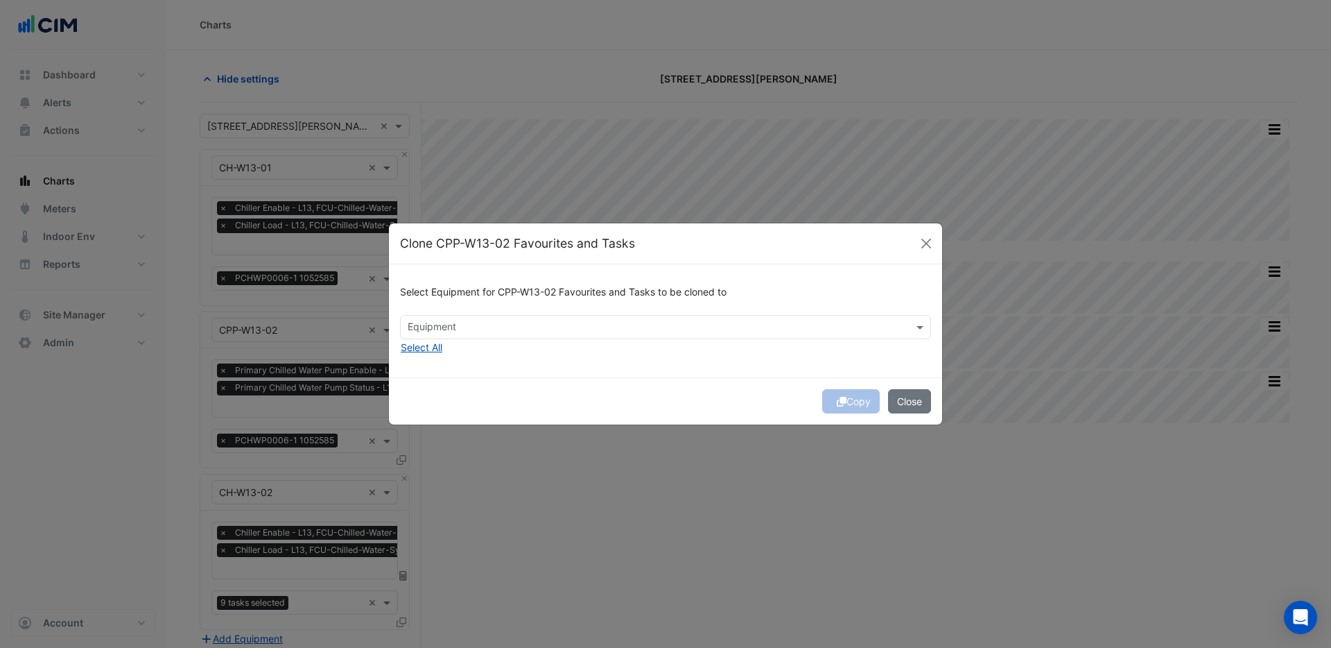
click at [483, 322] on input "text" at bounding box center [658, 328] width 500 height 15
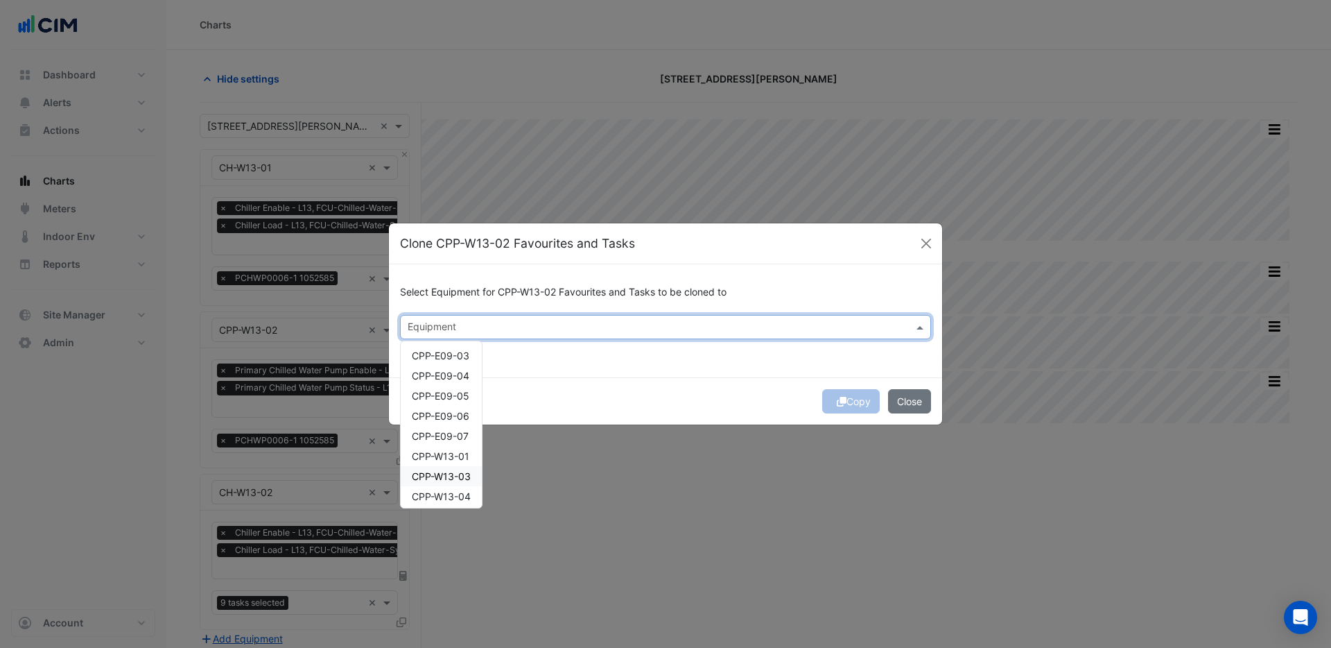
scroll to position [46, 0]
click at [447, 448] on span "CPP-W13-01" at bounding box center [441, 451] width 58 height 12
click at [449, 472] on span "CPP-W13-03" at bounding box center [441, 471] width 59 height 12
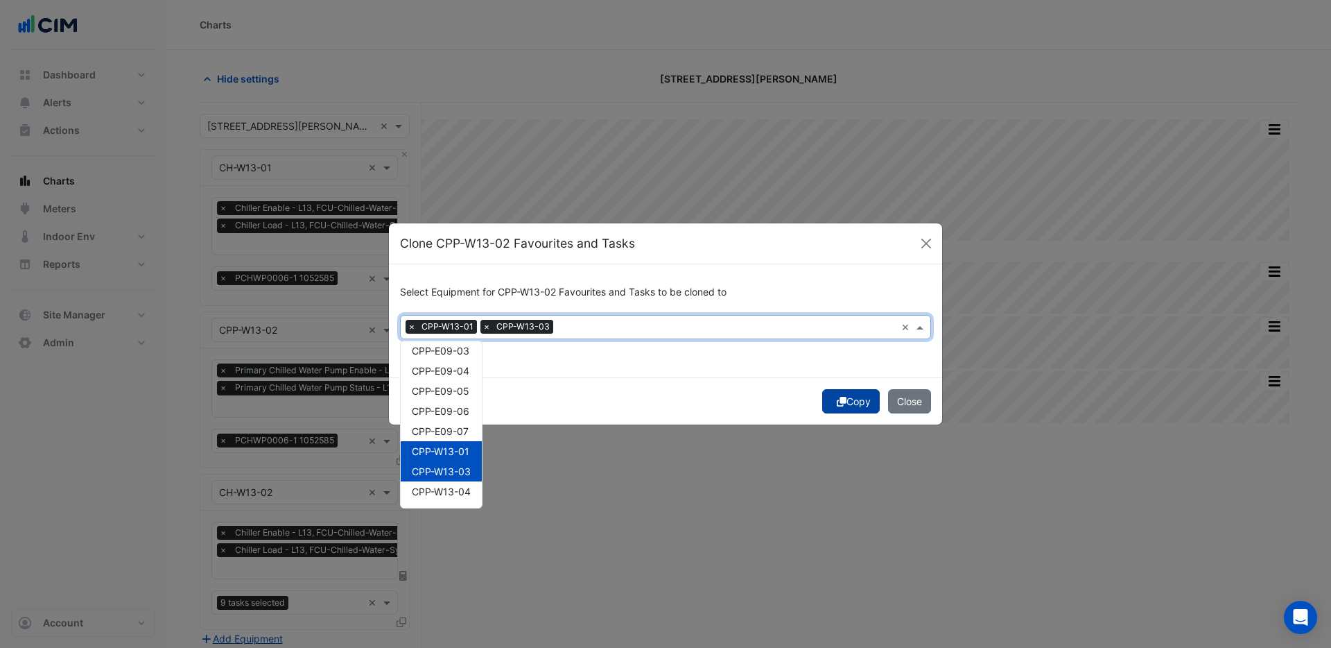
click at [858, 402] on button "Copy" at bounding box center [851, 401] width 58 height 24
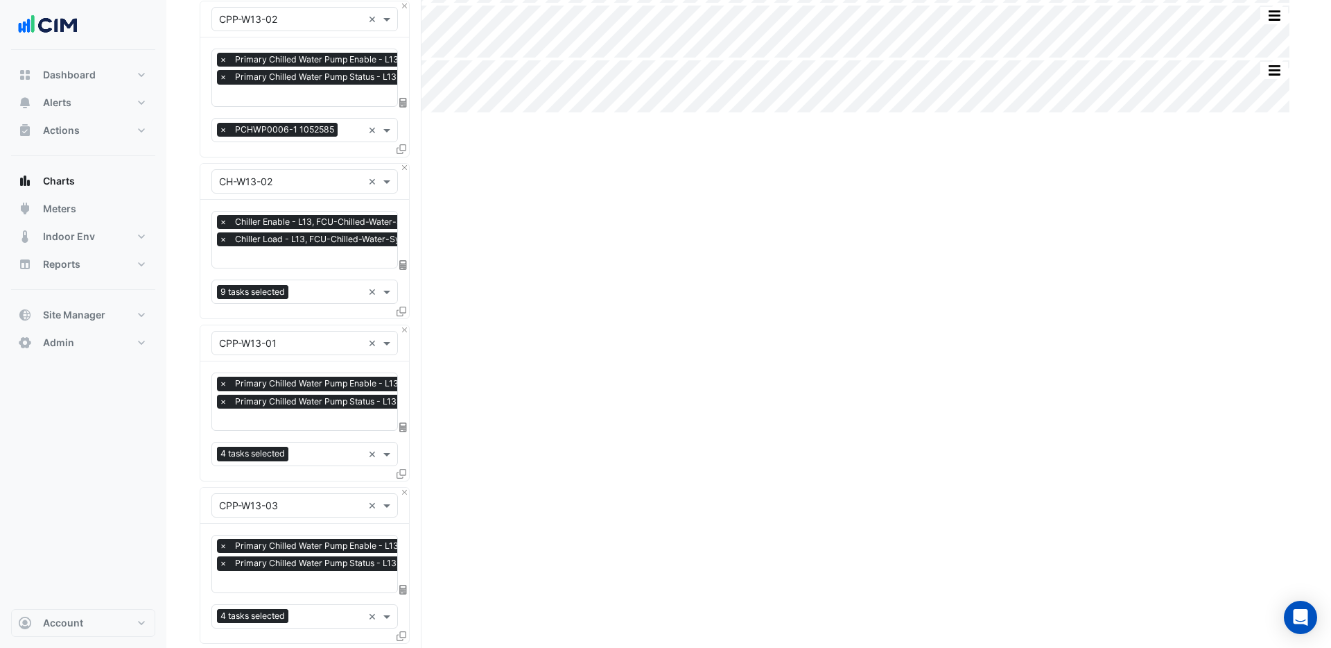
scroll to position [582, 0]
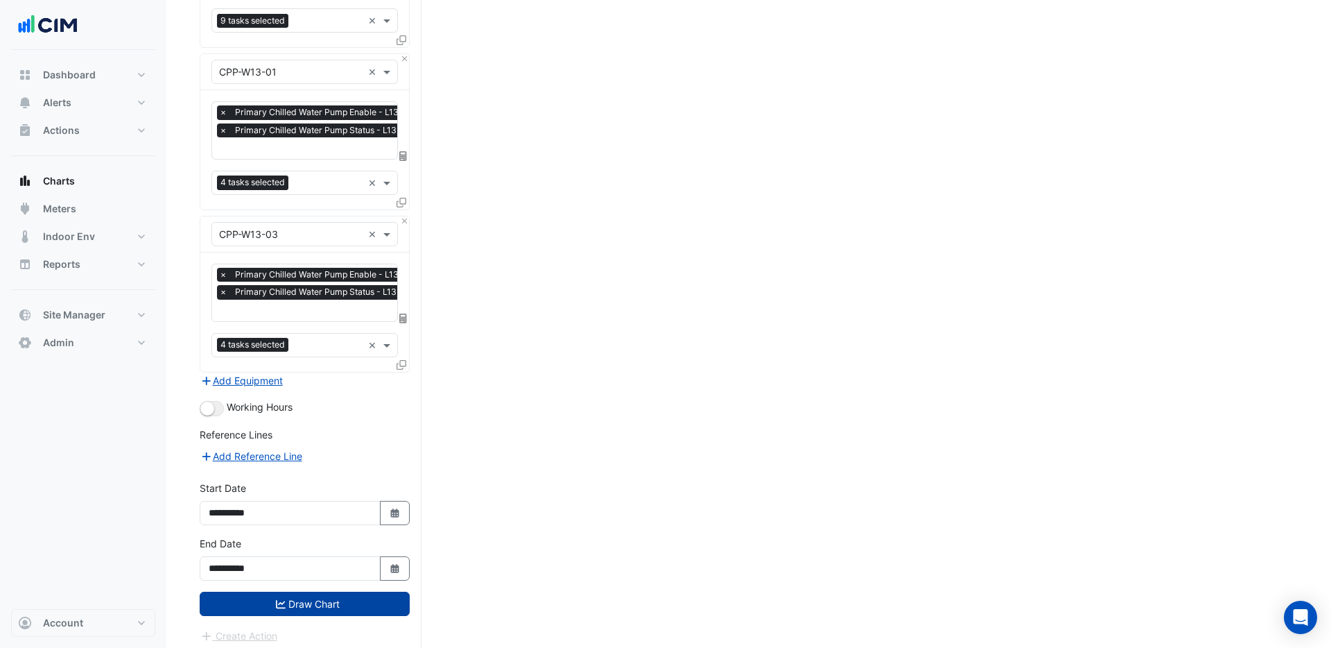
click at [344, 597] on button "Draw Chart" at bounding box center [305, 603] width 210 height 24
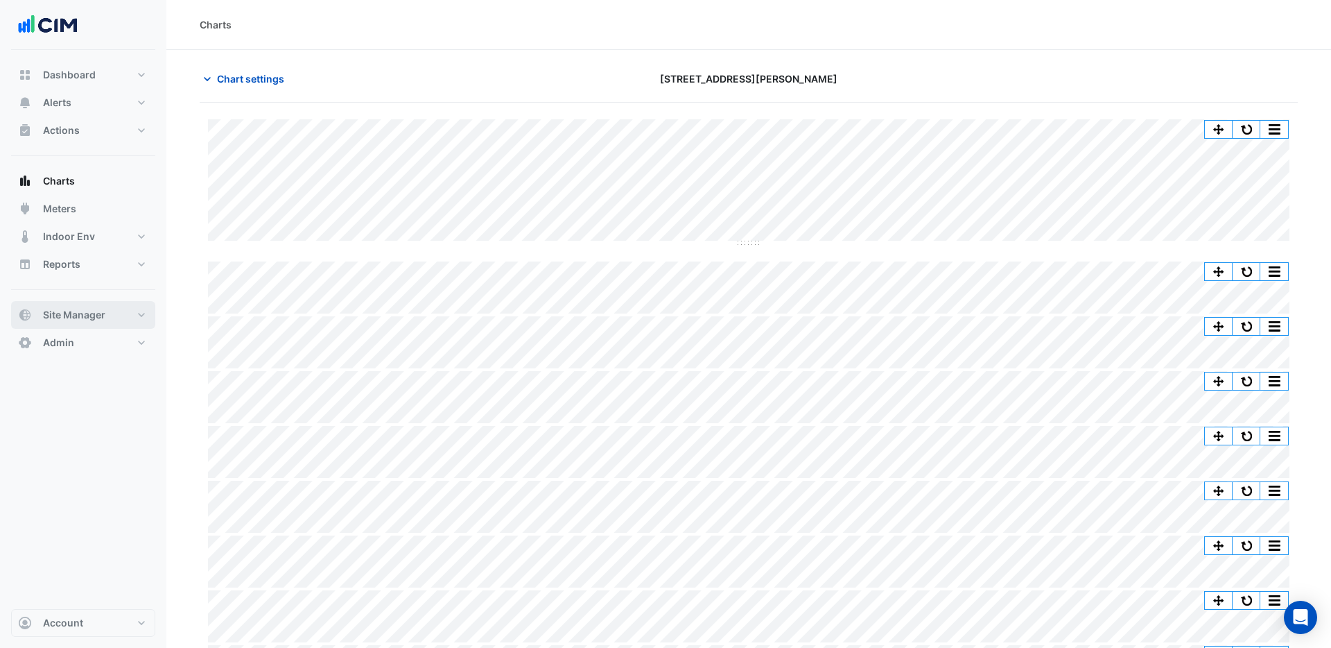
click at [69, 313] on span "Site Manager" at bounding box center [74, 315] width 62 height 14
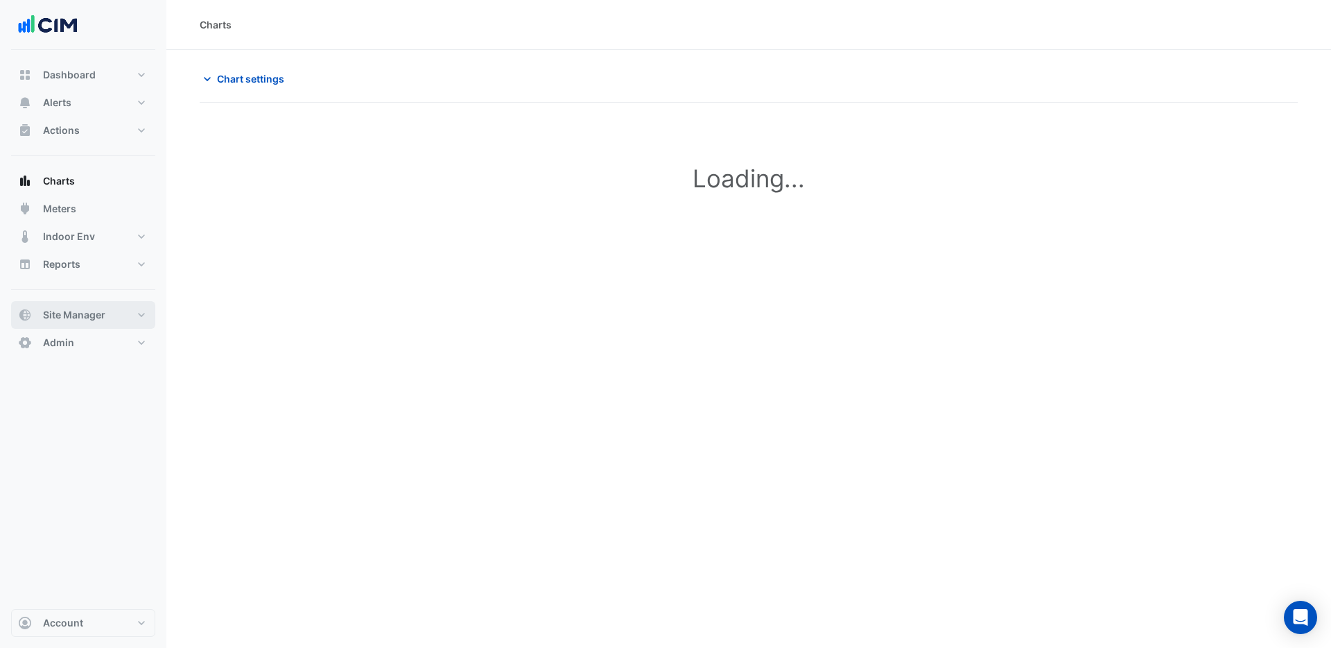
click at [90, 312] on span "Site Manager" at bounding box center [74, 315] width 62 height 14
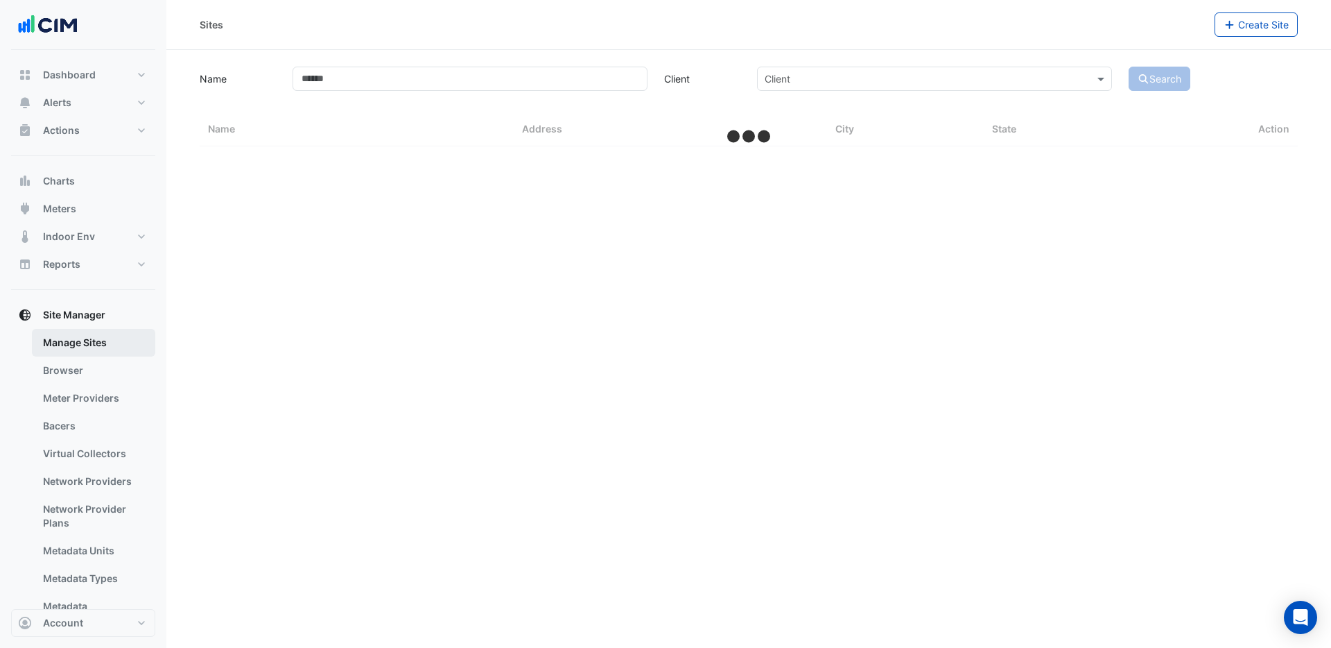
click at [83, 340] on link "Manage Sites" at bounding box center [93, 343] width 123 height 28
select select "***"
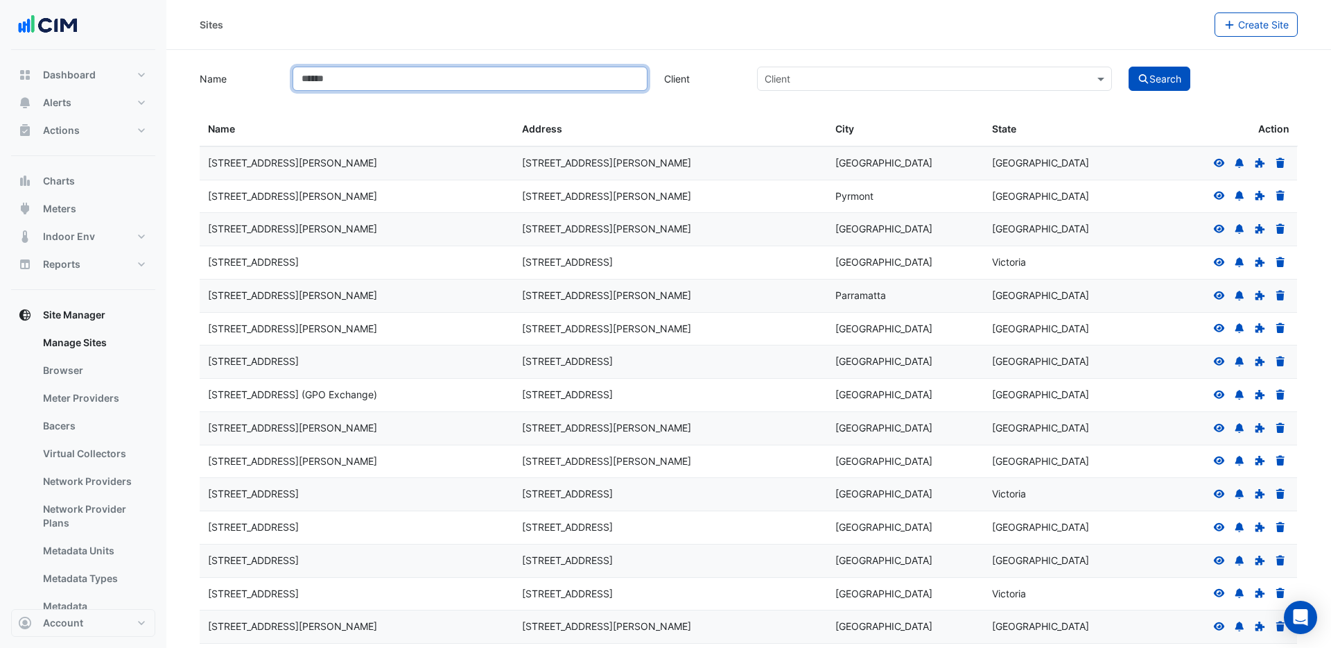
click at [464, 85] on input "Name" at bounding box center [470, 79] width 355 height 24
type input "******"
click at [1129, 67] on button "Search" at bounding box center [1160, 79] width 62 height 24
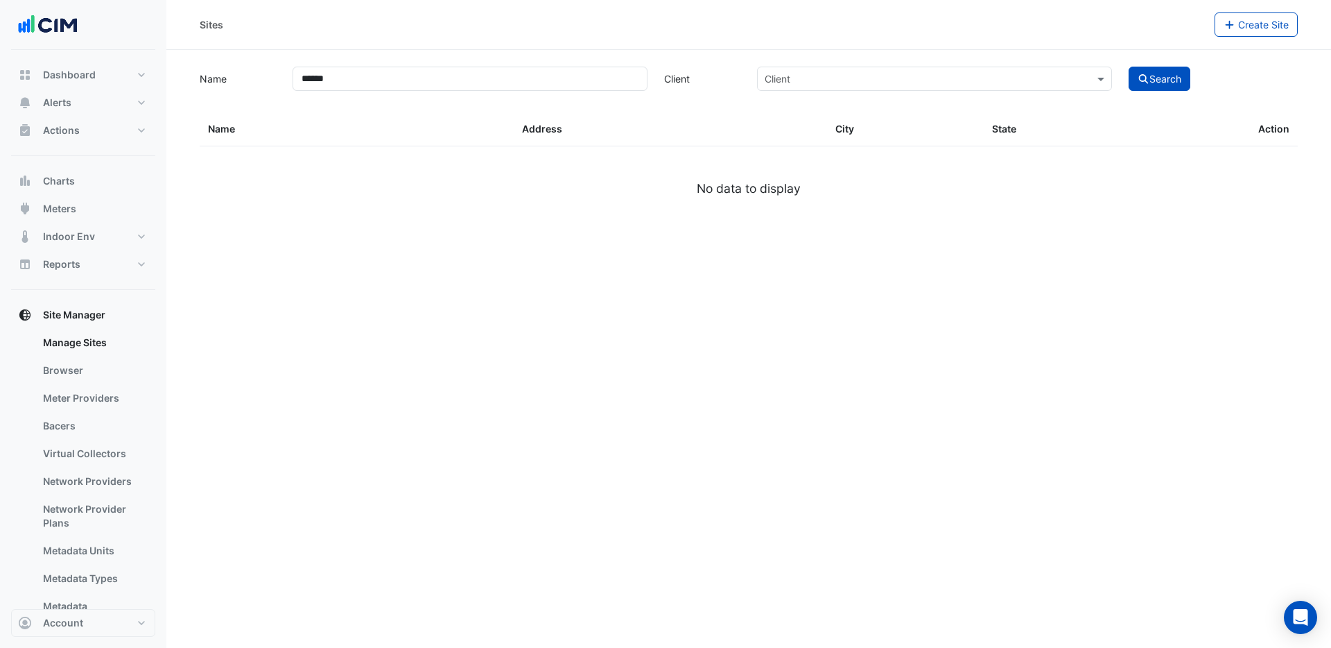
click at [833, 78] on input "text" at bounding box center [921, 79] width 312 height 15
type input "*********"
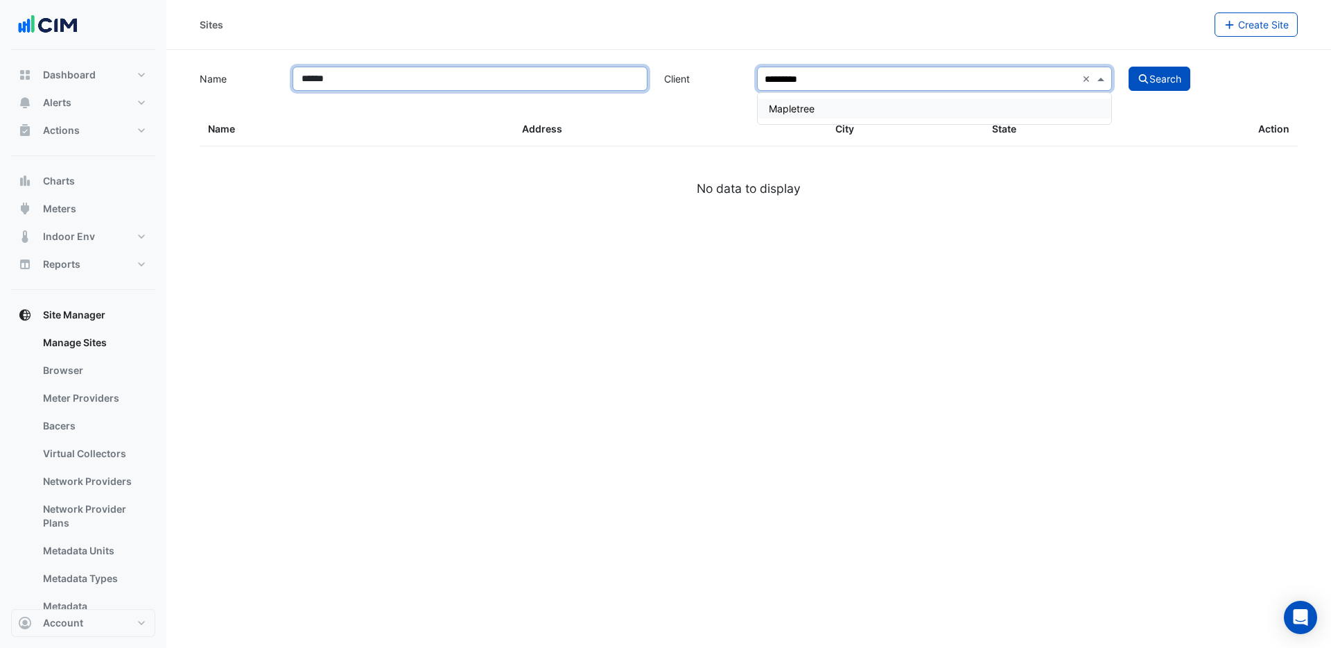
drag, startPoint x: 274, startPoint y: 67, endPoint x: 164, endPoint y: 62, distance: 110.4
click at [166, 62] on div "Sites Create Site Name ****** Client ********* × Search Sites Name Sites Addres…" at bounding box center [665, 324] width 1331 height 648
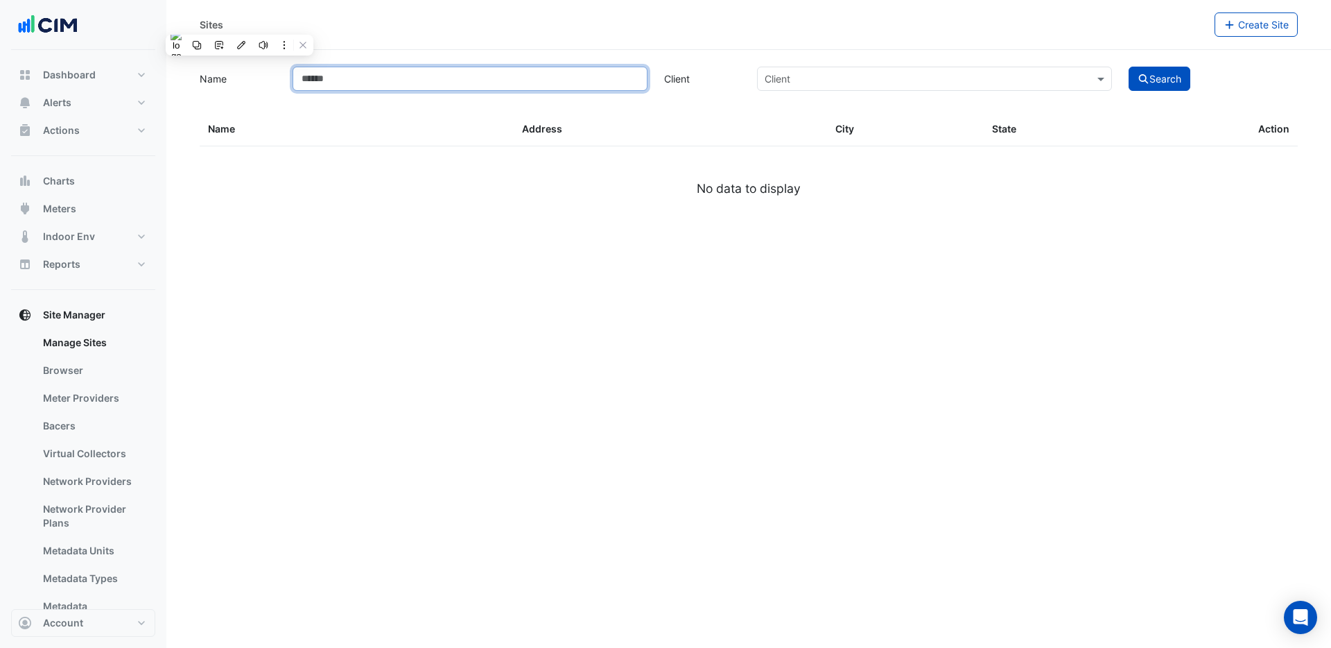
click at [1129, 67] on button "Search" at bounding box center [1160, 79] width 62 height 24
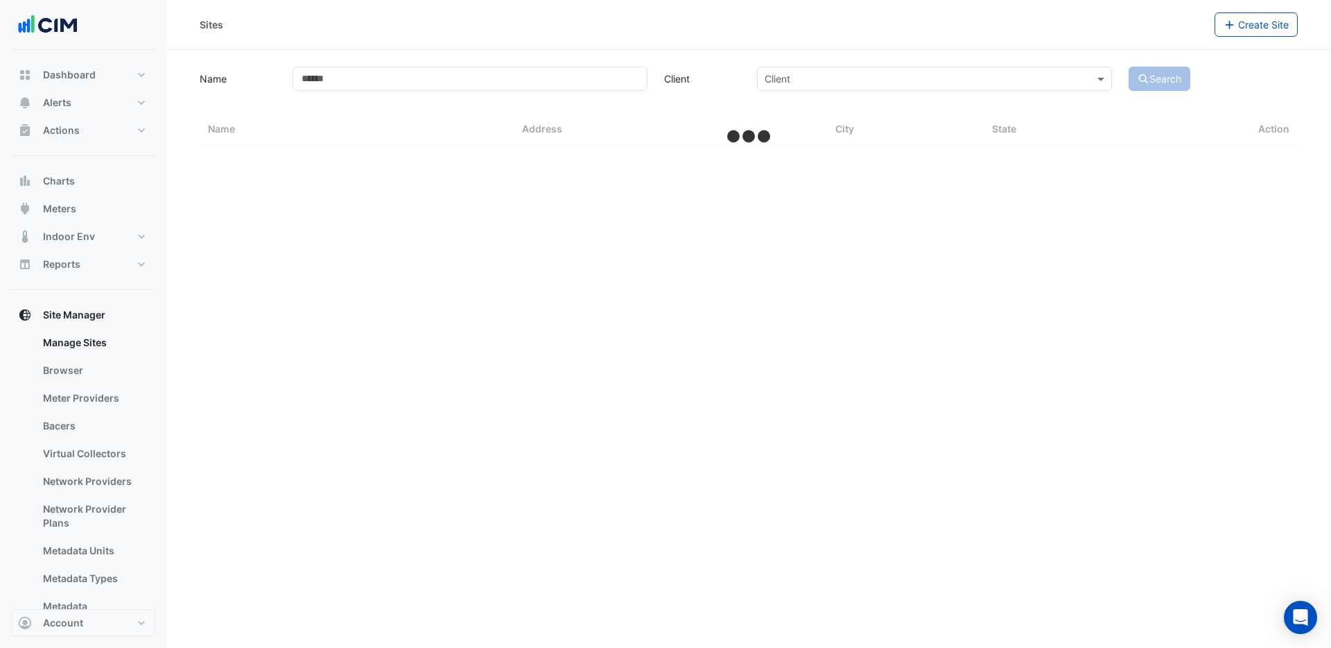
click at [835, 76] on input "text" at bounding box center [921, 79] width 312 height 15
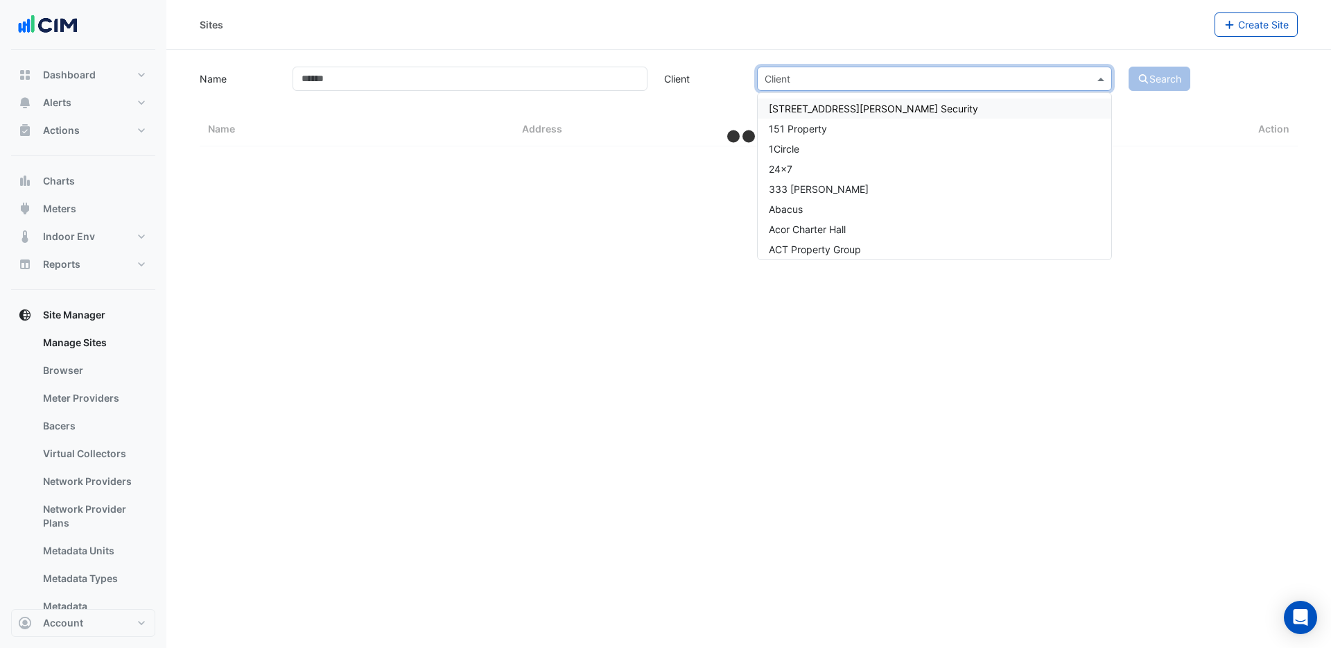
type input "*"
select select "***"
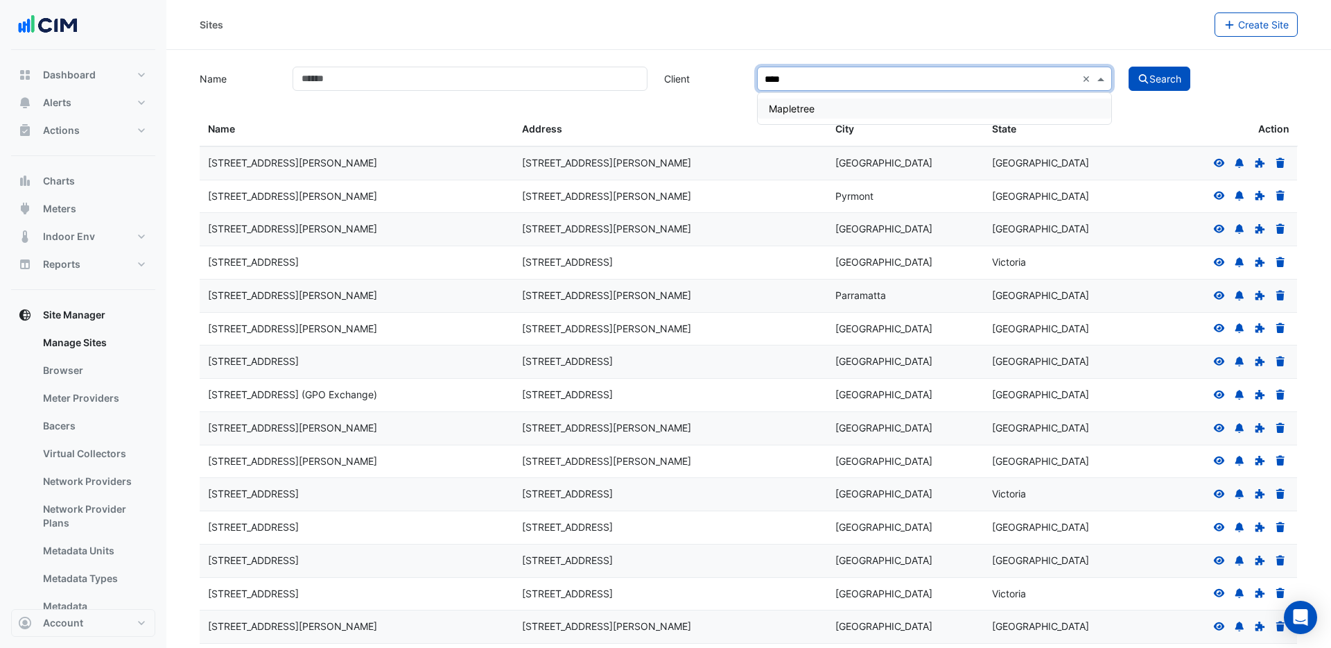
type input "*****"
click at [1168, 78] on button "Search" at bounding box center [1160, 78] width 62 height 24
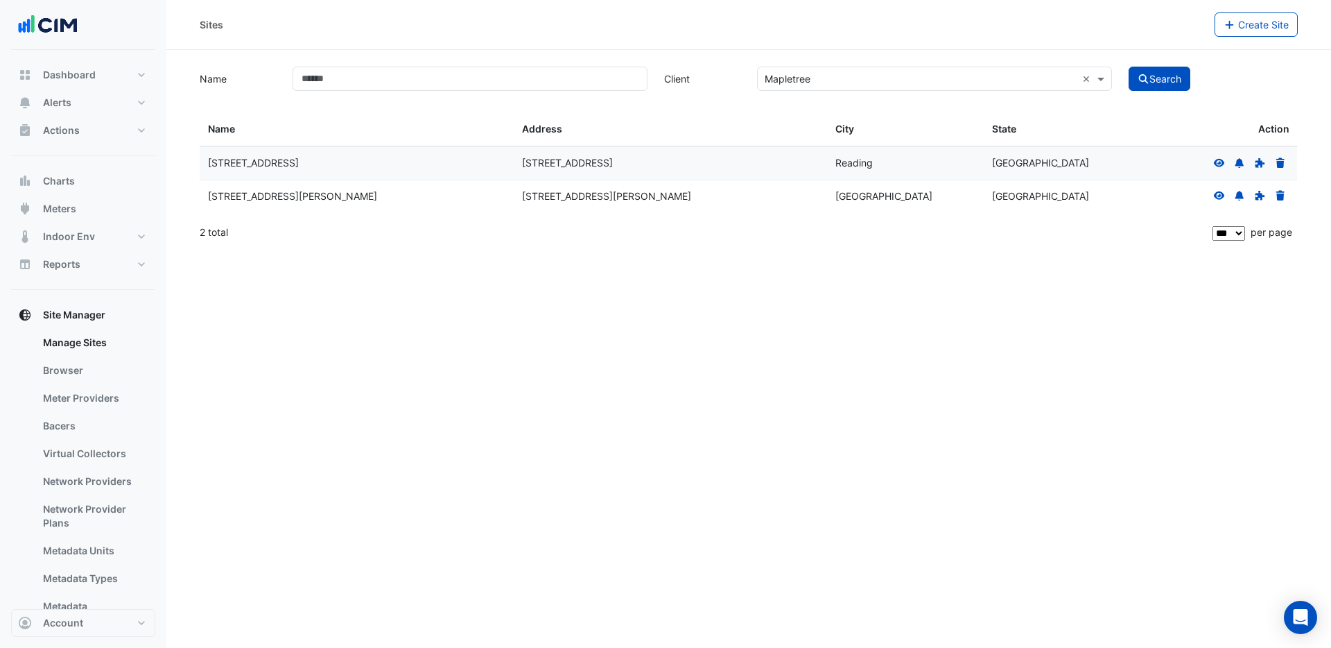
click at [1218, 197] on icon at bounding box center [1219, 196] width 12 height 10
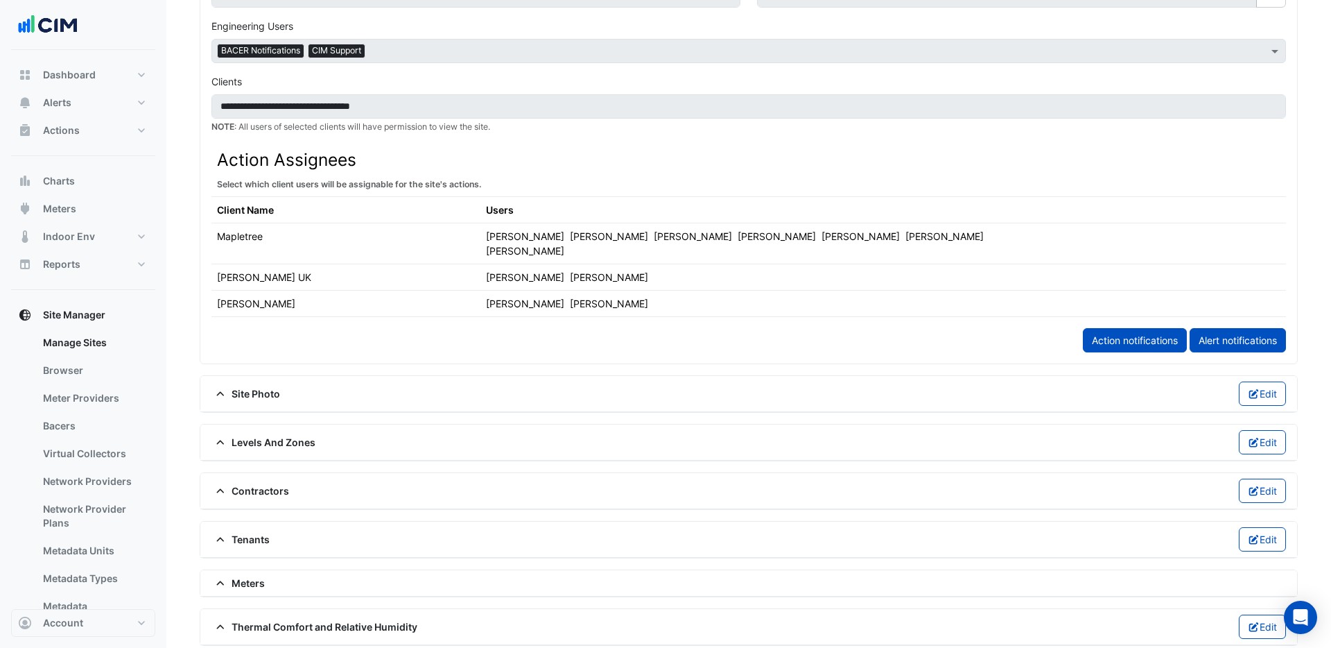
scroll to position [653, 0]
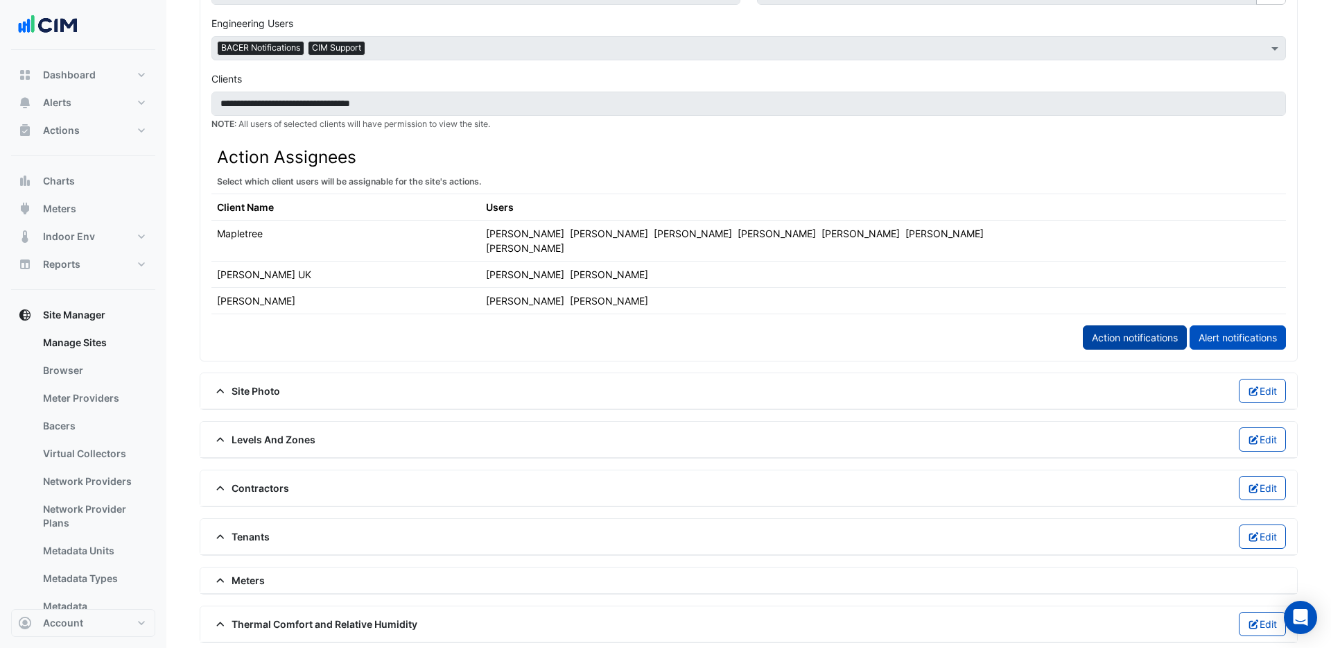
click at [1135, 325] on link "Action notifications" at bounding box center [1135, 337] width 104 height 24
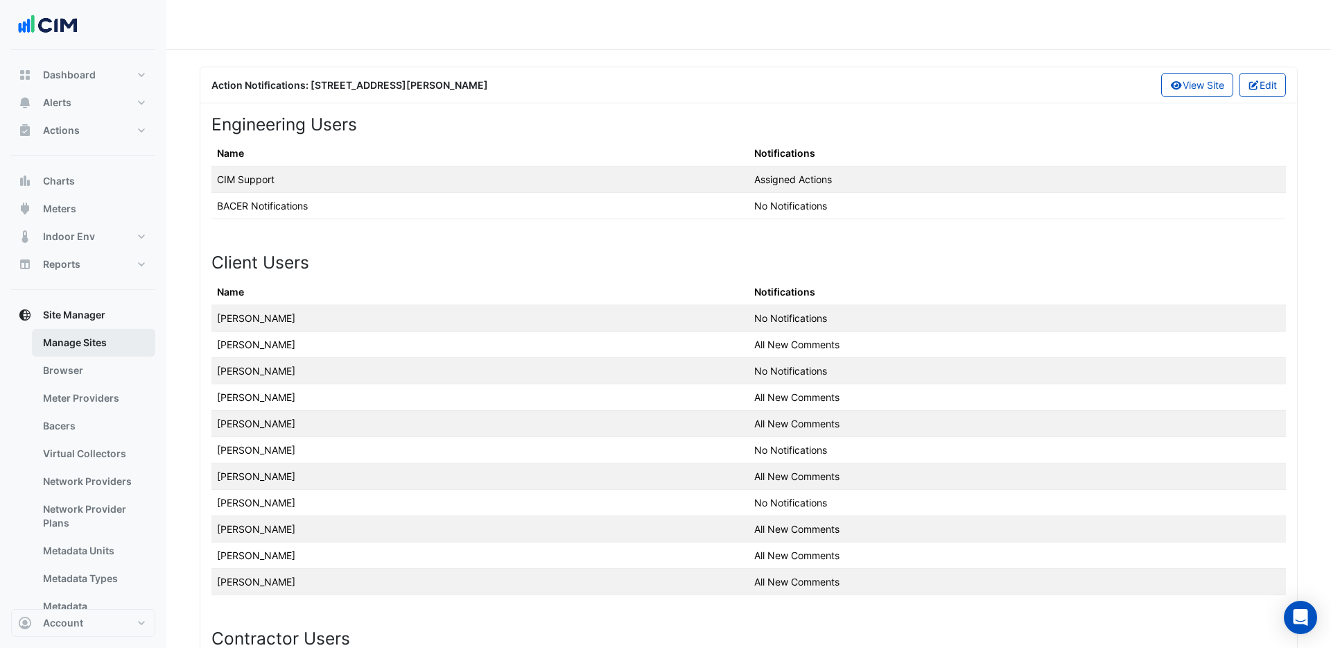
click at [81, 345] on link "Manage Sites" at bounding box center [93, 343] width 123 height 28
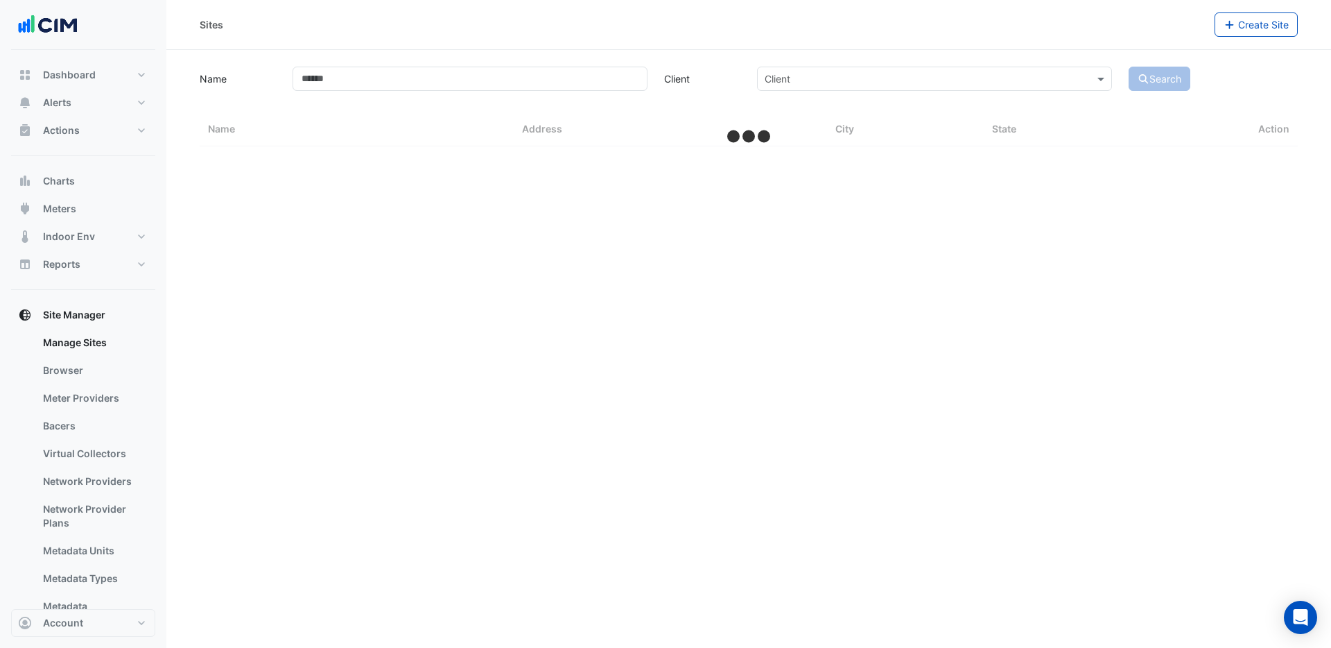
click at [783, 78] on input "text" at bounding box center [921, 79] width 312 height 15
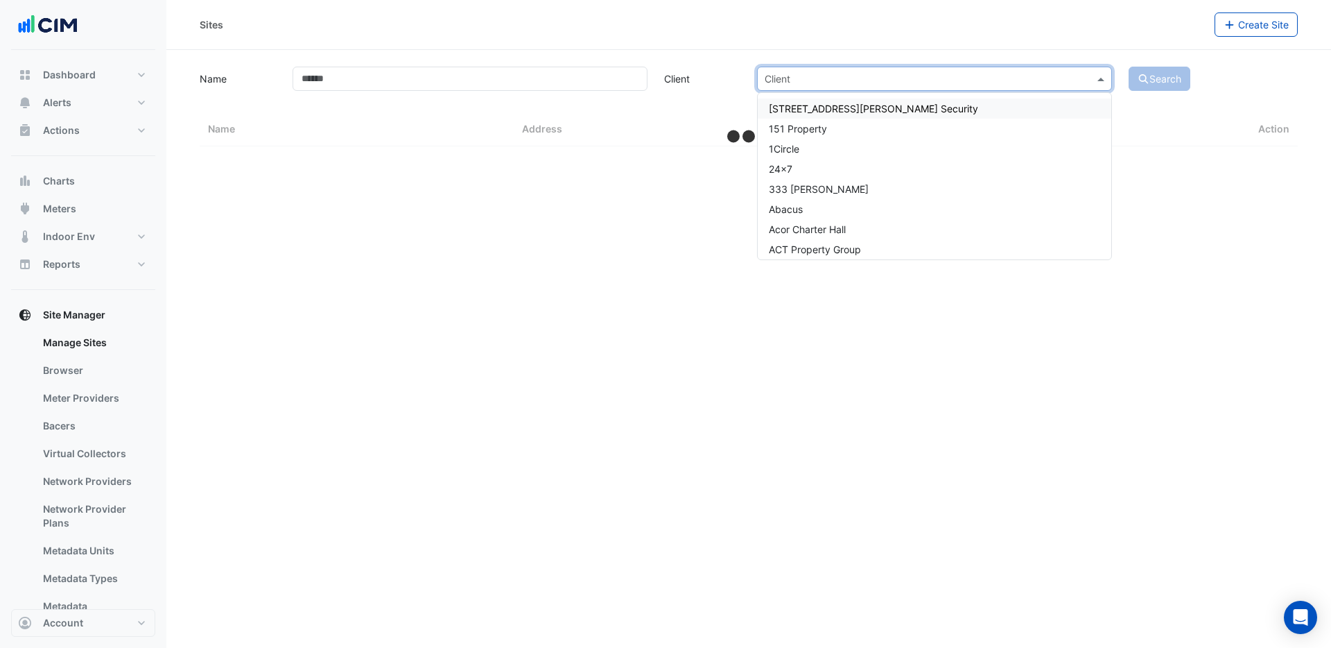
select select "***"
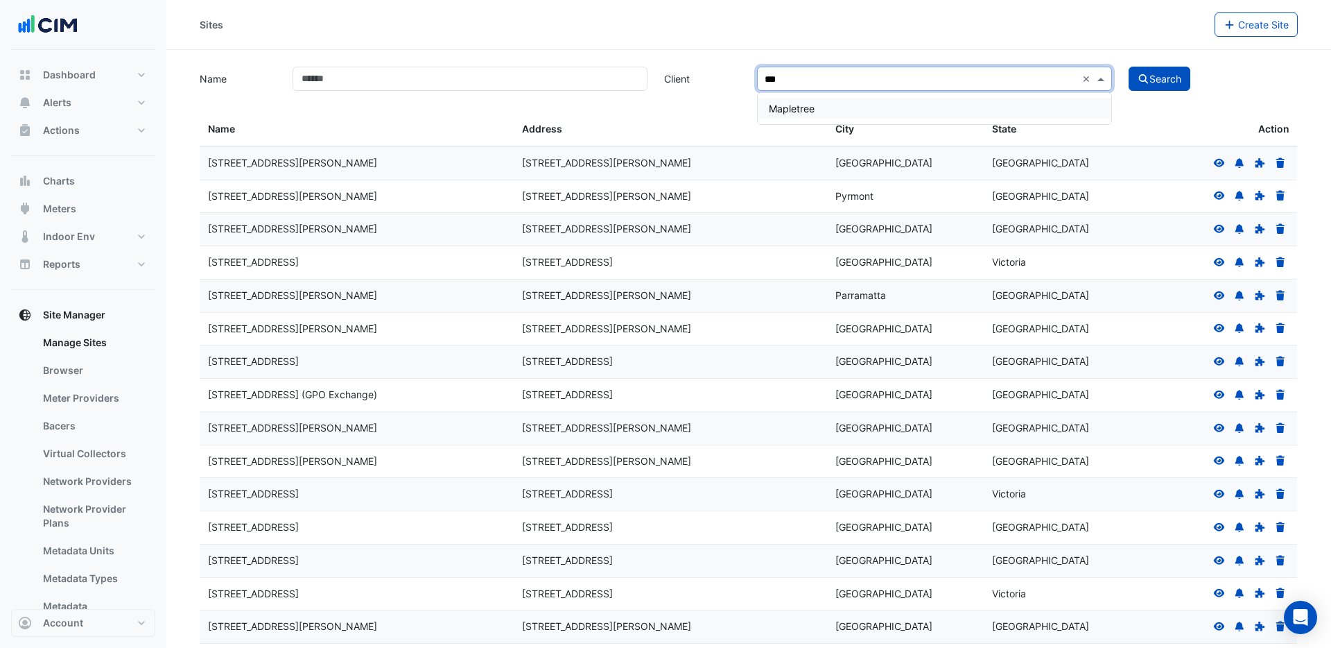
type input "****"
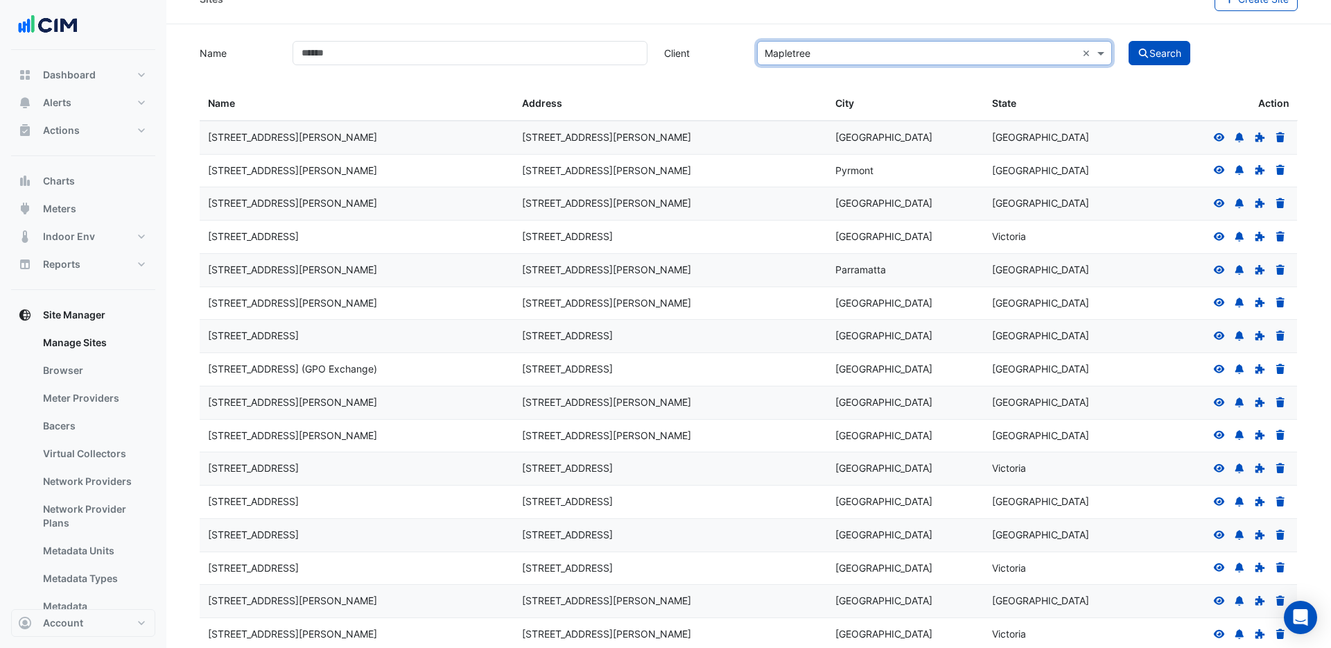
scroll to position [28, 0]
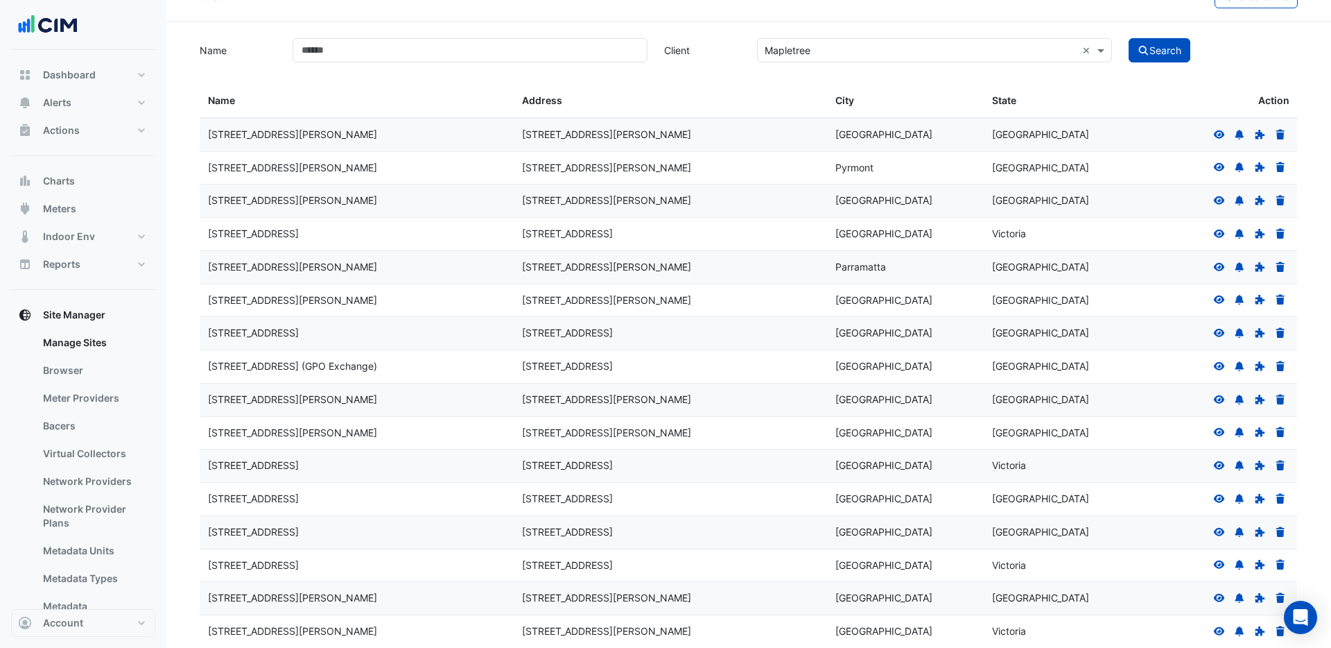
click at [1167, 44] on button "Search" at bounding box center [1160, 50] width 62 height 24
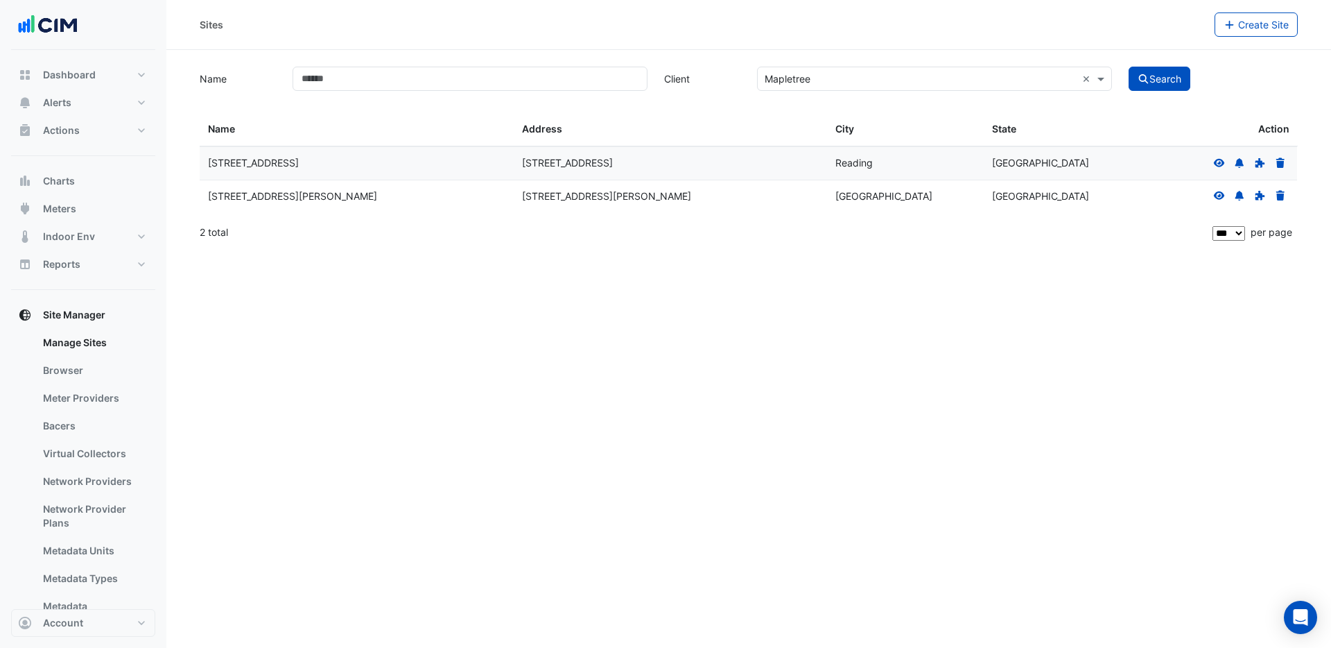
click at [1223, 163] on icon at bounding box center [1219, 162] width 11 height 8
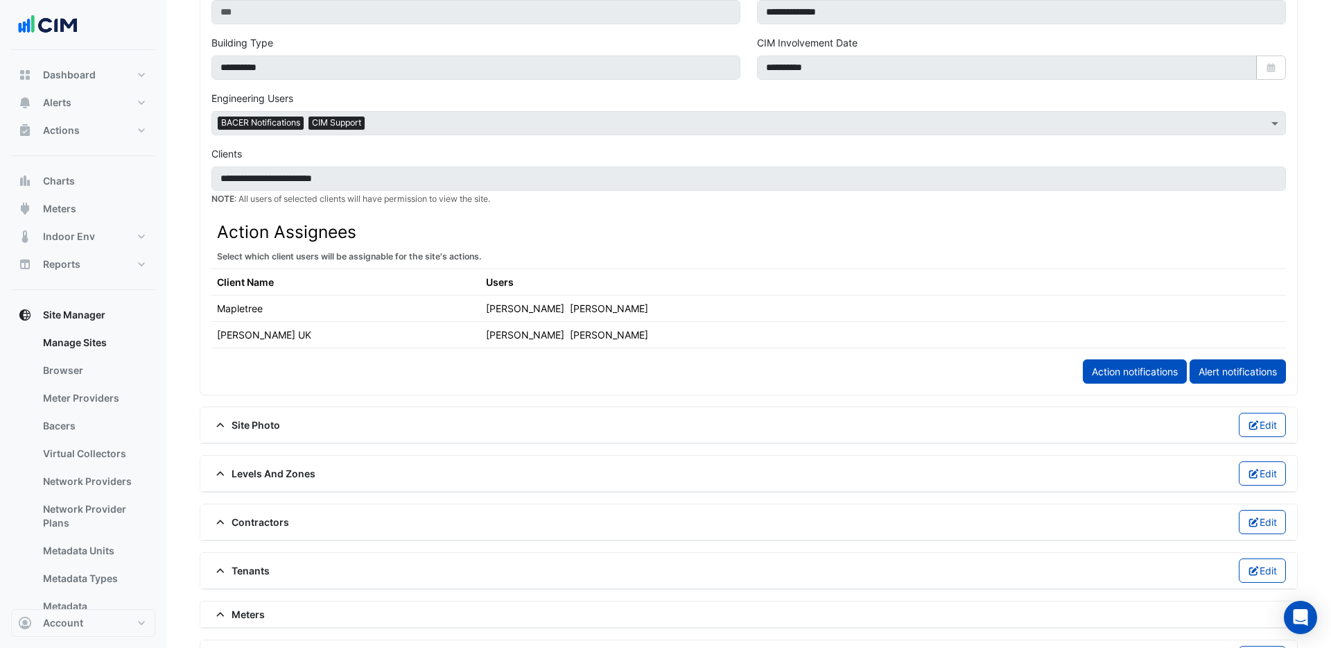
scroll to position [582, 0]
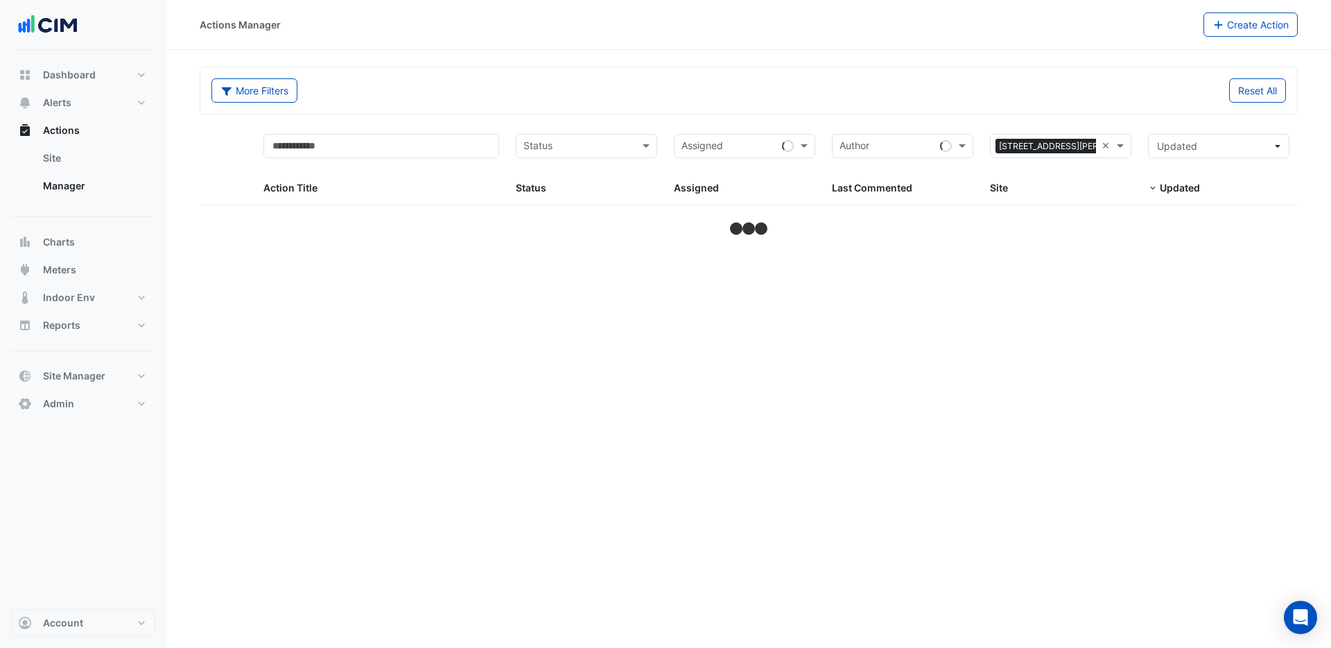
select select "***"
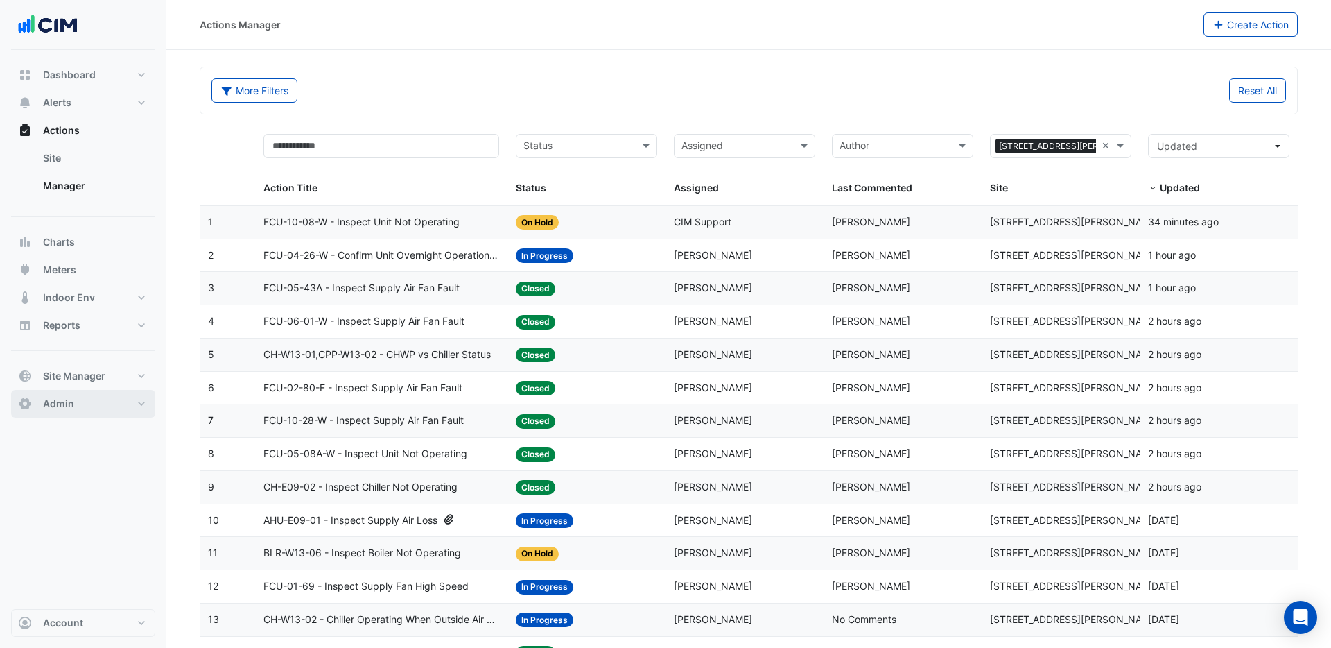
click at [67, 404] on span "Admin" at bounding box center [58, 404] width 31 height 14
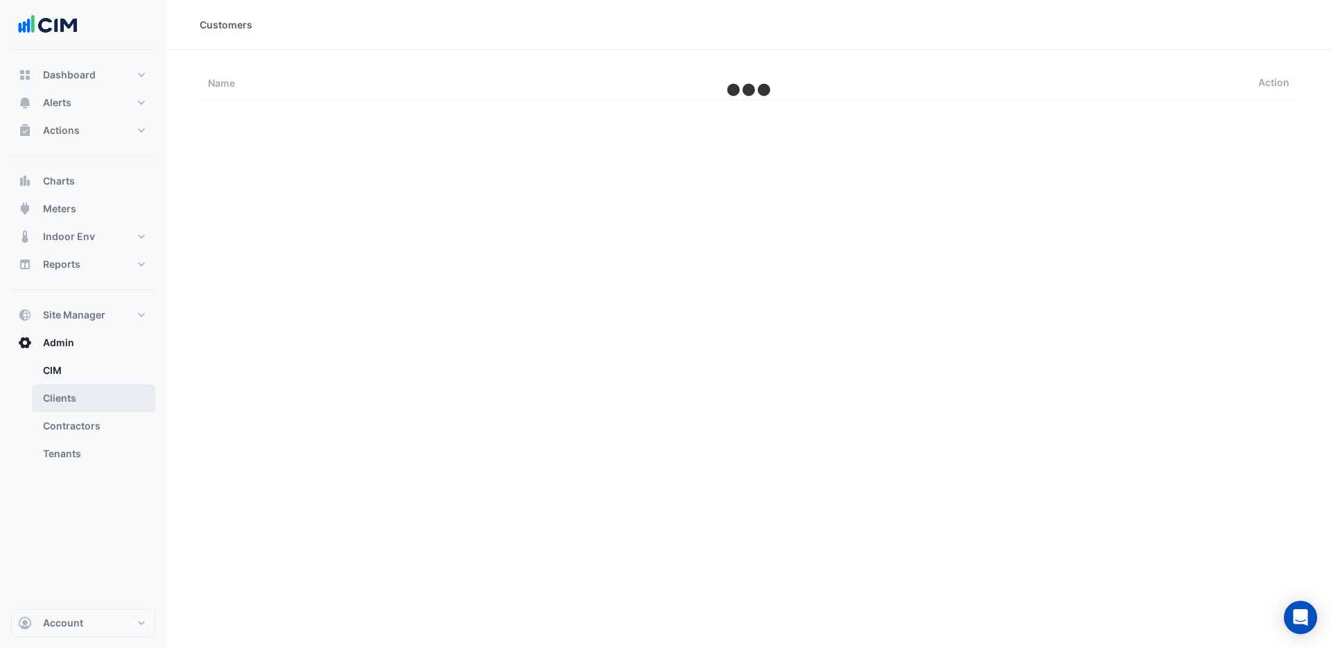
click at [63, 406] on link "Clients" at bounding box center [93, 398] width 123 height 28
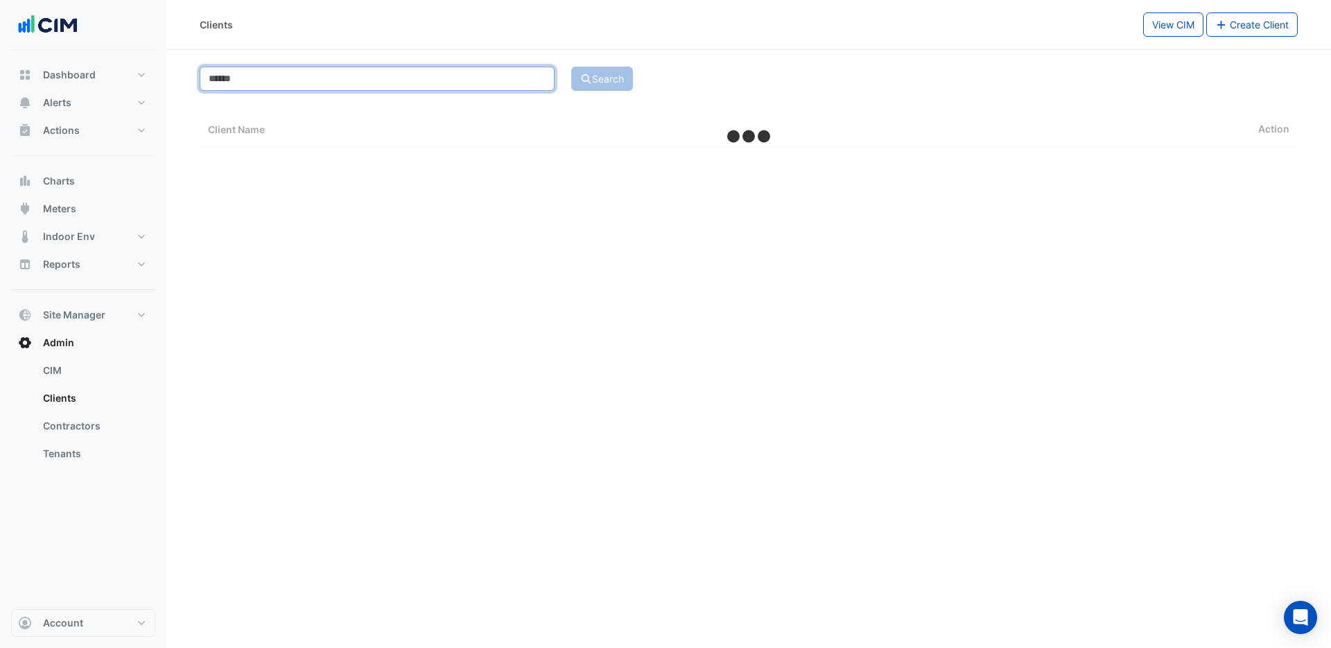
click at [325, 83] on input at bounding box center [377, 79] width 355 height 24
select select "***"
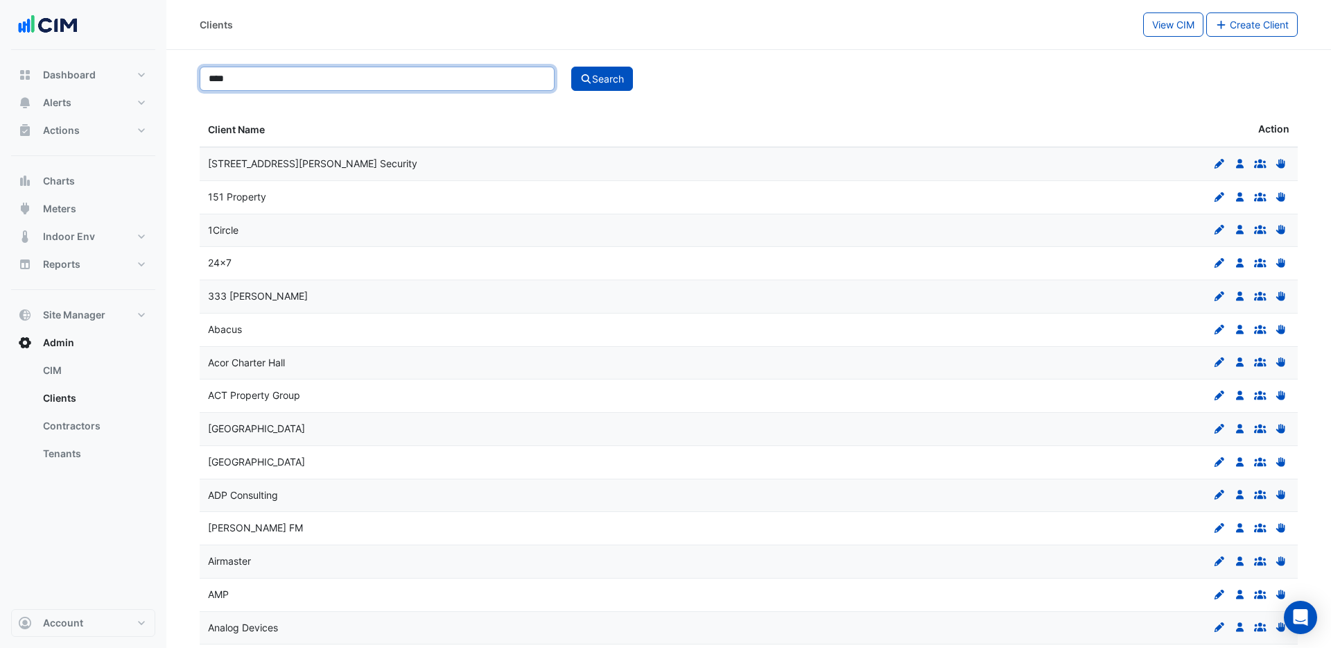
type input "****"
click at [571, 67] on button "Search" at bounding box center [602, 79] width 62 height 24
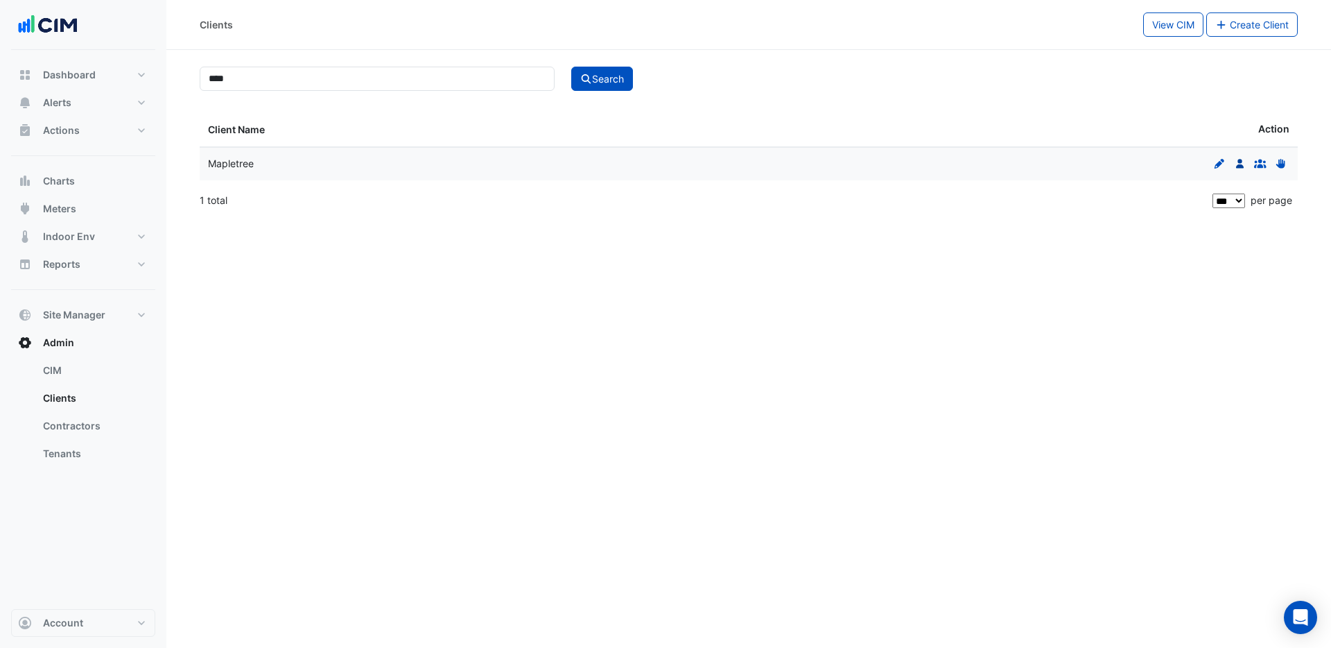
click at [1243, 165] on icon "Users" at bounding box center [1240, 164] width 12 height 10
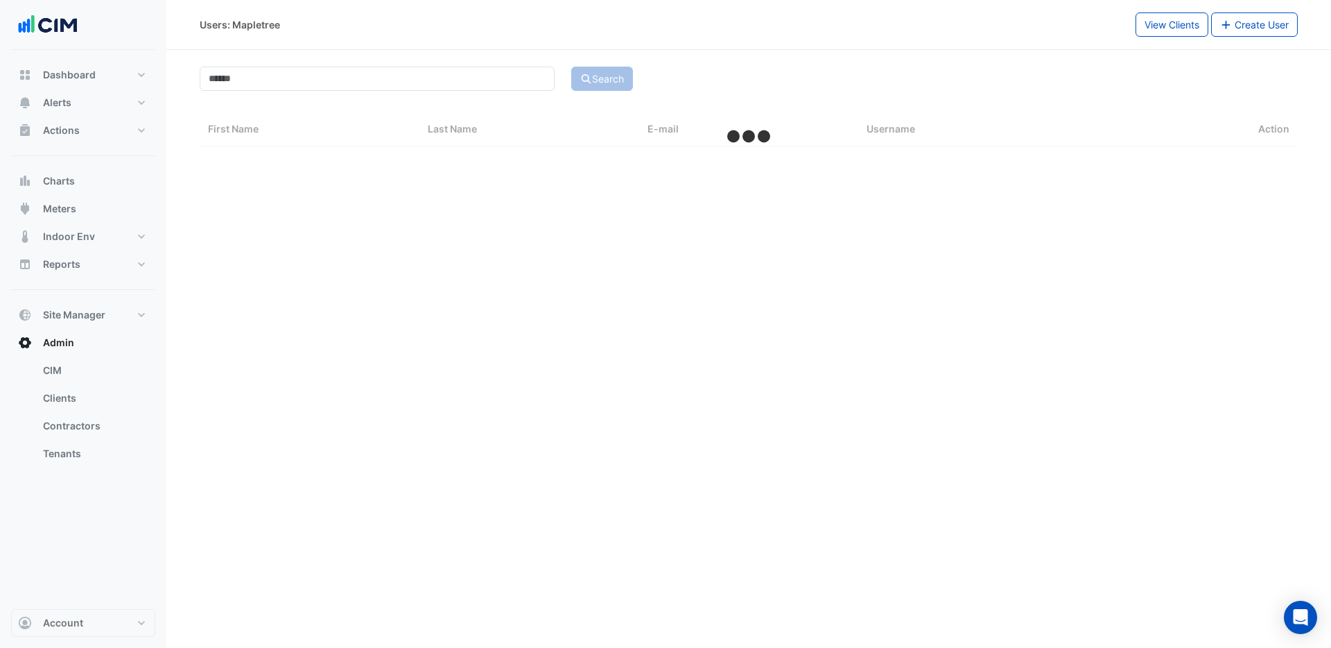
select select "***"
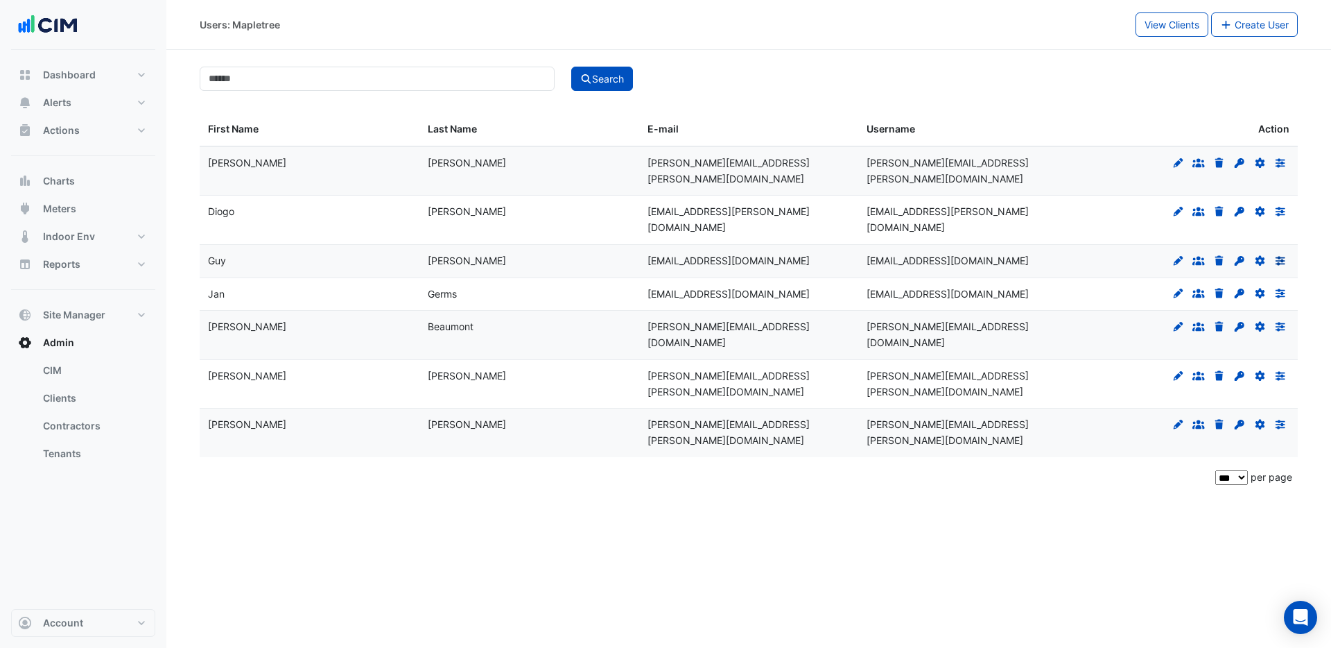
click at [1284, 256] on icon "Preferences" at bounding box center [1280, 261] width 12 height 10
